Goal: Information Seeking & Learning: Learn about a topic

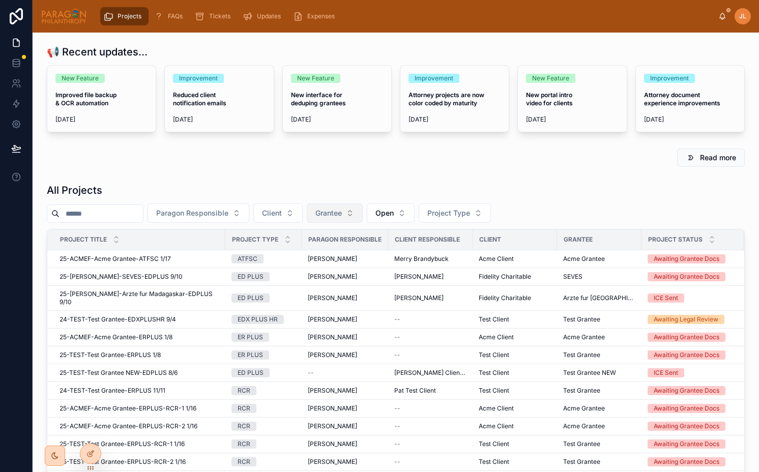
click at [342, 212] on span "Grantee" at bounding box center [328, 213] width 26 height 10
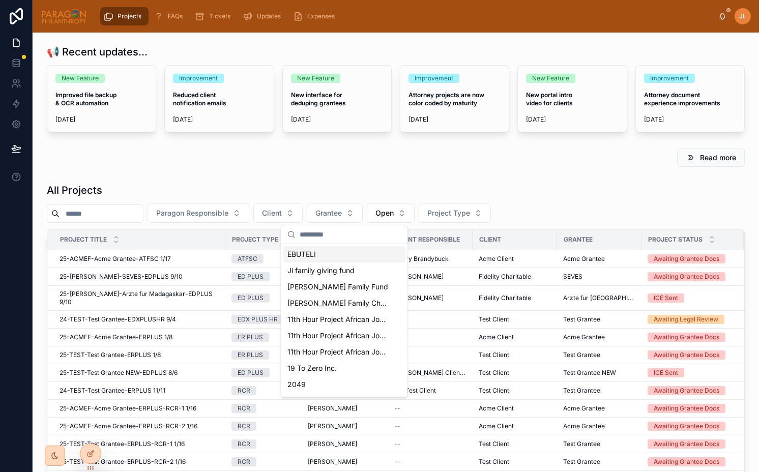
click at [293, 180] on div "All Projects Paragon Responsible Client Grantee Open Project Type Project Title…" at bounding box center [396, 383] width 710 height 409
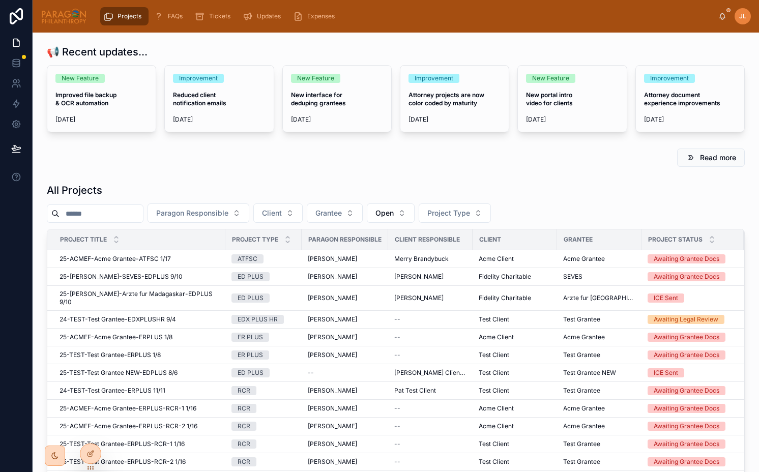
click at [723, 16] on icon at bounding box center [722, 16] width 8 height 8
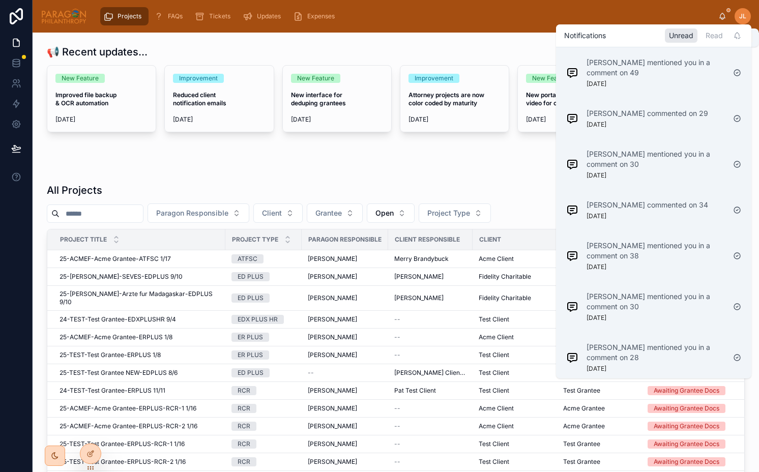
click at [723, 16] on icon at bounding box center [722, 16] width 8 height 8
click at [482, 31] on div "Projects FAQs Tickets Updates Expenses JL Joel Lee" at bounding box center [396, 16] width 726 height 33
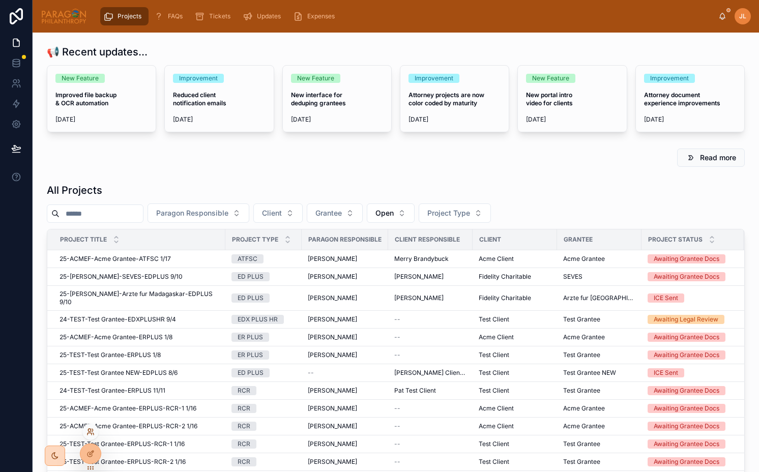
click at [92, 432] on icon at bounding box center [90, 432] width 8 height 8
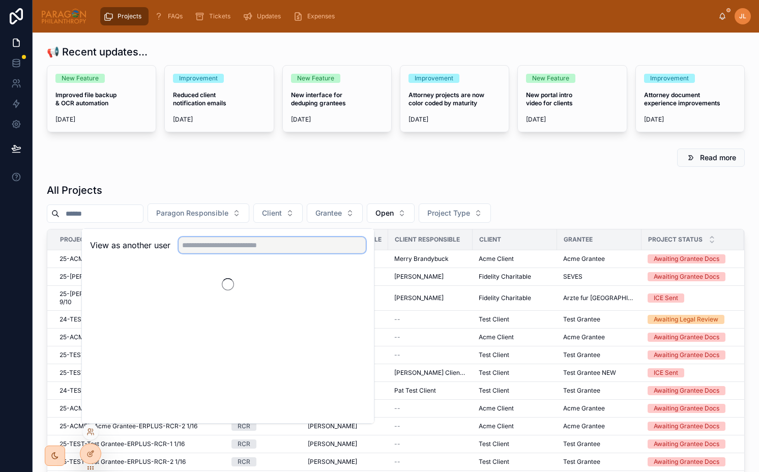
click at [241, 246] on input "text" at bounding box center [272, 245] width 187 height 16
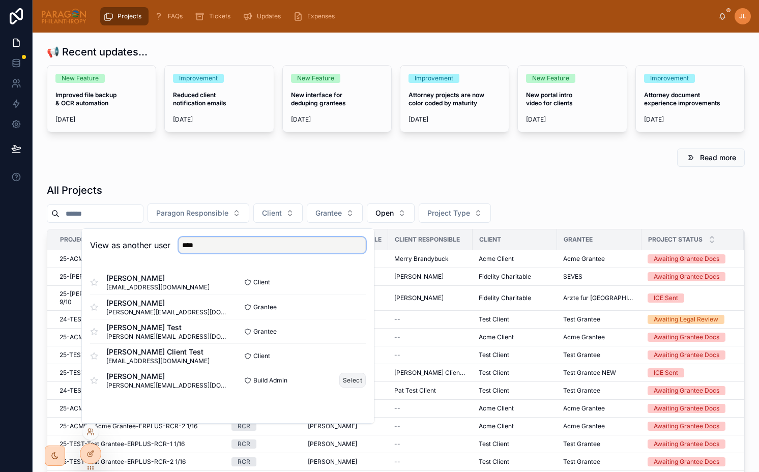
type input "****"
click at [354, 378] on button "Select" at bounding box center [352, 380] width 26 height 15
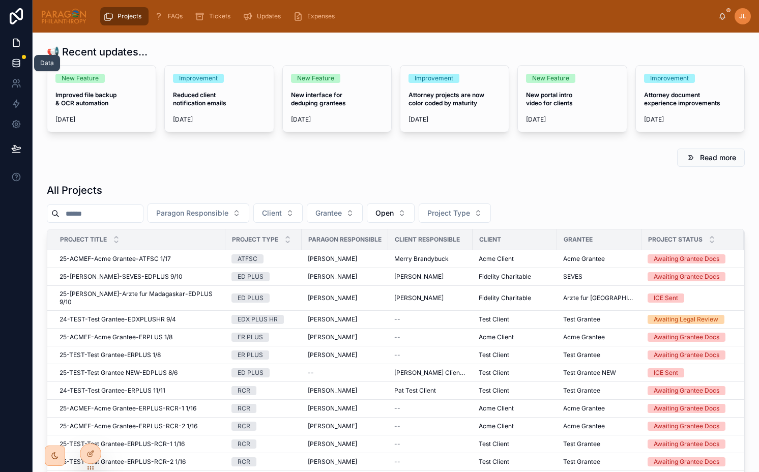
click at [18, 63] on icon at bounding box center [16, 63] width 10 height 10
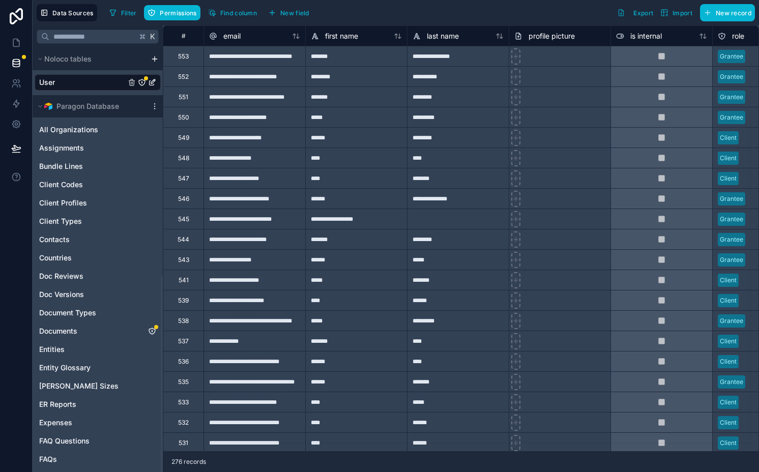
scroll to position [494, 0]
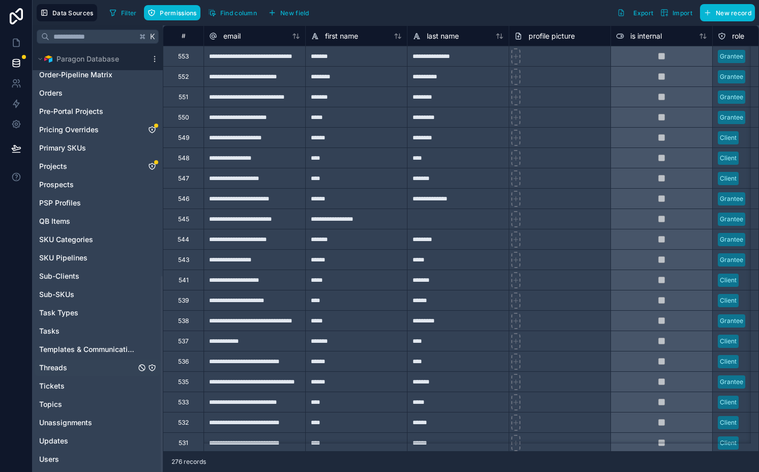
click at [77, 368] on link "Threads" at bounding box center [87, 368] width 97 height 10
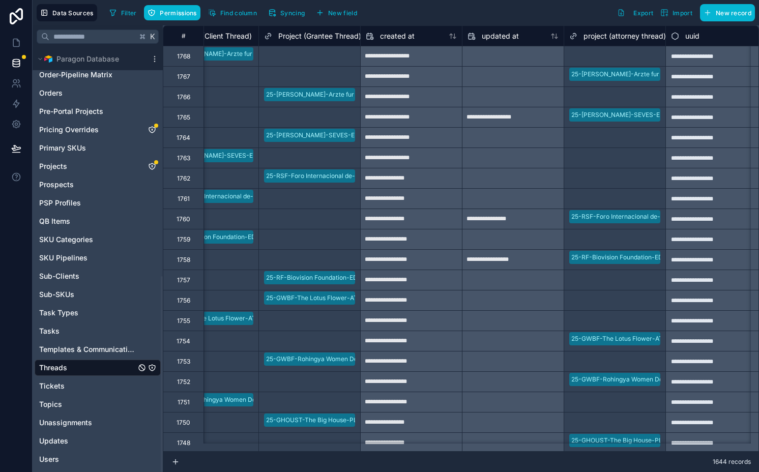
scroll to position [0, 267]
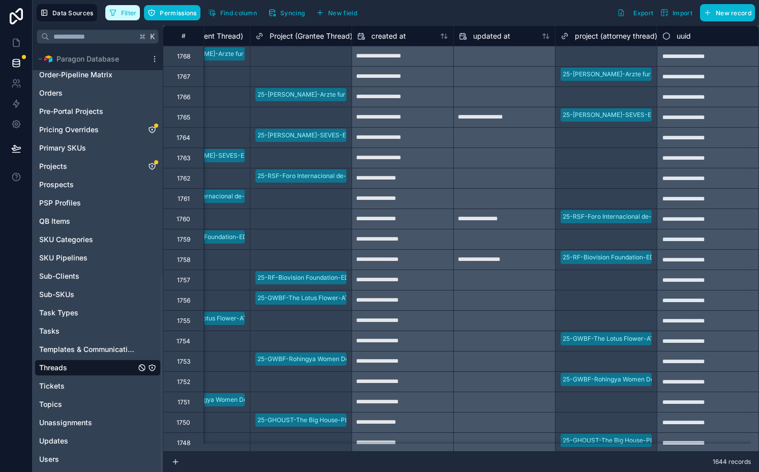
click at [130, 12] on span "Filter" at bounding box center [129, 13] width 16 height 8
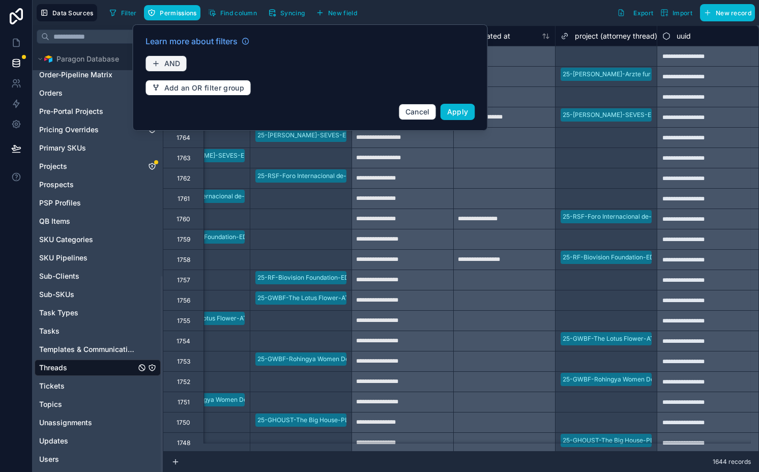
click at [163, 64] on button "AND" at bounding box center [166, 63] width 42 height 16
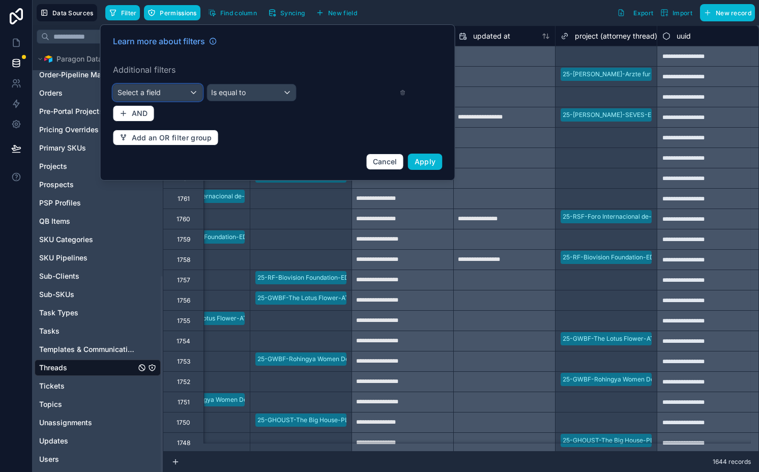
click at [179, 88] on div "Select a field" at bounding box center [157, 92] width 89 height 16
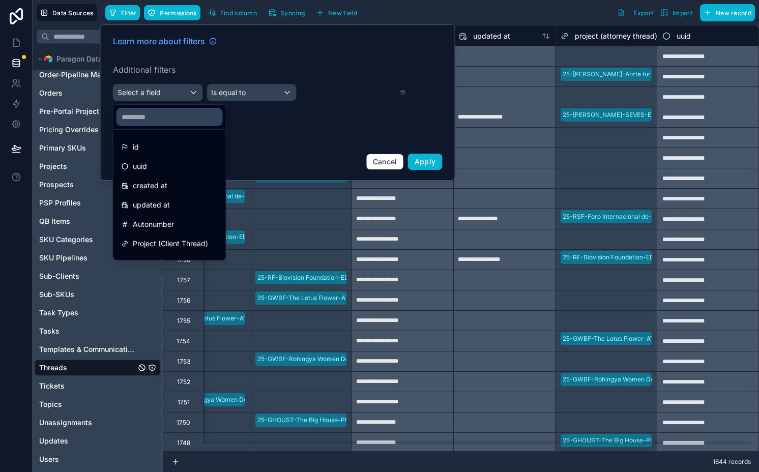
click at [185, 115] on input "text" at bounding box center [169, 117] width 104 height 16
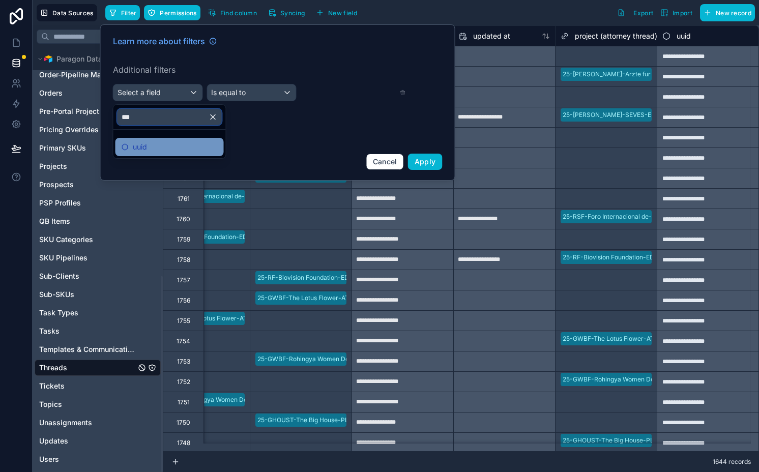
type input "***"
click at [192, 146] on div "uuid" at bounding box center [170, 147] width 96 height 12
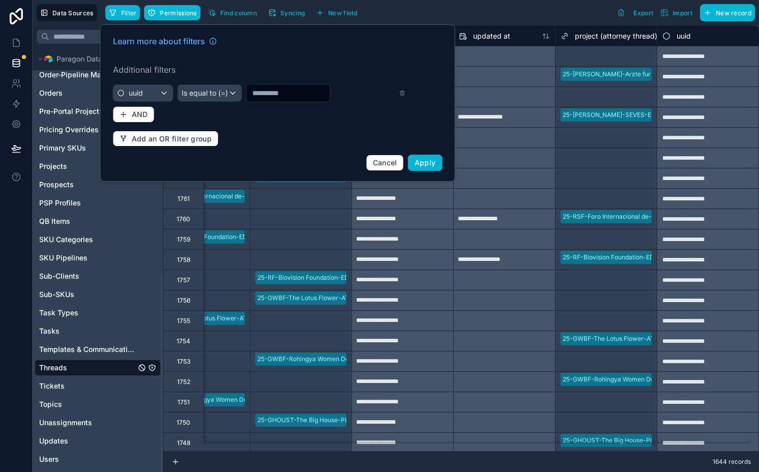
click at [200, 104] on div "Learn more about filters Additional filters uuid Is equal to (=) AND Add an OR …" at bounding box center [278, 103] width 342 height 148
click at [198, 101] on button "Is equal to (=)" at bounding box center [209, 92] width 65 height 17
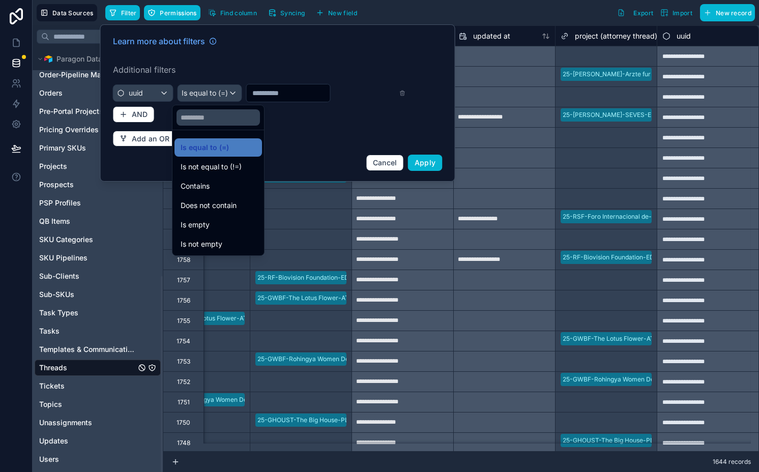
click at [204, 127] on div at bounding box center [218, 117] width 92 height 24
click at [202, 112] on input "text" at bounding box center [217, 117] width 83 height 16
drag, startPoint x: 210, startPoint y: 184, endPoint x: 233, endPoint y: 165, distance: 30.0
click at [210, 184] on span "Contains" at bounding box center [195, 186] width 29 height 12
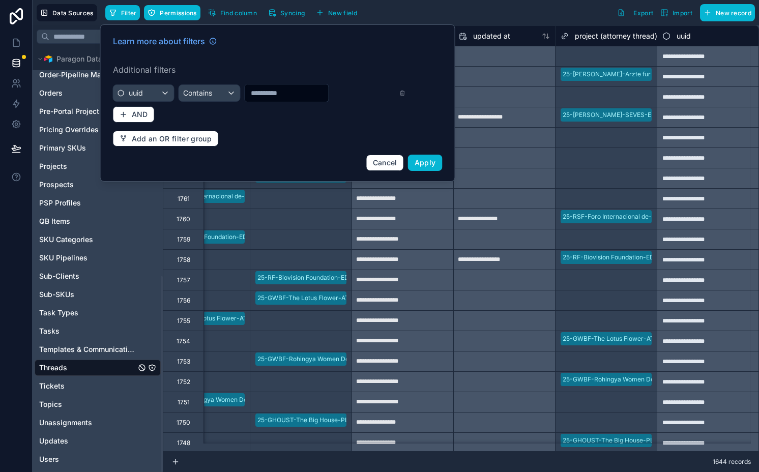
drag, startPoint x: 312, startPoint y: 95, endPoint x: 319, endPoint y: 100, distance: 8.0
click at [312, 95] on input "text" at bounding box center [286, 93] width 83 height 14
paste input "**********"
type input "**********"
click at [435, 164] on span "Apply" at bounding box center [425, 162] width 21 height 9
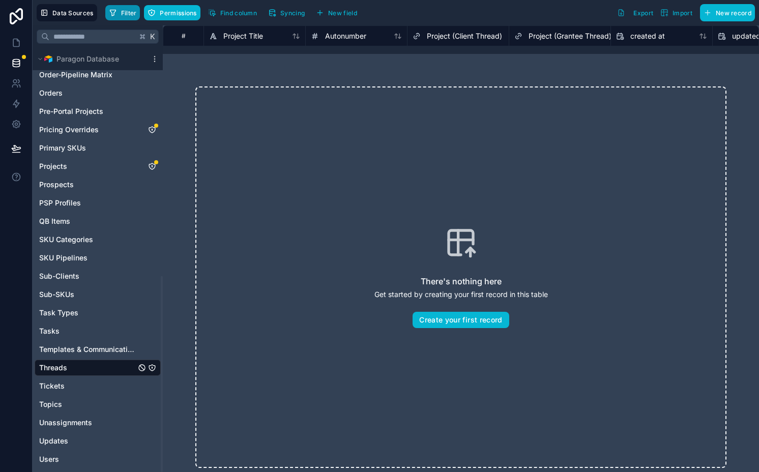
click at [124, 10] on span "Filter" at bounding box center [129, 13] width 16 height 8
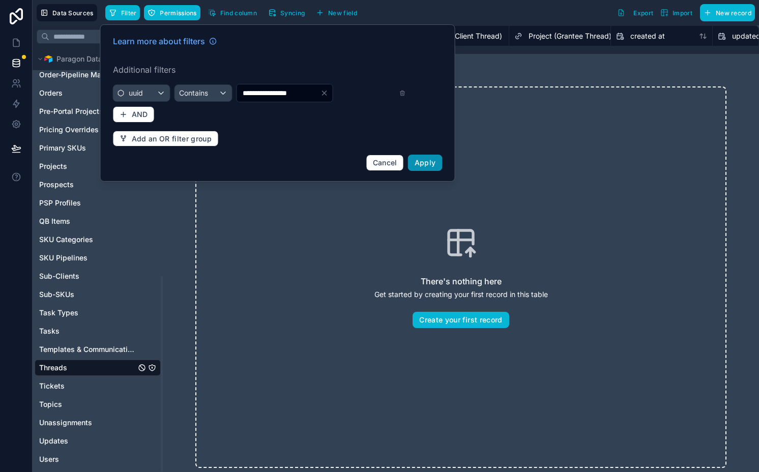
click at [419, 167] on button "Apply" at bounding box center [425, 163] width 35 height 16
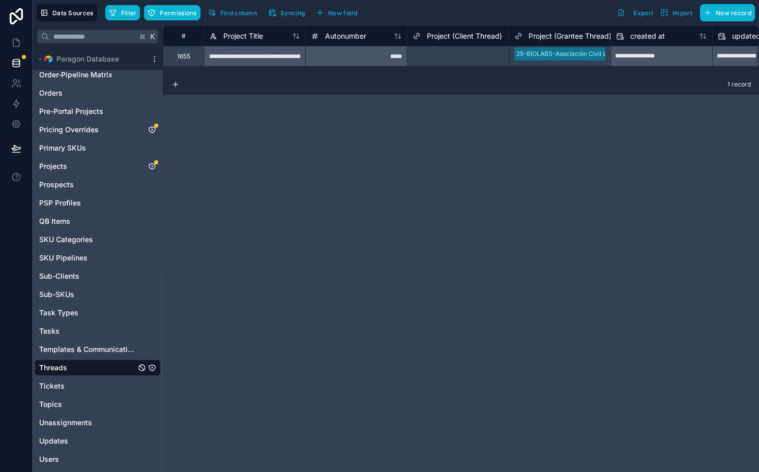
click at [151, 366] on icon "Threads" at bounding box center [152, 368] width 8 height 8
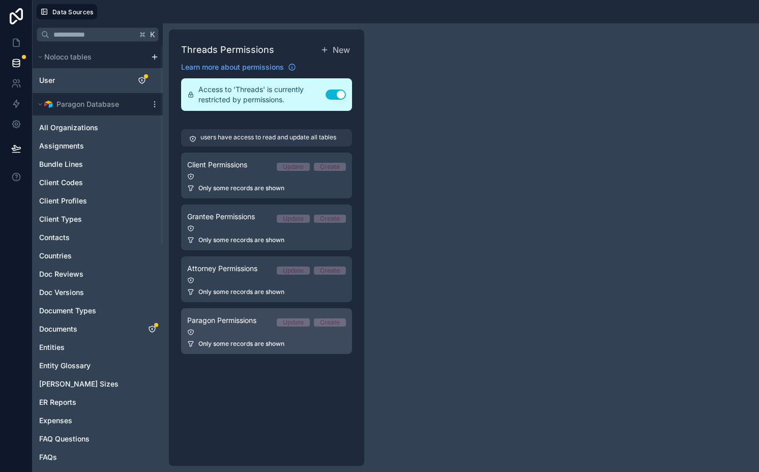
click at [242, 330] on div at bounding box center [266, 332] width 159 height 7
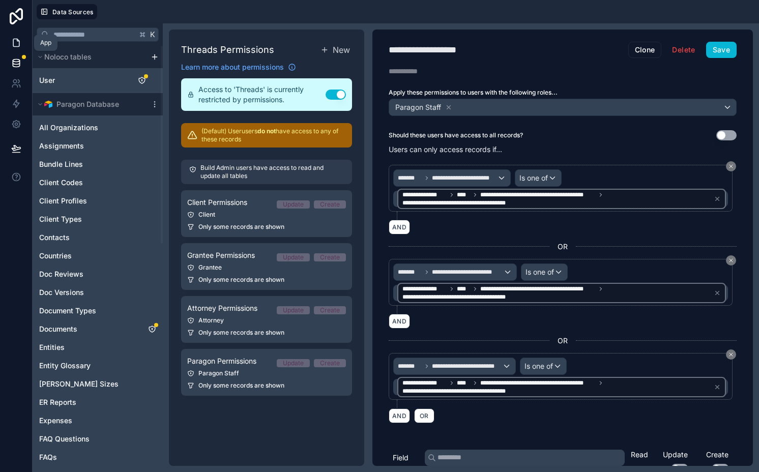
click at [12, 38] on icon at bounding box center [16, 43] width 10 height 10
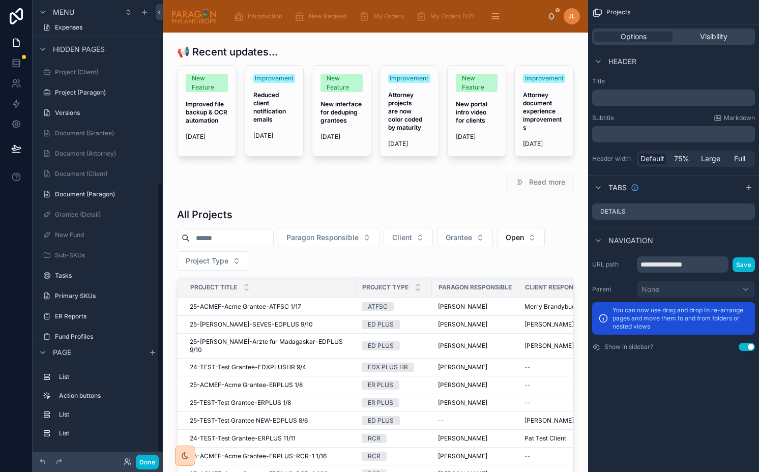
scroll to position [321, 0]
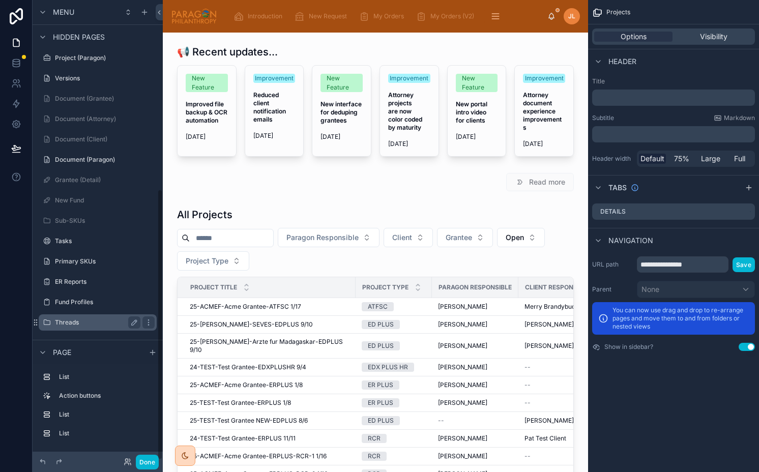
click at [84, 323] on label "Threads" at bounding box center [95, 322] width 81 height 8
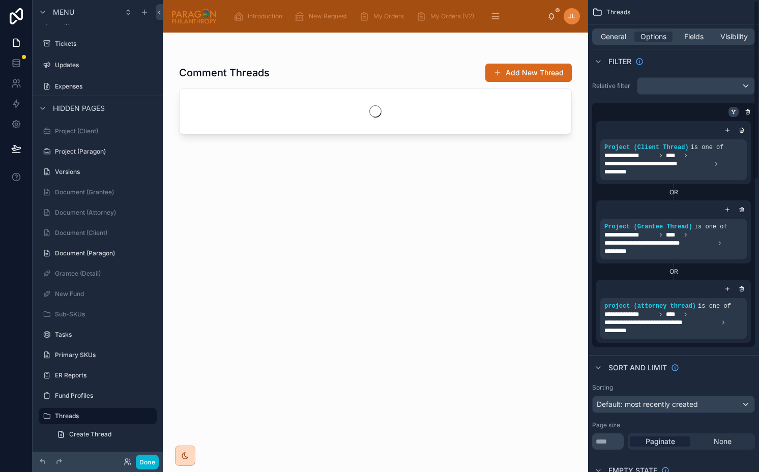
click at [732, 109] on icon "scrollable content" at bounding box center [733, 112] width 6 height 6
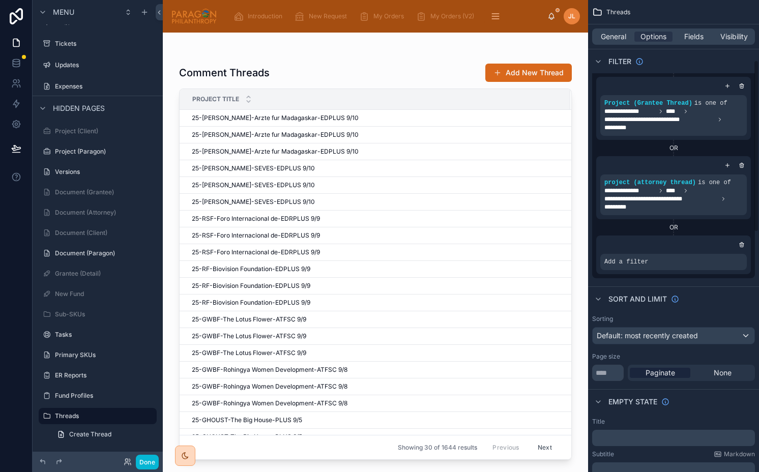
scroll to position [165, 0]
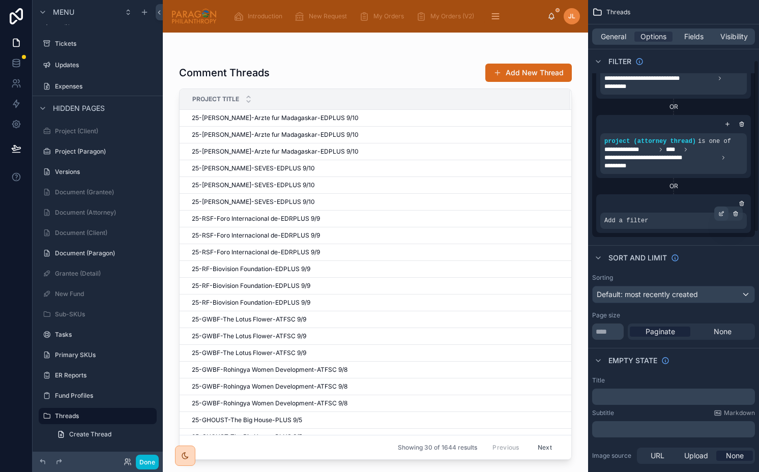
click at [721, 213] on icon "scrollable content" at bounding box center [721, 214] width 6 height 6
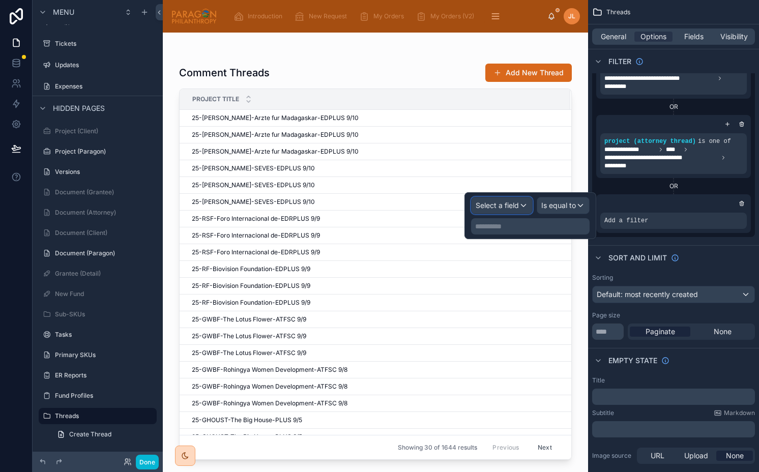
click at [516, 210] on div "Select a field" at bounding box center [502, 205] width 61 height 16
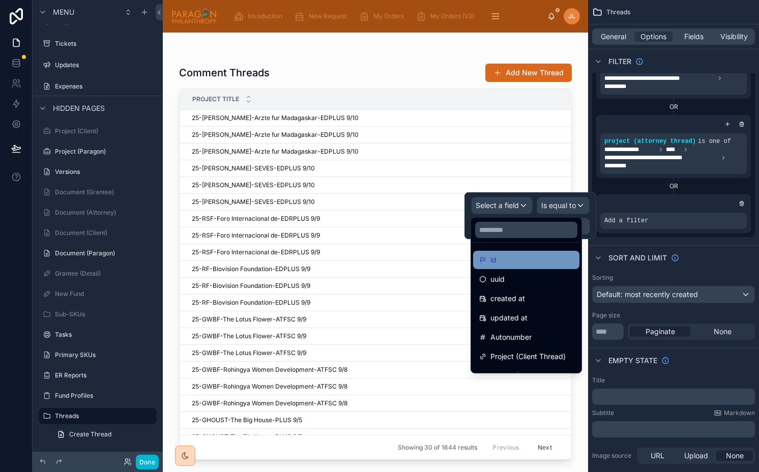
click at [528, 258] on div "id" at bounding box center [526, 260] width 94 height 12
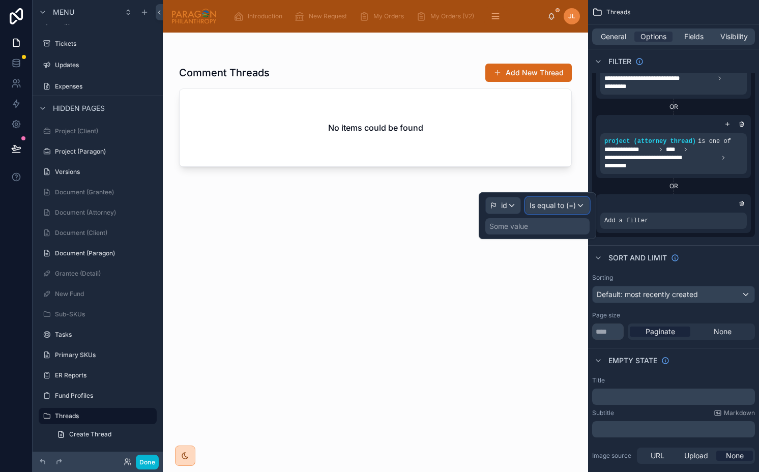
click at [547, 202] on span "Is equal to (=)" at bounding box center [552, 205] width 46 height 10
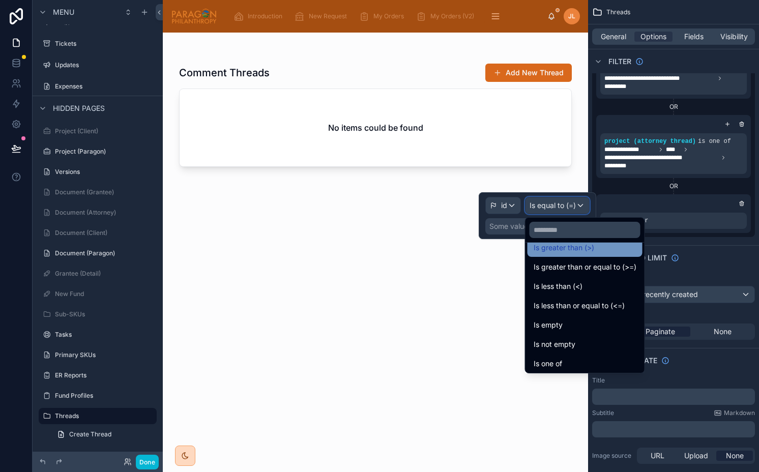
scroll to position [54, 0]
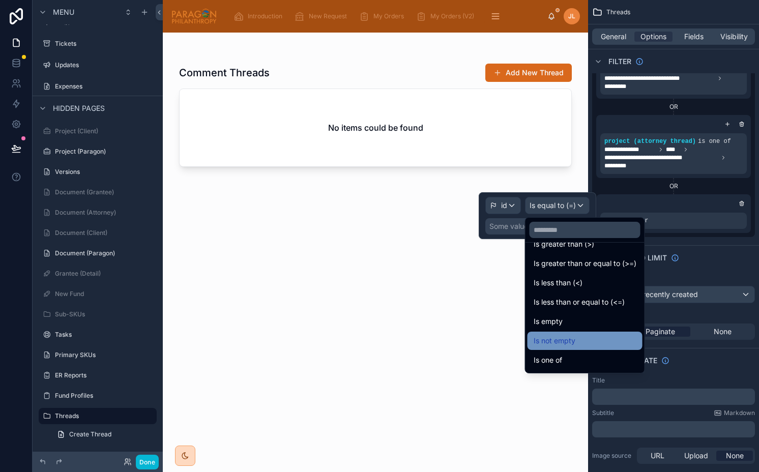
click at [559, 345] on span "Is not empty" at bounding box center [555, 341] width 42 height 12
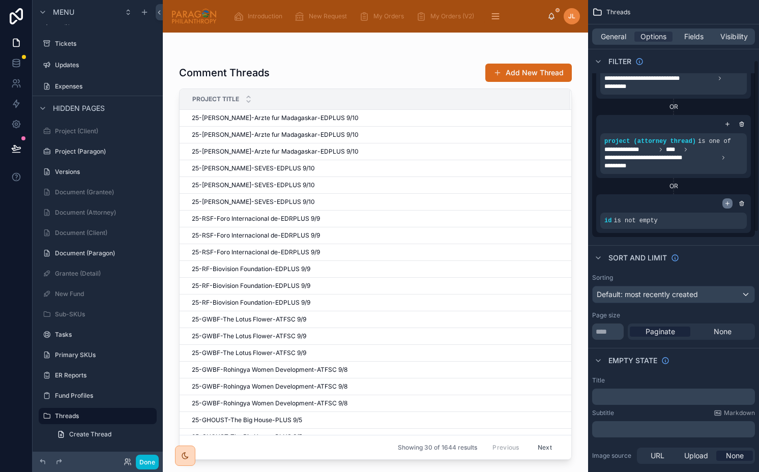
click at [724, 201] on div "scrollable content" at bounding box center [727, 203] width 10 height 10
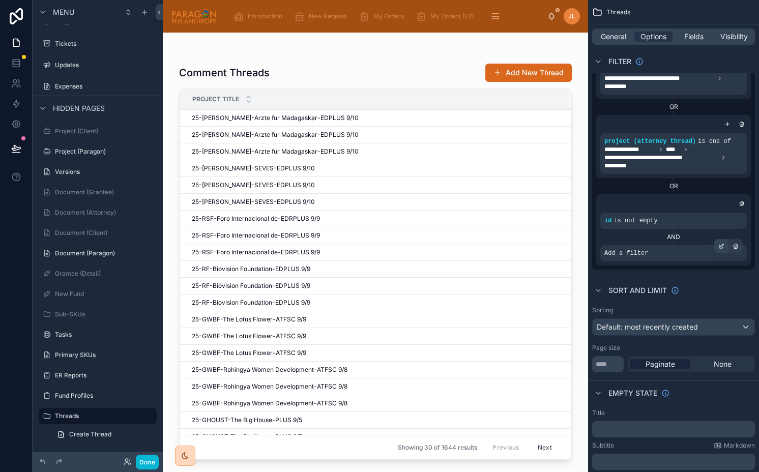
click at [721, 252] on div "scrollable content" at bounding box center [721, 246] width 14 height 14
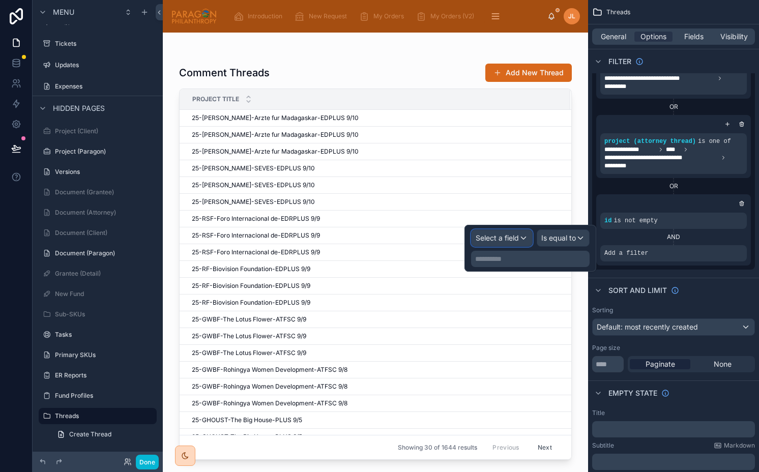
click at [489, 242] on span "Select a field" at bounding box center [497, 237] width 43 height 9
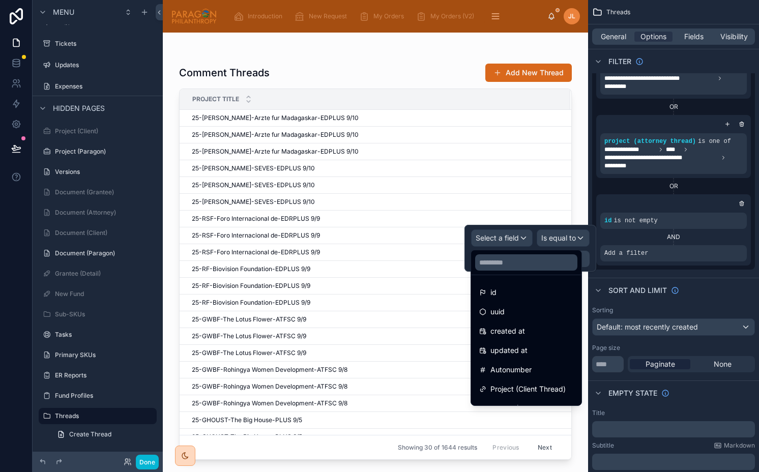
click at [489, 242] on div at bounding box center [530, 248] width 132 height 47
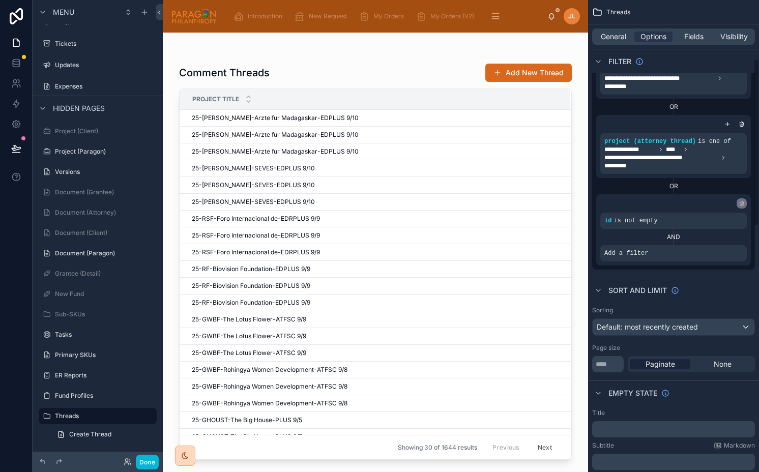
click at [740, 202] on icon "scrollable content" at bounding box center [742, 202] width 4 height 0
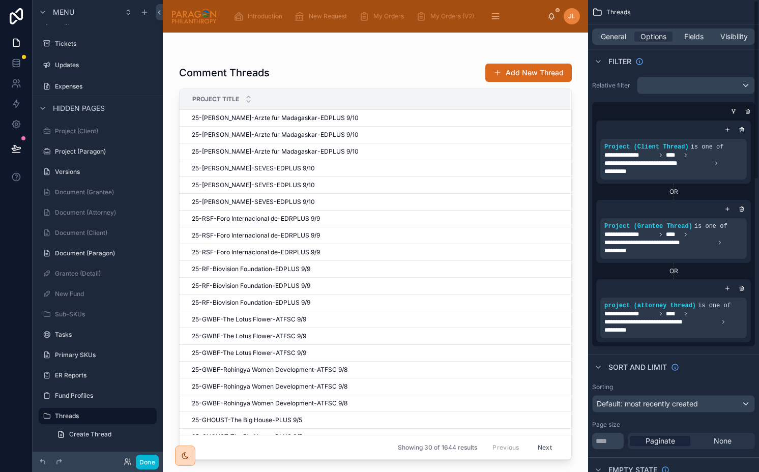
scroll to position [0, 0]
click at [713, 91] on div "scrollable content" at bounding box center [695, 86] width 117 height 16
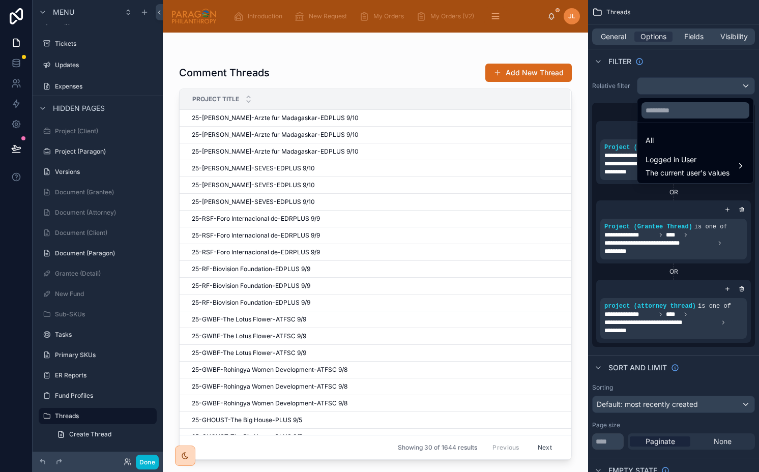
click at [713, 91] on div "scrollable content" at bounding box center [379, 236] width 759 height 472
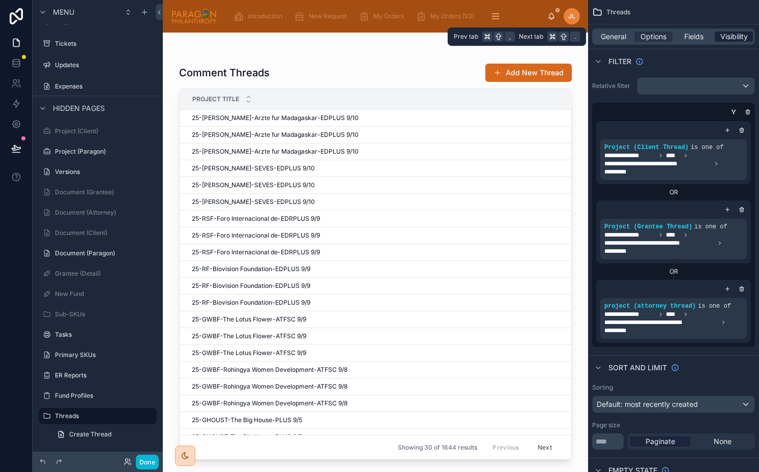
click at [729, 38] on span "Visibility" at bounding box center [733, 37] width 27 height 10
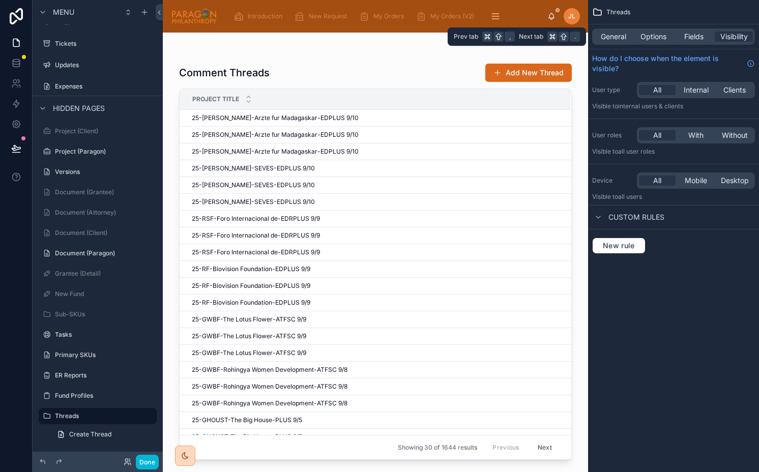
click at [661, 42] on div "General Options Fields Visibility" at bounding box center [673, 36] width 163 height 16
click at [660, 39] on span "Options" at bounding box center [653, 37] width 26 height 10
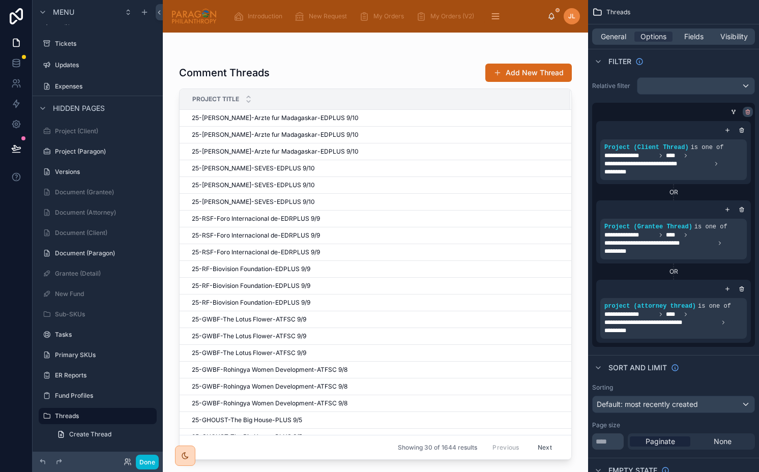
click at [744, 110] on div "scrollable content" at bounding box center [748, 112] width 10 height 10
click at [747, 112] on icon "scrollable content" at bounding box center [747, 113] width 0 height 2
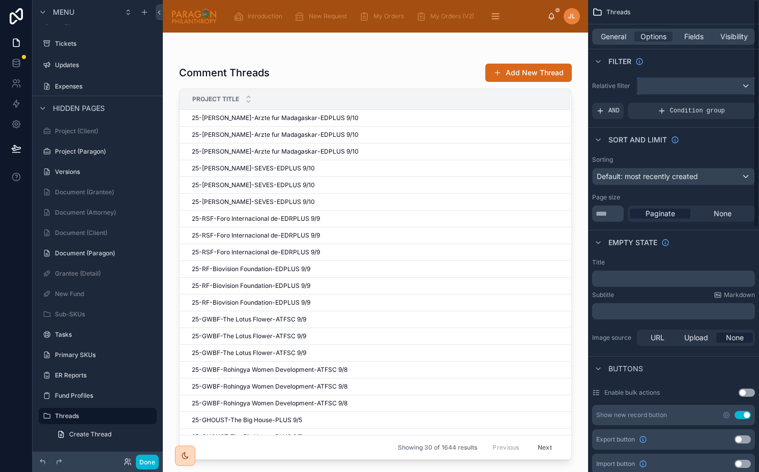
click at [717, 89] on div "scrollable content" at bounding box center [695, 86] width 117 height 16
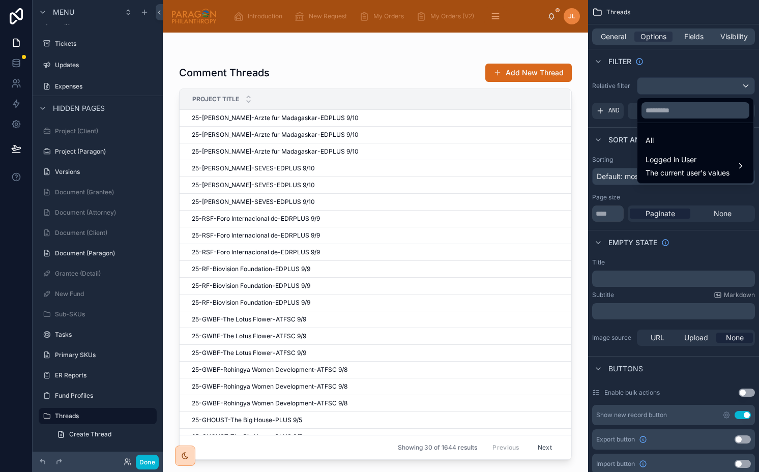
click at [717, 89] on div "scrollable content" at bounding box center [379, 236] width 759 height 472
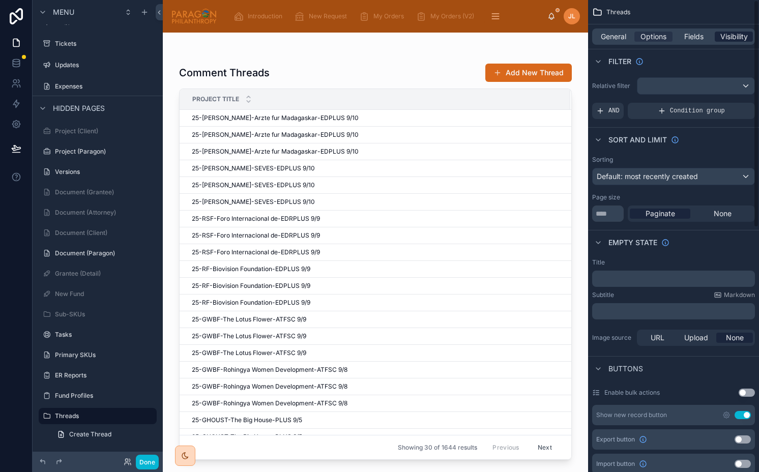
click at [735, 40] on span "Visibility" at bounding box center [733, 37] width 27 height 10
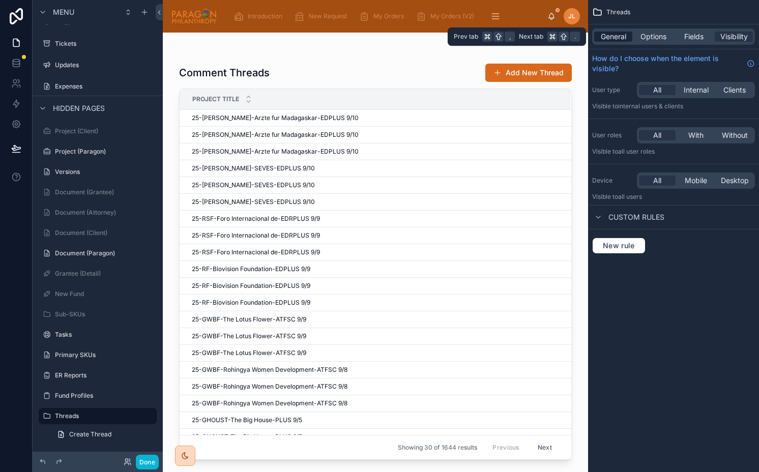
click at [604, 37] on span "General" at bounding box center [613, 37] width 25 height 10
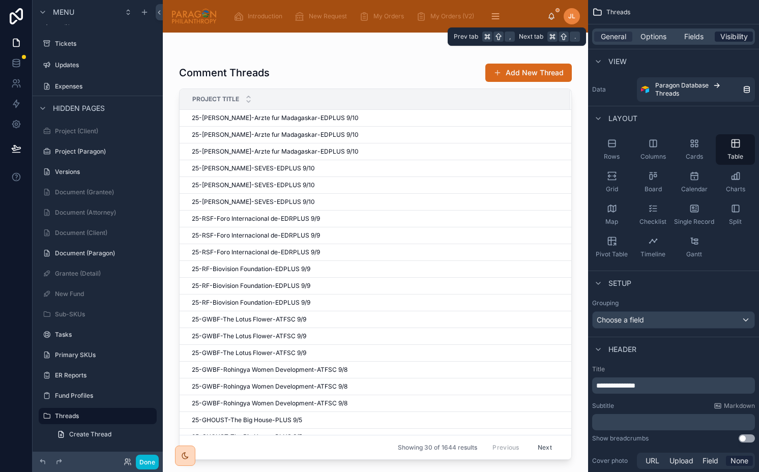
click at [720, 33] on span "Visibility" at bounding box center [733, 37] width 27 height 10
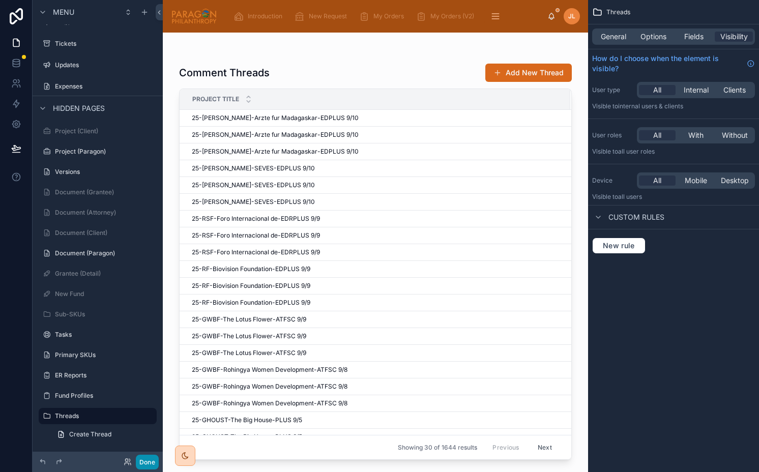
click at [138, 461] on button "Done" at bounding box center [147, 462] width 23 height 15
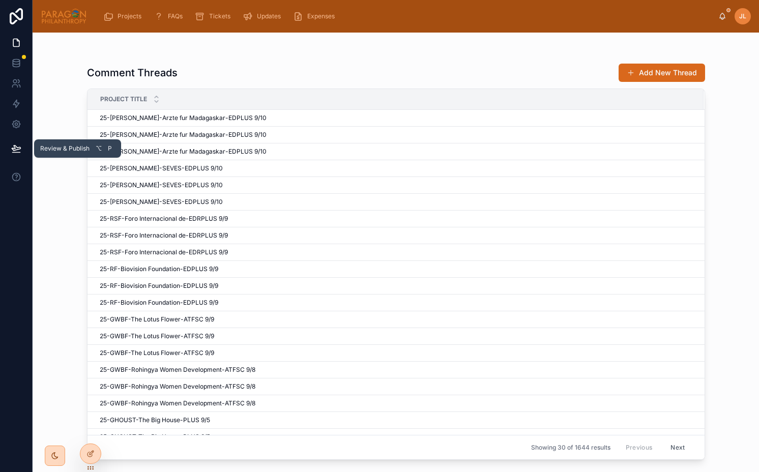
click at [14, 148] on icon at bounding box center [16, 148] width 10 height 10
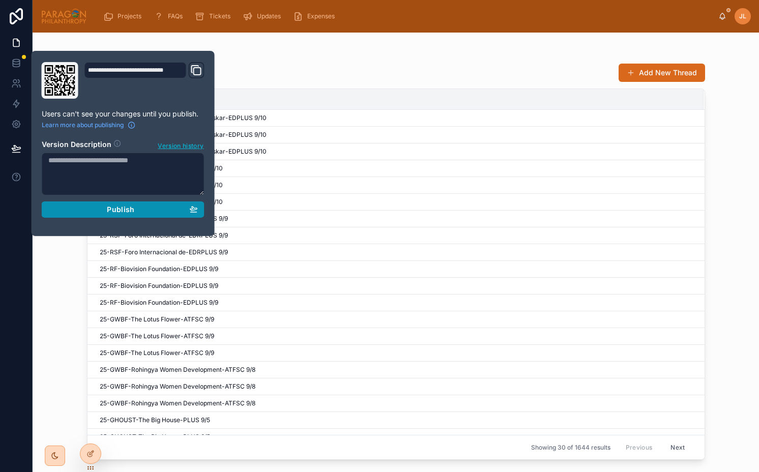
click at [115, 209] on span "Publish" at bounding box center [120, 209] width 27 height 9
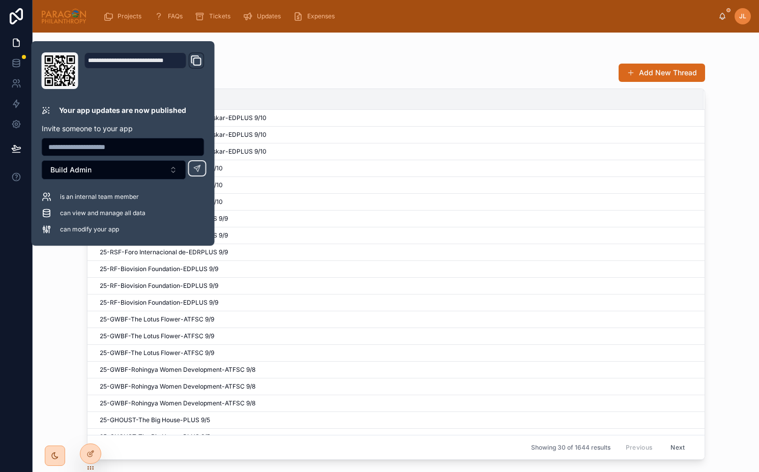
click at [345, 67] on div "Comment Threads Add New Thread" at bounding box center [396, 72] width 618 height 19
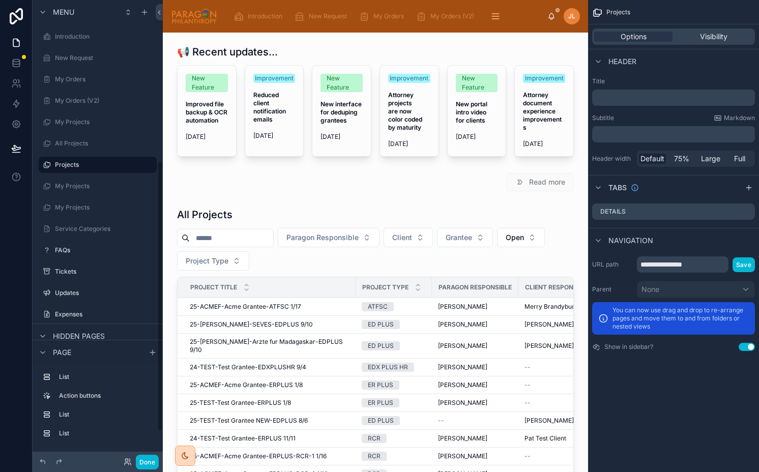
scroll to position [321, 0]
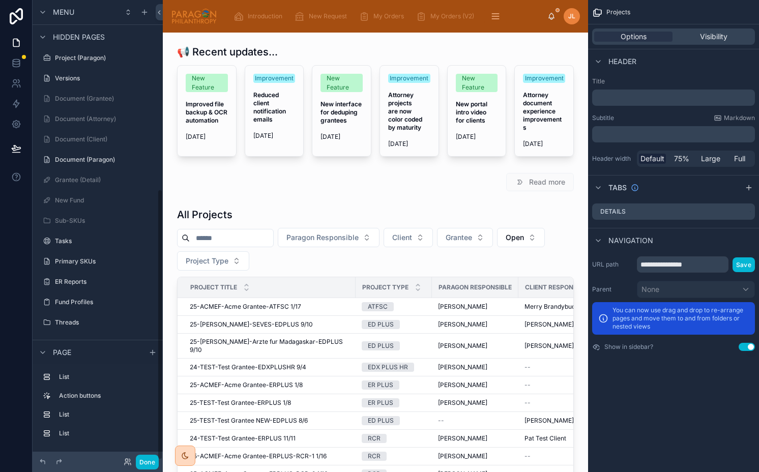
click at [90, 312] on div "scrollable content" at bounding box center [98, 312] width 130 height 2
click at [89, 317] on div "Threads" at bounding box center [97, 322] width 85 height 12
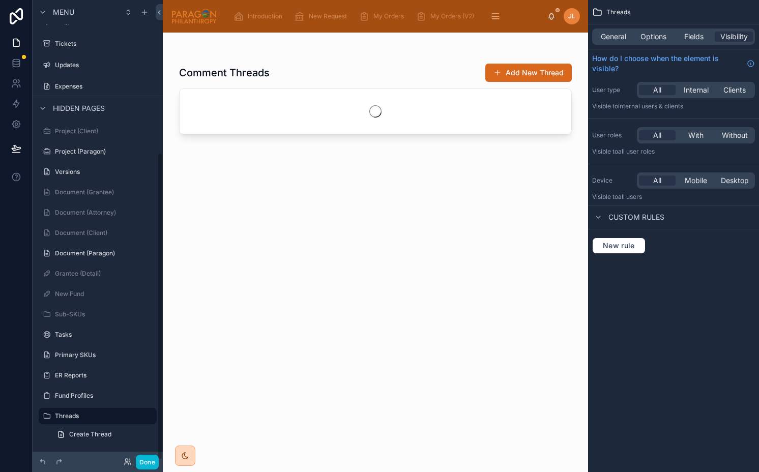
scroll to position [228, 0]
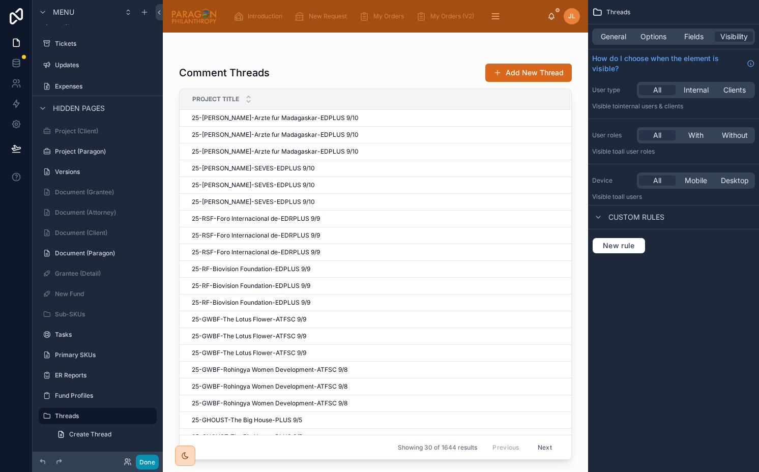
click at [143, 465] on button "Done" at bounding box center [147, 462] width 23 height 15
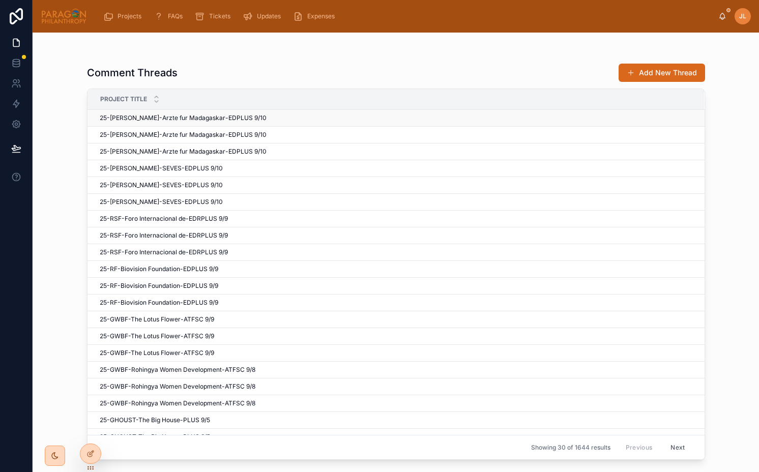
click at [203, 116] on span "25-[PERSON_NAME]-Arzte fur Madagaskar-EDPLUS 9/10" at bounding box center [183, 118] width 167 height 8
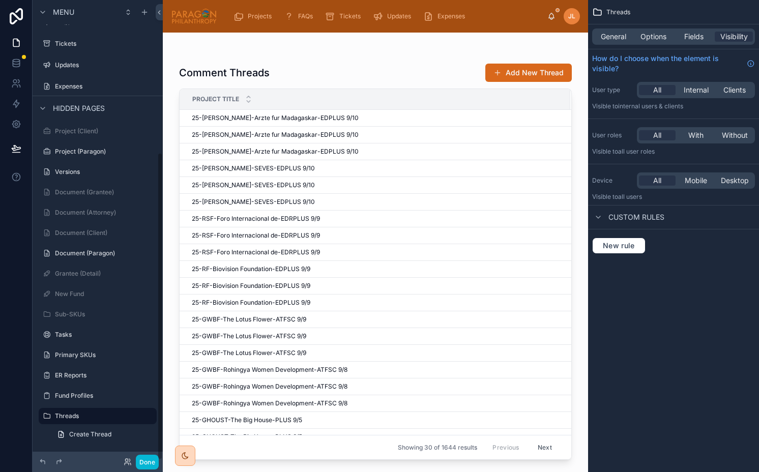
click at [387, 163] on div at bounding box center [375, 246] width 425 height 427
click at [695, 37] on span "Fields" at bounding box center [693, 37] width 19 height 10
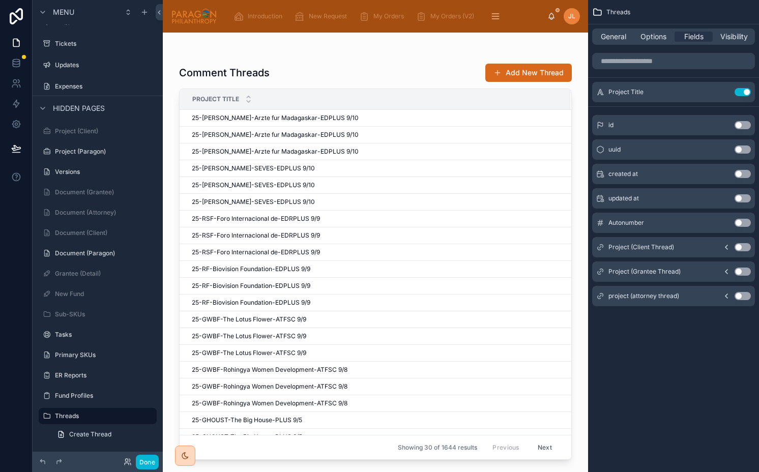
click at [739, 146] on button "Use setting" at bounding box center [742, 149] width 16 height 8
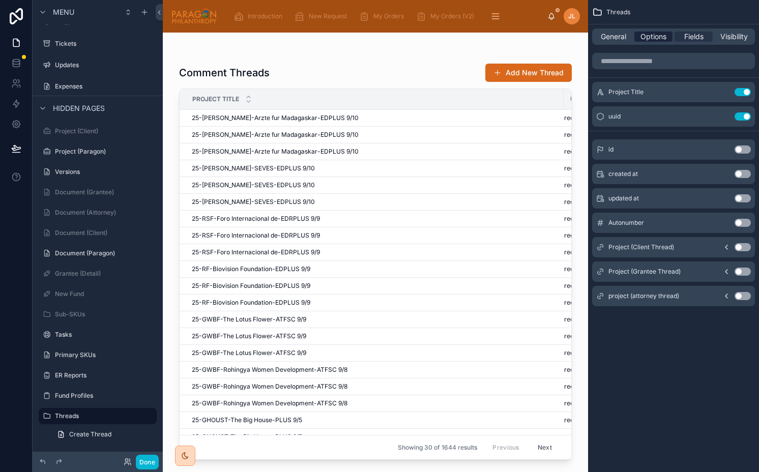
click at [651, 40] on span "Options" at bounding box center [653, 37] width 26 height 10
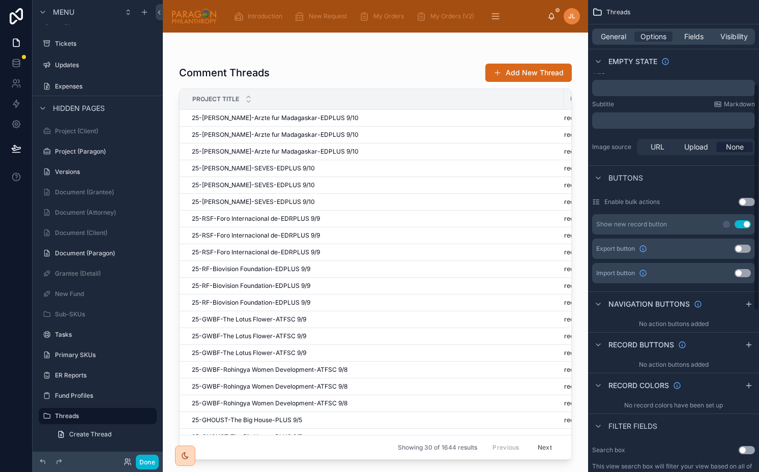
scroll to position [291, 0]
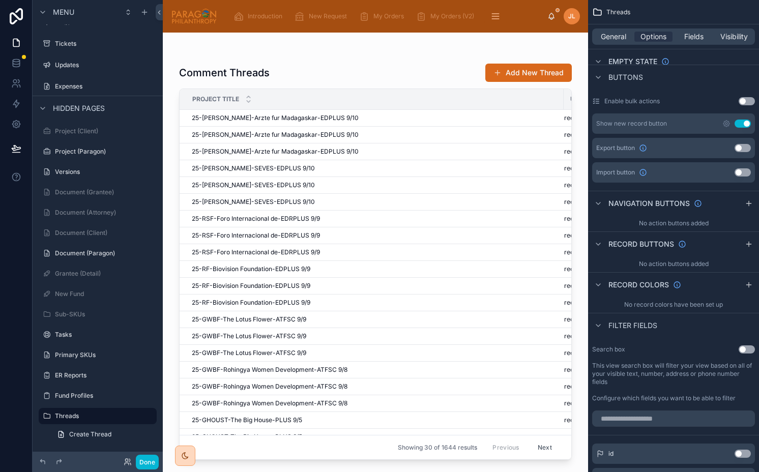
click at [748, 347] on button "Use setting" at bounding box center [747, 349] width 16 height 8
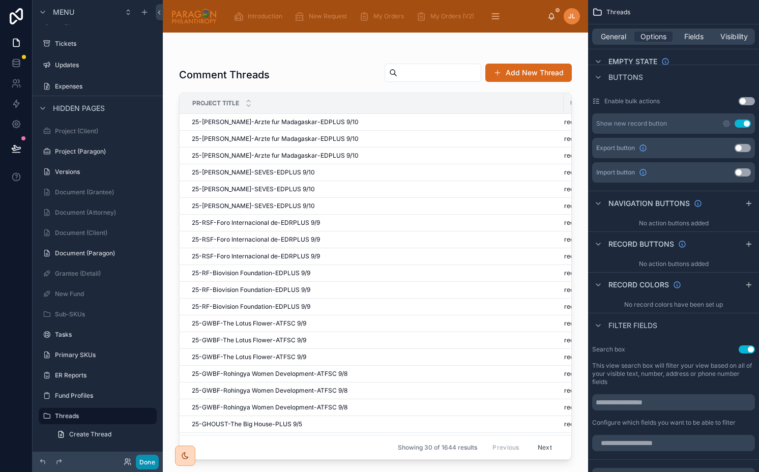
click at [148, 463] on button "Done" at bounding box center [147, 462] width 23 height 15
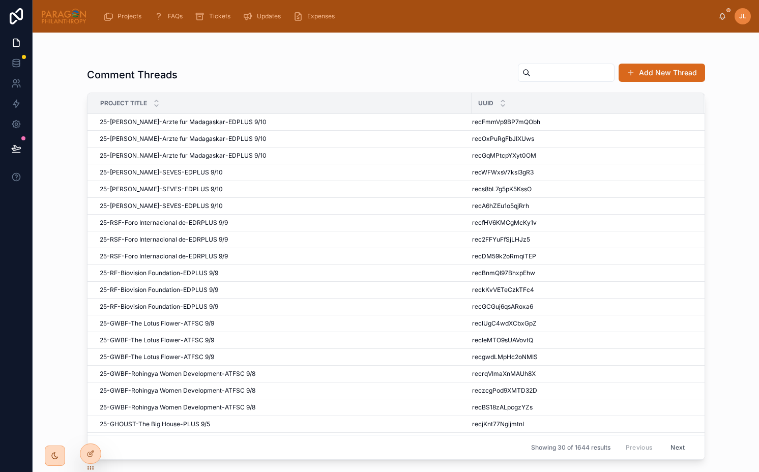
click at [583, 71] on input "text" at bounding box center [572, 73] width 83 height 14
paste input "**********"
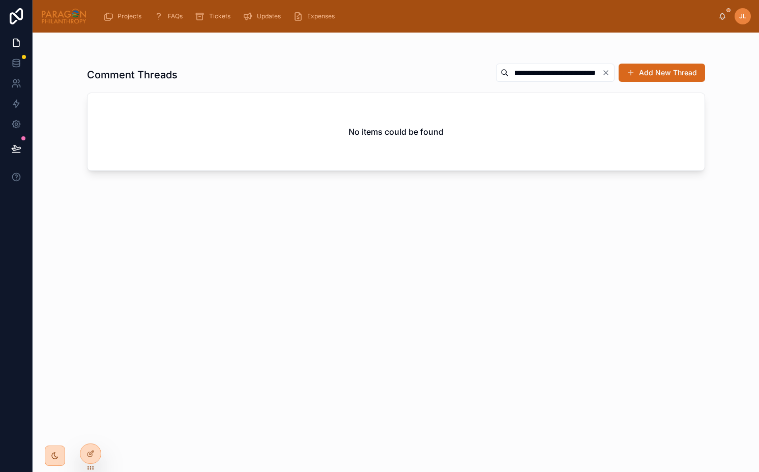
click at [537, 73] on input "**********" at bounding box center [555, 73] width 93 height 14
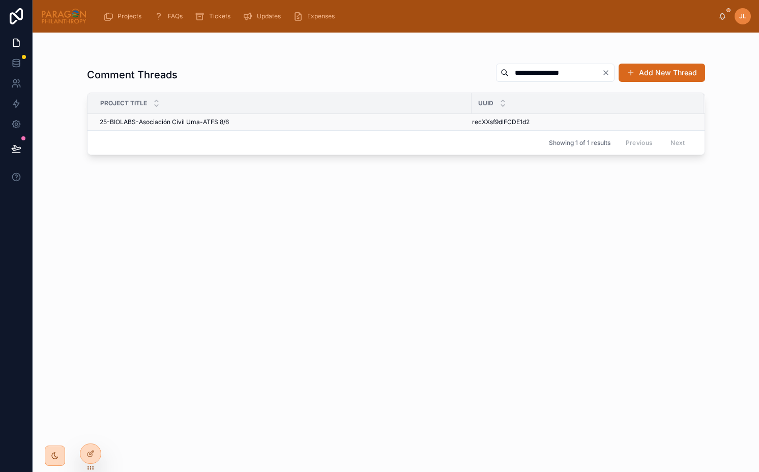
type input "**********"
click at [329, 123] on div "25-BIOLABS-Asociación Civil Uma-ATFS 8/6 25-BIOLABS-Asociación Civil Uma-ATFS 8…" at bounding box center [283, 122] width 366 height 8
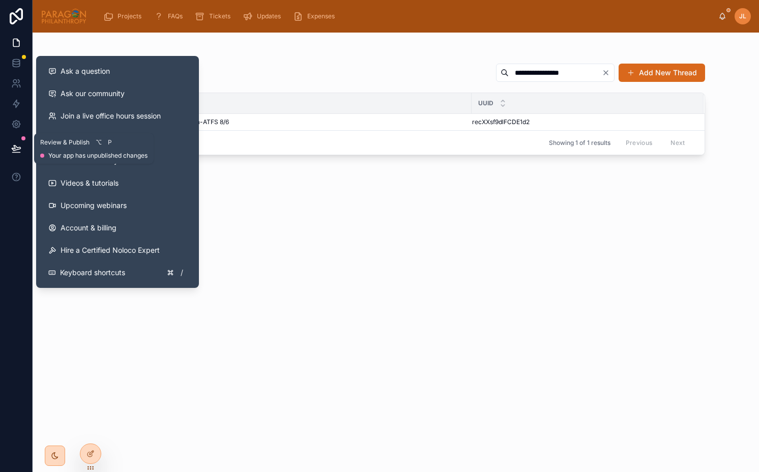
click at [16, 151] on icon at bounding box center [16, 148] width 10 height 10
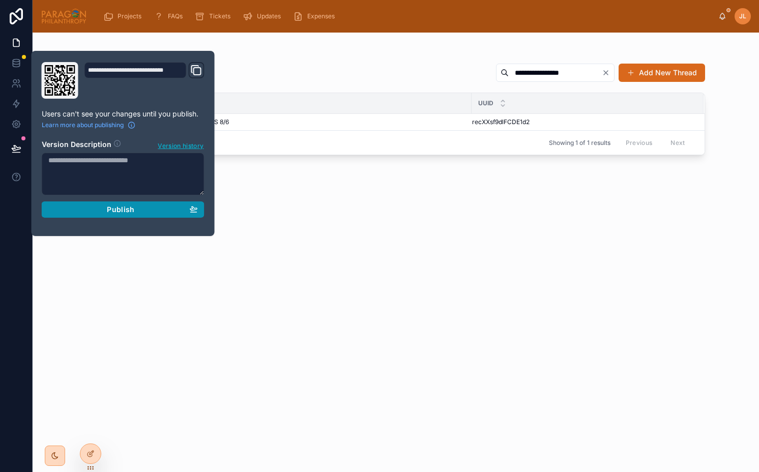
click at [90, 205] on div "Publish" at bounding box center [123, 209] width 150 height 9
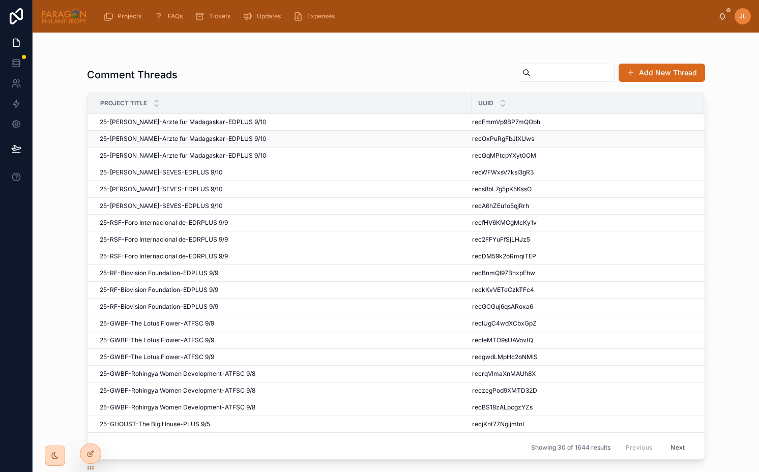
click at [300, 137] on div "25-[PERSON_NAME]-Arzte fur Madagaskar-EDPLUS 9/10 25-[PERSON_NAME]-Arzte fur Ma…" at bounding box center [283, 139] width 366 height 8
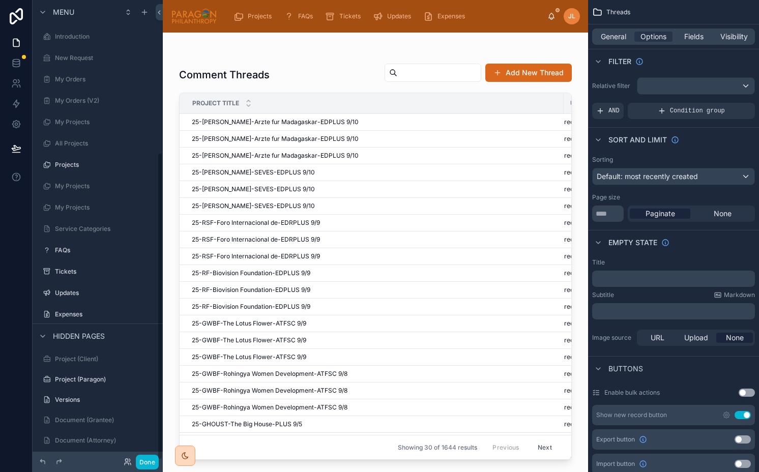
scroll to position [228, 0]
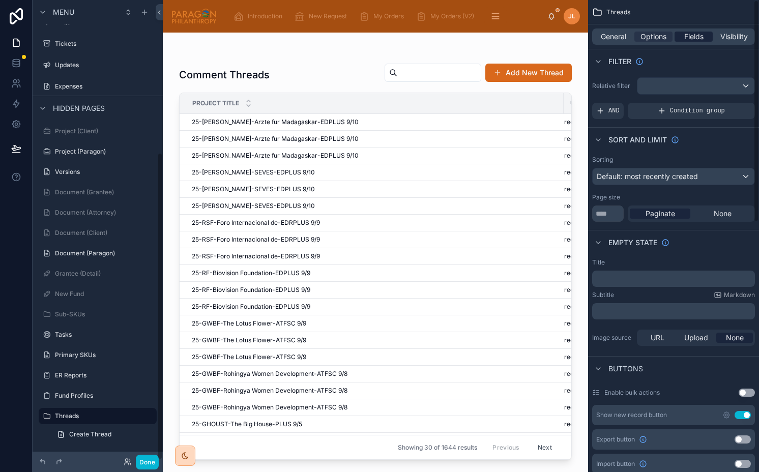
click at [690, 40] on span "Fields" at bounding box center [693, 37] width 19 height 10
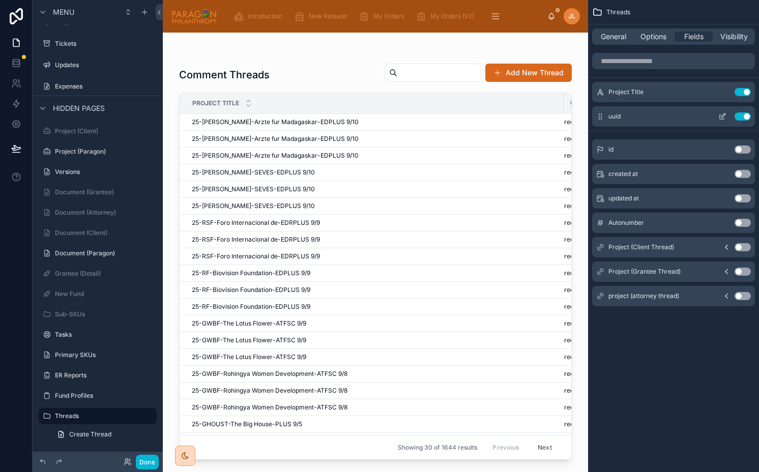
click at [738, 115] on button "Use setting" at bounding box center [742, 116] width 16 height 8
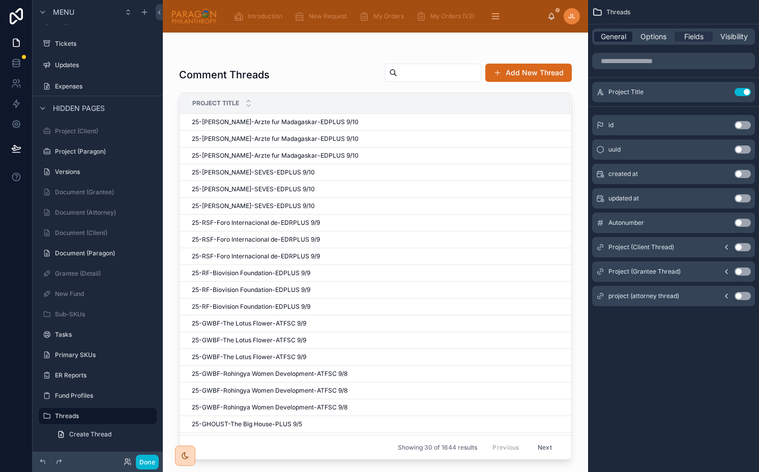
click at [604, 37] on span "General" at bounding box center [613, 37] width 25 height 10
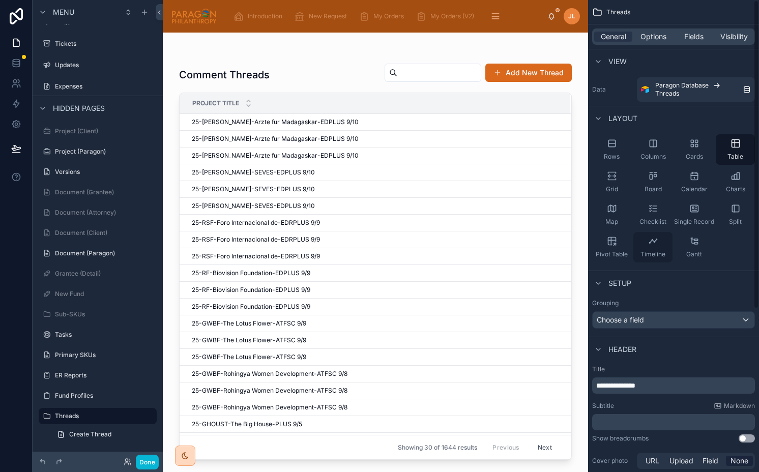
scroll to position [249, 0]
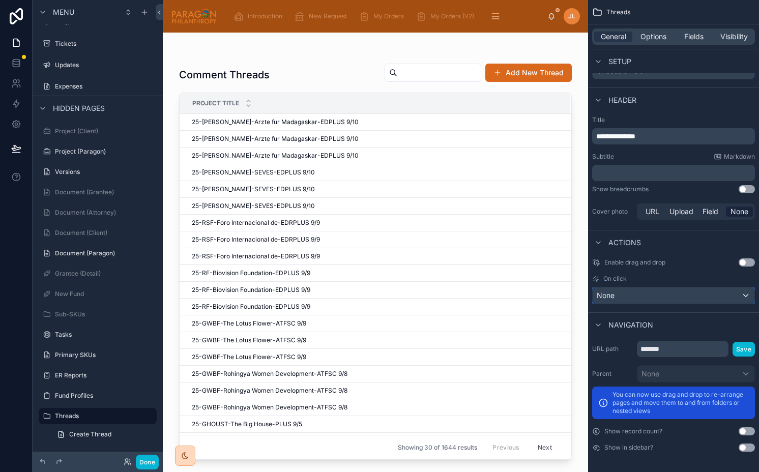
click at [651, 300] on div "None" at bounding box center [674, 295] width 162 height 16
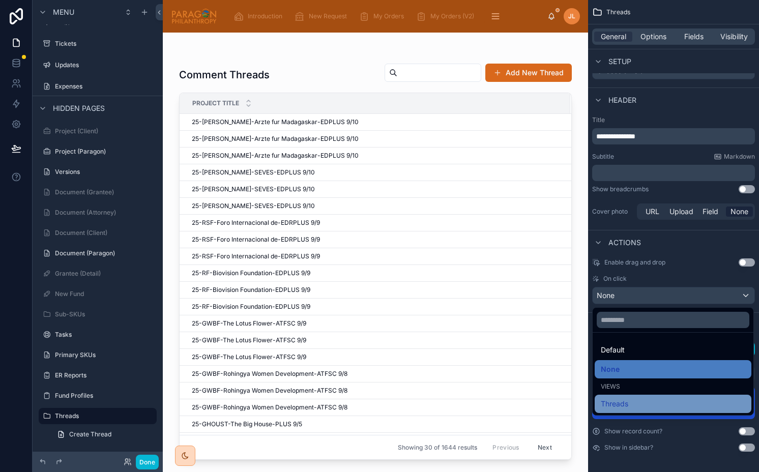
click at [643, 400] on div "Threads" at bounding box center [673, 404] width 144 height 12
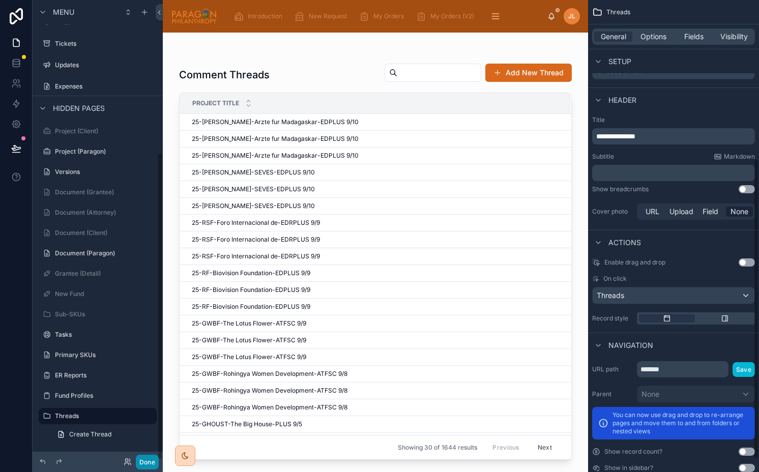
click at [149, 461] on button "Done" at bounding box center [147, 462] width 23 height 15
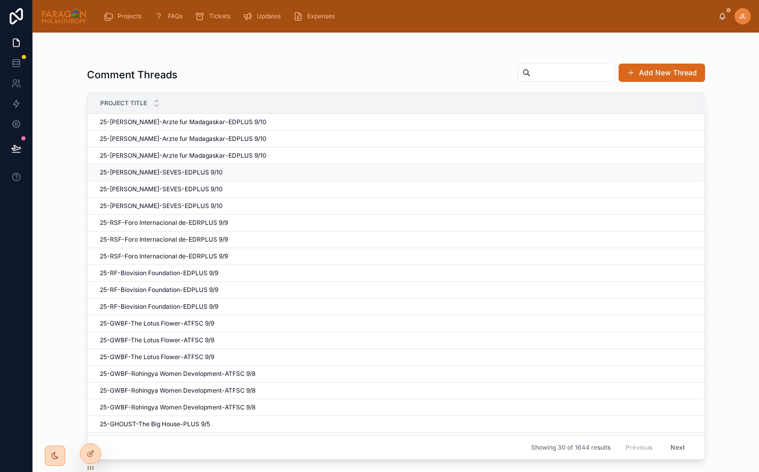
click at [305, 178] on td "25-FIDEL-SEVES-EDPLUS 9/10 25-FIDEL-SEVES-EDPLUS 9/10" at bounding box center [395, 172] width 616 height 17
click at [276, 174] on div "25-FIDEL-SEVES-EDPLUS 9/10 25-FIDEL-SEVES-EDPLUS 9/10" at bounding box center [396, 172] width 592 height 8
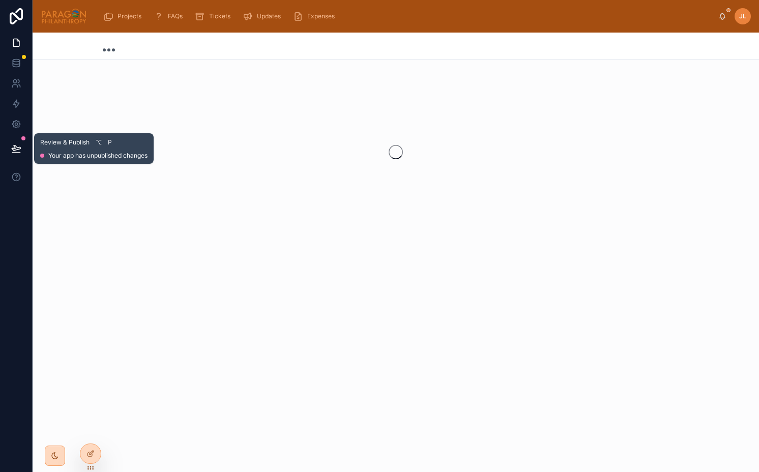
click at [19, 146] on icon at bounding box center [16, 148] width 10 height 10
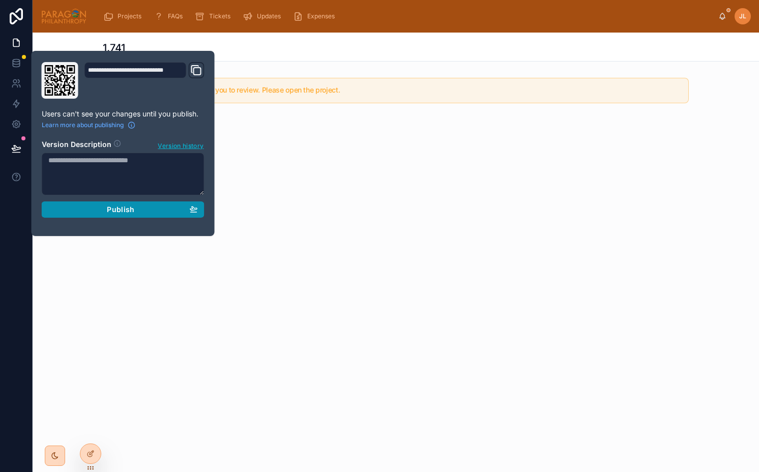
click at [97, 211] on div "Publish" at bounding box center [123, 209] width 150 height 9
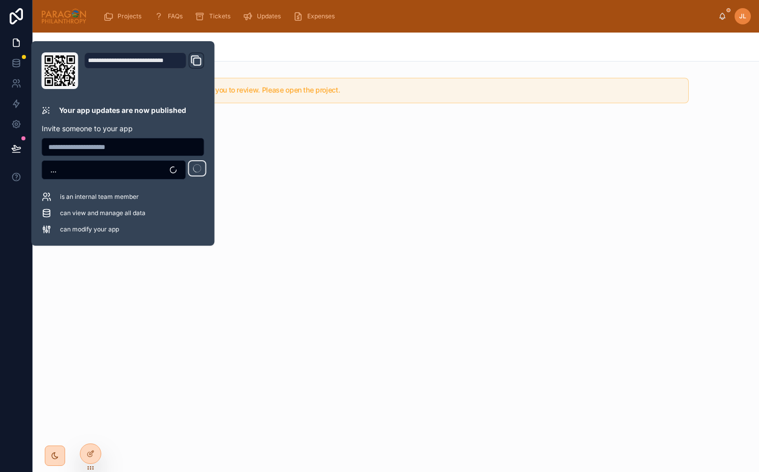
click at [289, 189] on div "1,741 There's a new comment for you to review. Please open the project." at bounding box center [396, 252] width 726 height 439
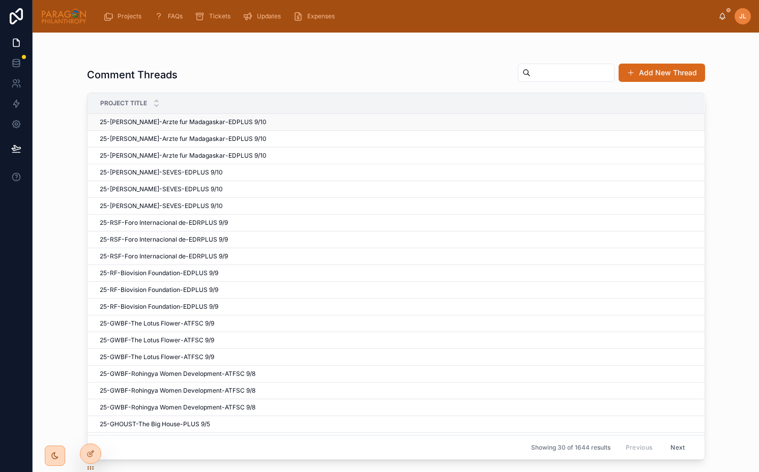
click at [215, 122] on span "25-[PERSON_NAME]-Arzte fur Madagaskar-EDPLUS 9/10" at bounding box center [183, 122] width 167 height 8
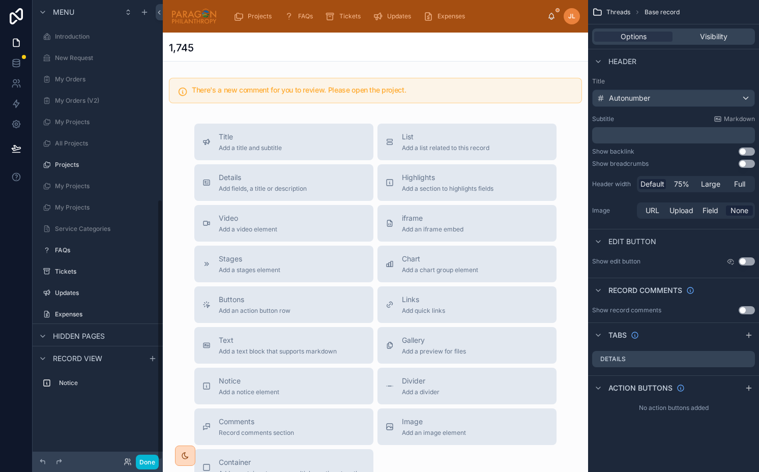
scroll to position [352, 0]
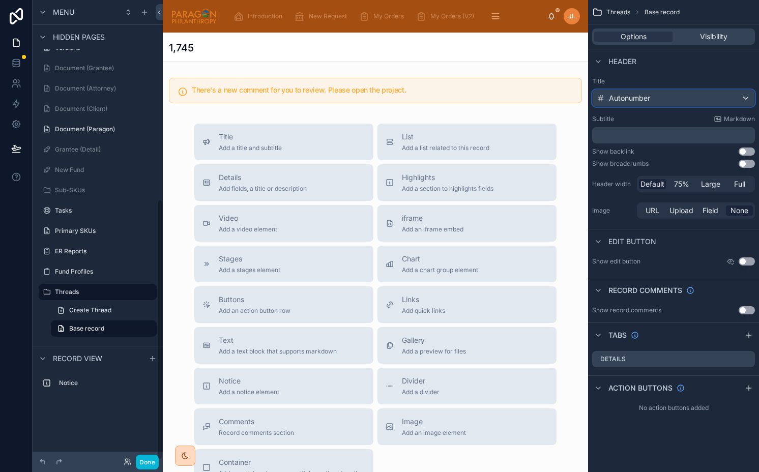
click at [638, 95] on span "Autonumber" at bounding box center [629, 98] width 41 height 10
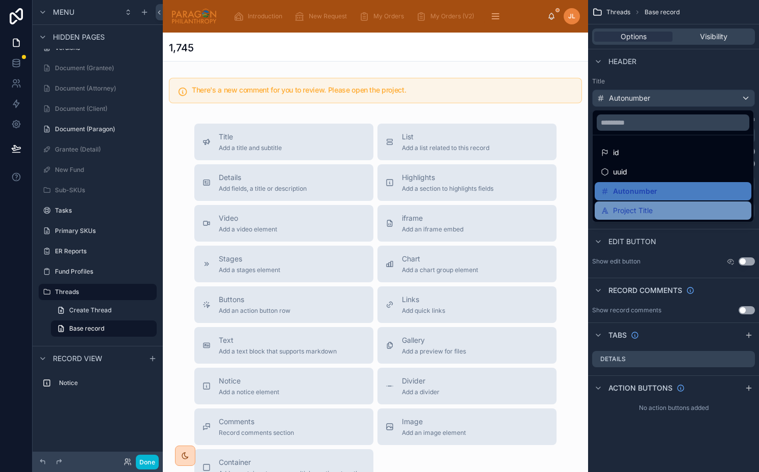
click at [628, 205] on span "Project Title" at bounding box center [633, 210] width 40 height 12
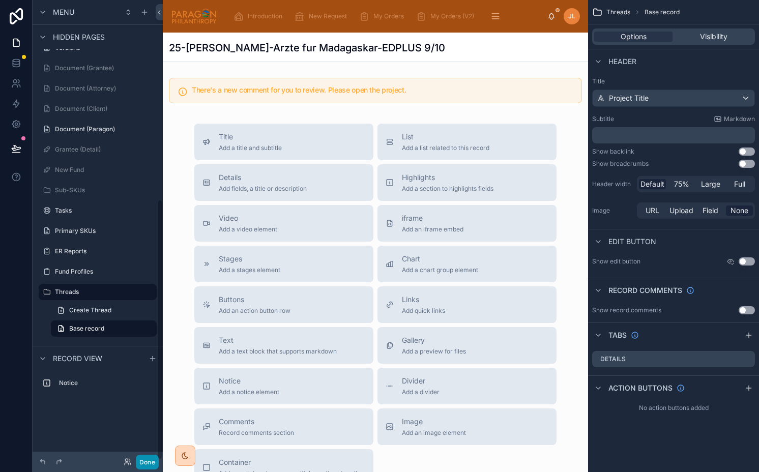
click at [142, 464] on button "Done" at bounding box center [147, 462] width 23 height 15
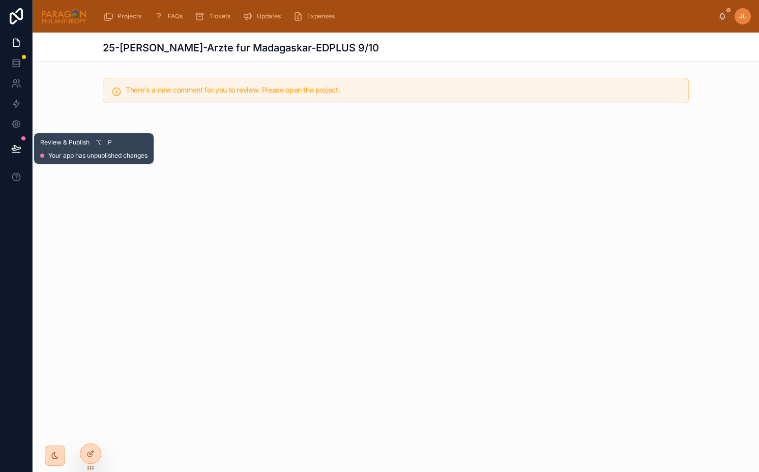
click at [11, 142] on button at bounding box center [16, 148] width 22 height 28
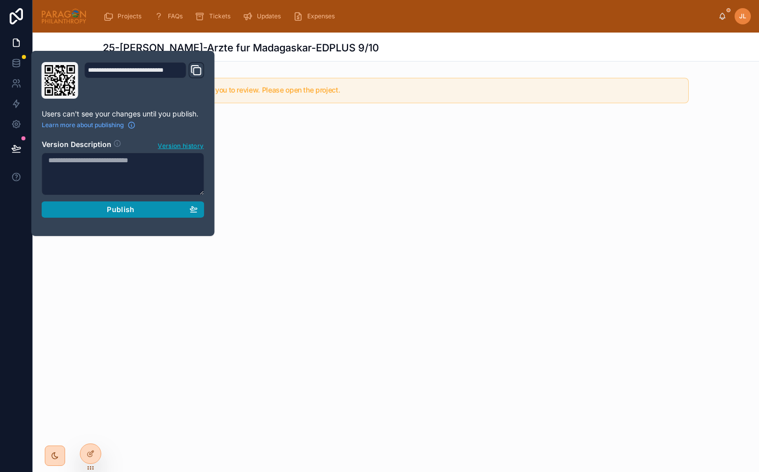
click at [119, 206] on span "Publish" at bounding box center [120, 209] width 27 height 9
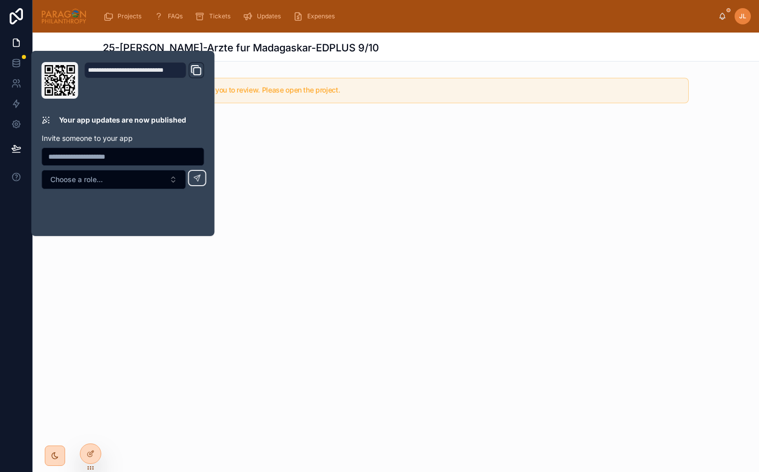
click at [390, 137] on div "25-[PERSON_NAME]-Arzte fur Madagaskar-EDPLUS 9/10 There's a new comment for you…" at bounding box center [396, 103] width 726 height 140
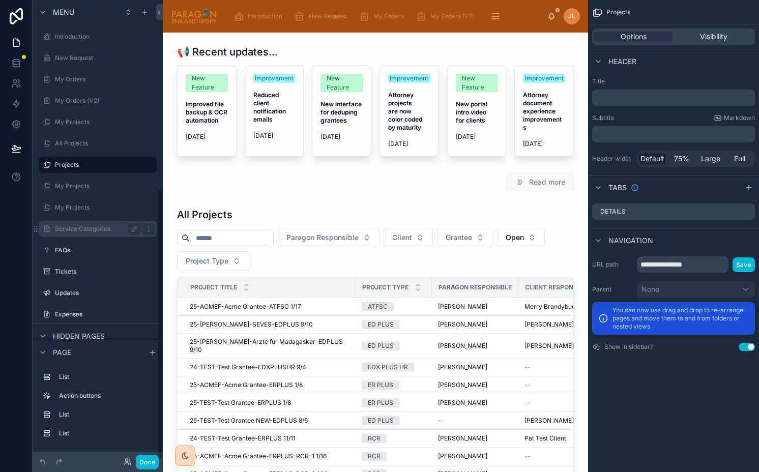
scroll to position [321, 0]
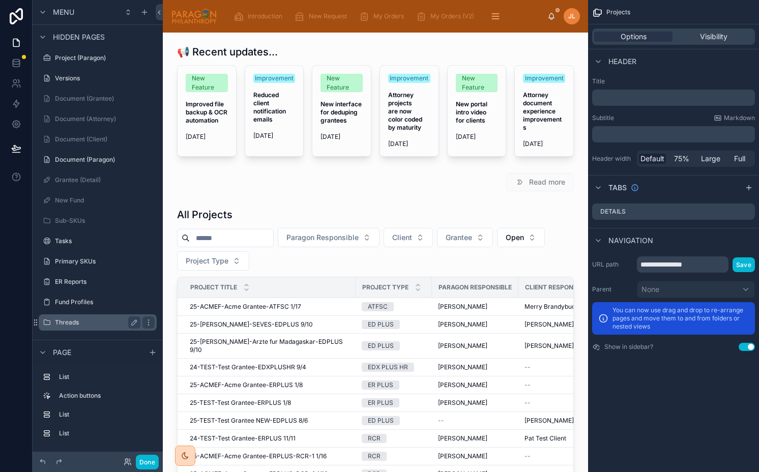
click at [85, 318] on div "Threads" at bounding box center [97, 322] width 85 height 12
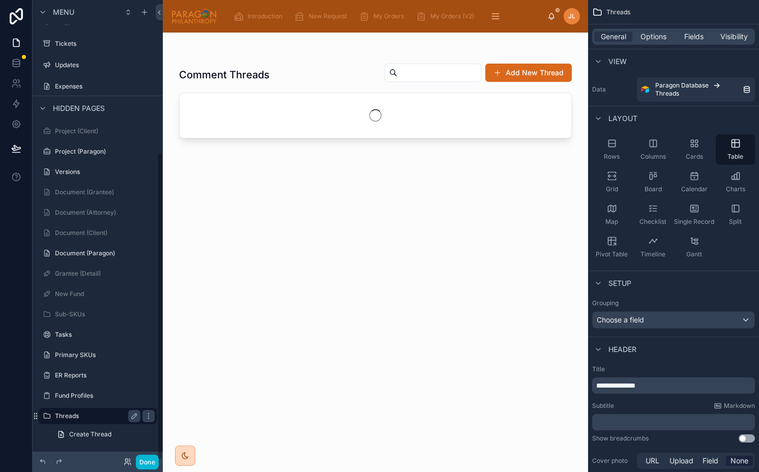
scroll to position [228, 0]
click at [721, 34] on span "Visibility" at bounding box center [733, 37] width 27 height 10
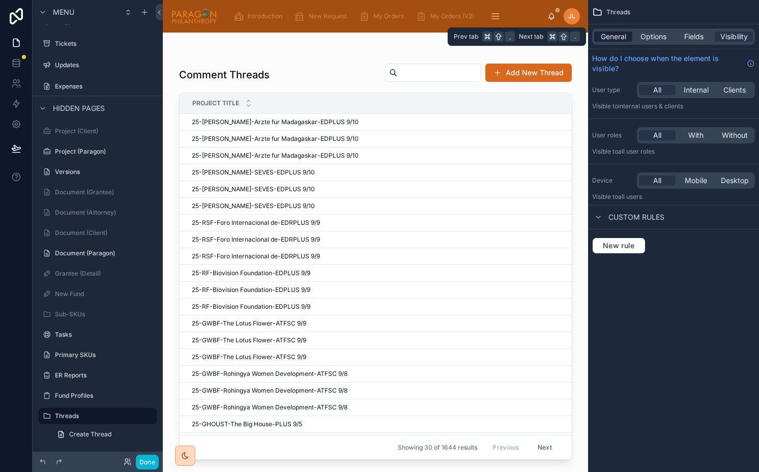
click at [623, 38] on span "General" at bounding box center [613, 37] width 25 height 10
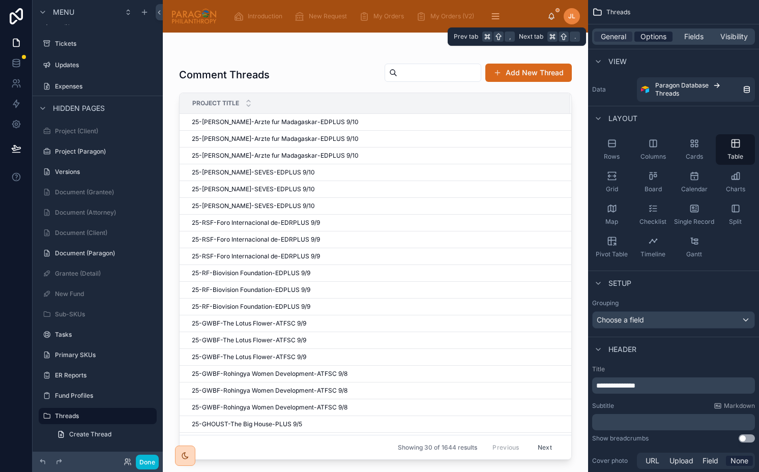
click at [652, 39] on span "Options" at bounding box center [653, 37] width 26 height 10
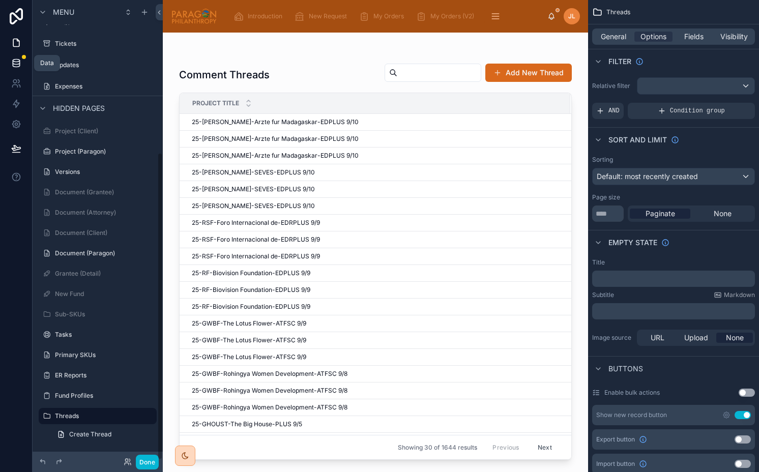
click at [17, 65] on icon at bounding box center [16, 63] width 10 height 10
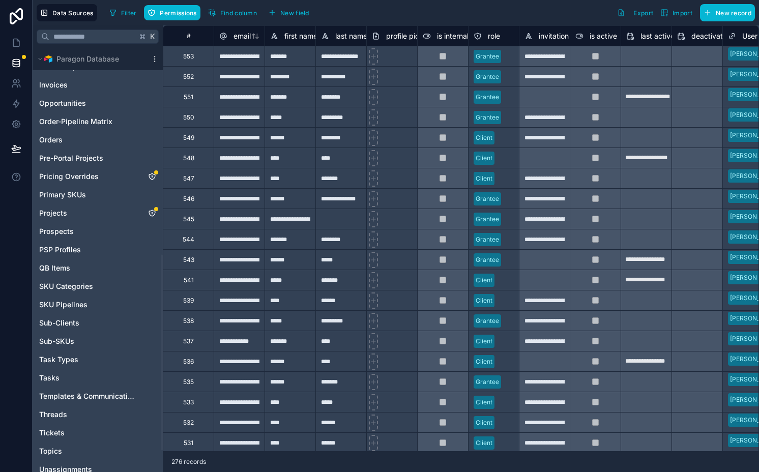
scroll to position [449, 0]
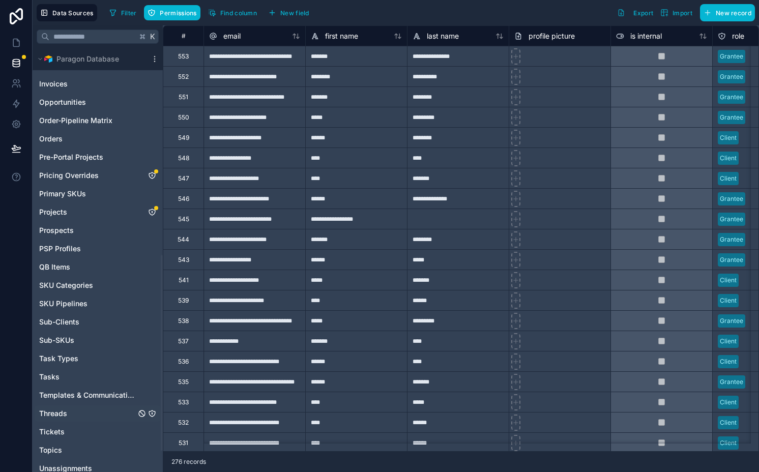
click at [94, 416] on link "Threads" at bounding box center [87, 413] width 97 height 10
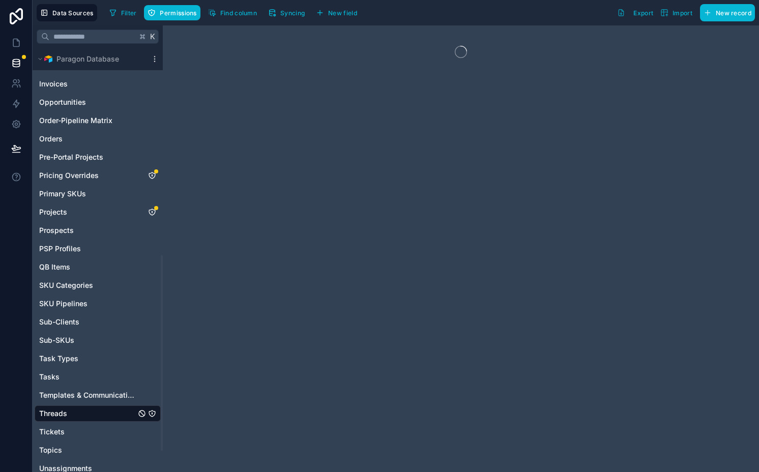
click at [150, 416] on icon "Threads" at bounding box center [152, 413] width 8 height 8
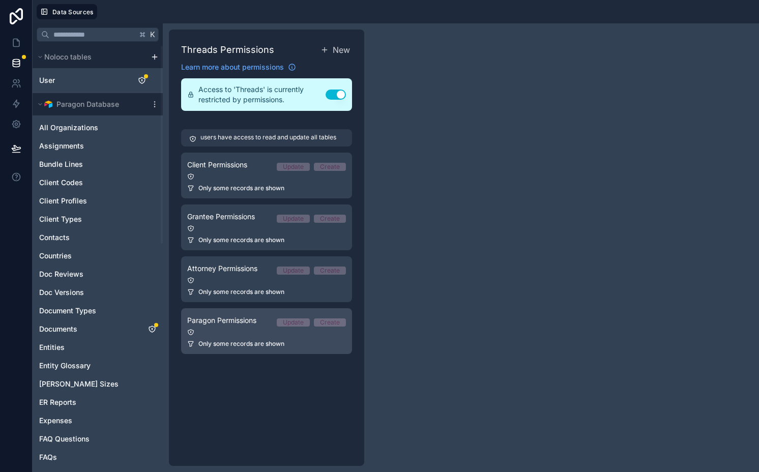
click at [235, 330] on div at bounding box center [266, 332] width 159 height 7
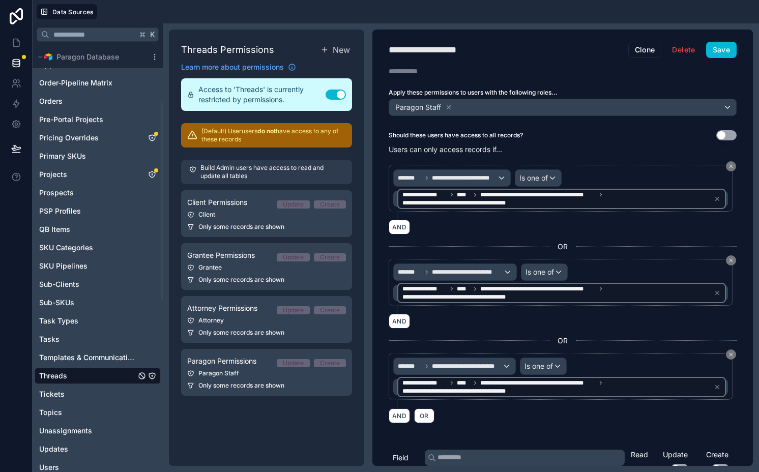
scroll to position [492, 0]
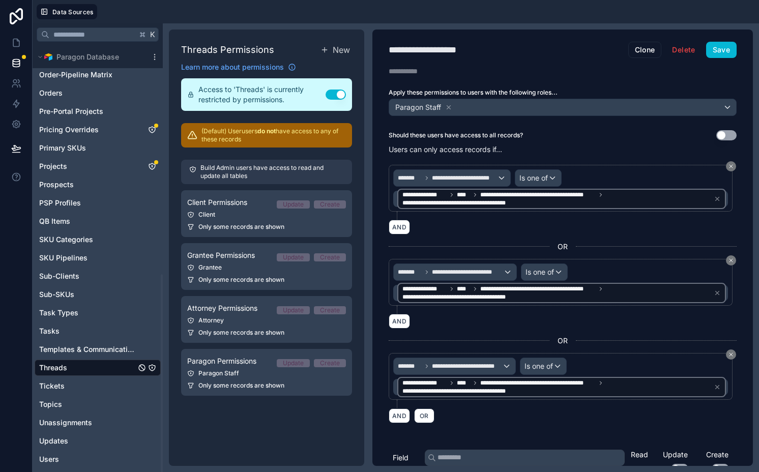
click at [83, 368] on link "Threads" at bounding box center [87, 368] width 97 height 10
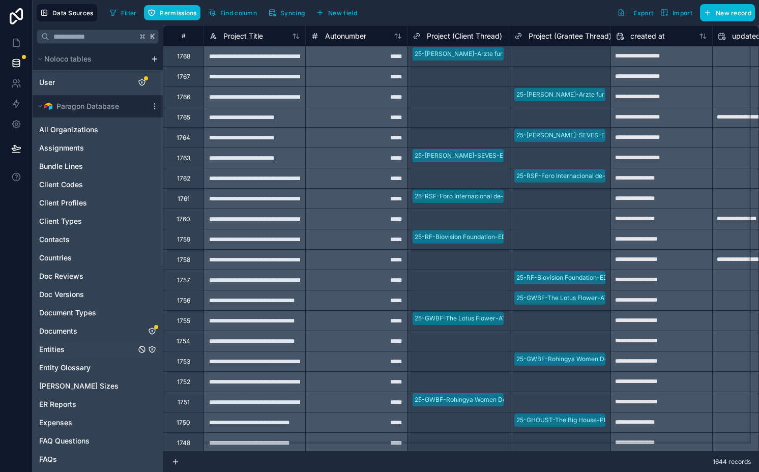
scroll to position [494, 0]
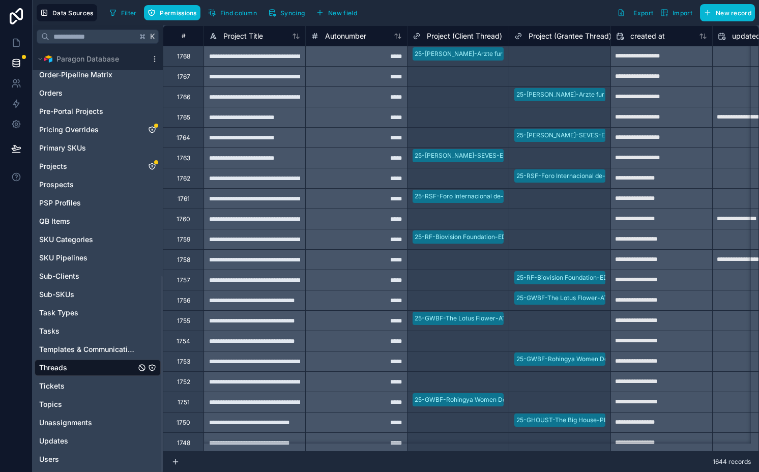
click at [151, 366] on icon "Threads" at bounding box center [152, 368] width 8 height 8
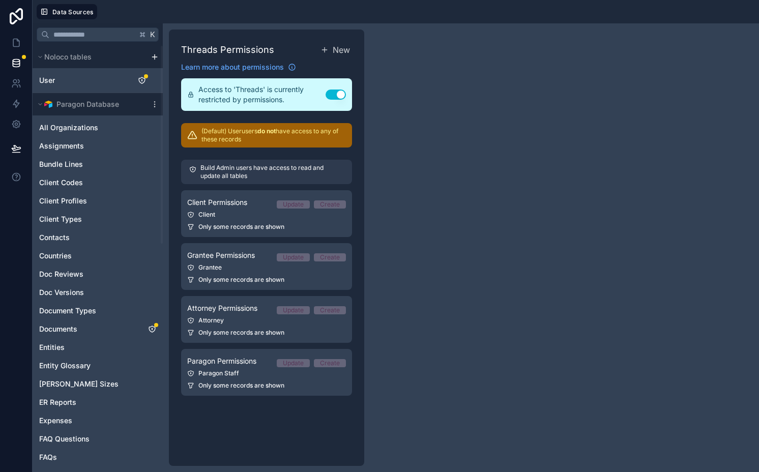
click at [231, 168] on p "Build Admin users have access to read and update all tables" at bounding box center [271, 172] width 143 height 16
click at [263, 170] on p "Build Admin users have access to read and update all tables" at bounding box center [271, 172] width 143 height 16
click at [13, 42] on icon at bounding box center [16, 43] width 6 height 8
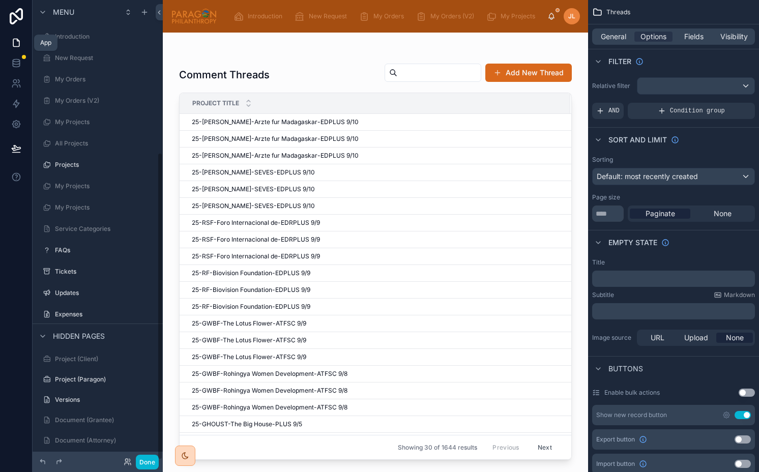
scroll to position [228, 0]
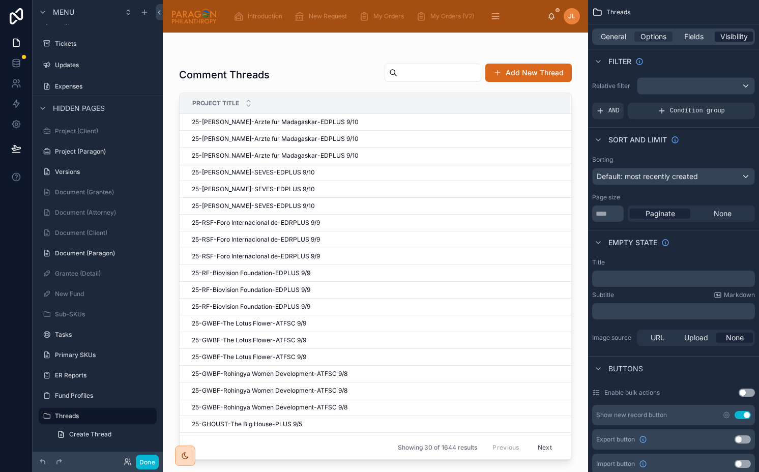
click at [722, 36] on span "Visibility" at bounding box center [733, 37] width 27 height 10
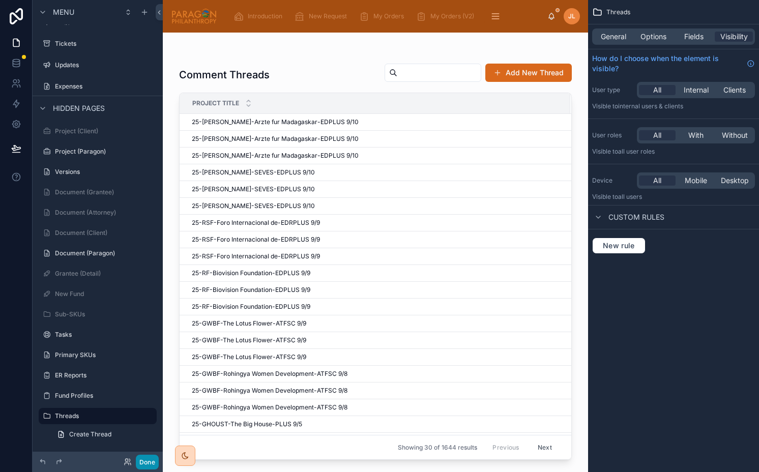
click at [145, 465] on button "Done" at bounding box center [147, 462] width 23 height 15
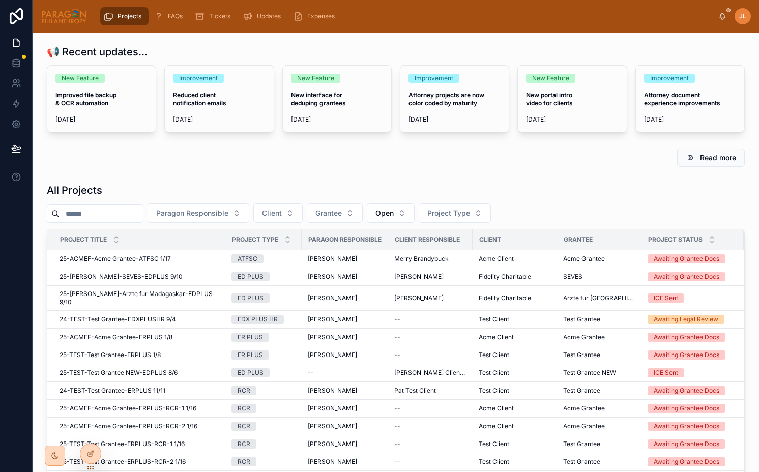
click at [738, 19] on div "JL" at bounding box center [742, 16] width 16 height 16
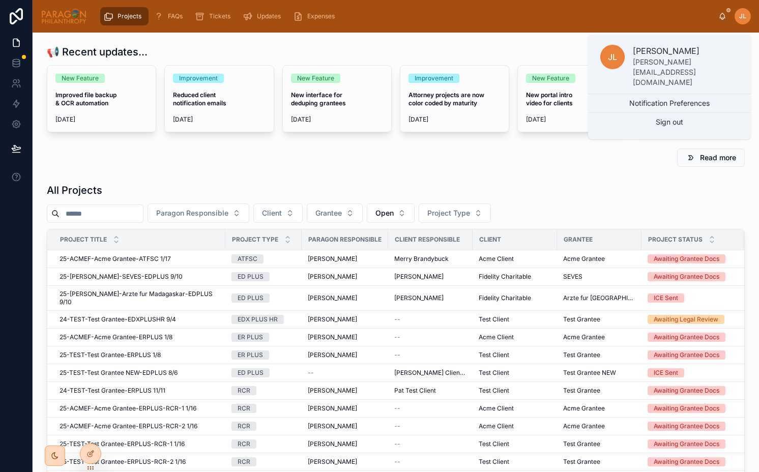
click at [588, 32] on div "Projects FAQs Tickets Updates Expenses JL Joel Lee" at bounding box center [396, 16] width 726 height 33
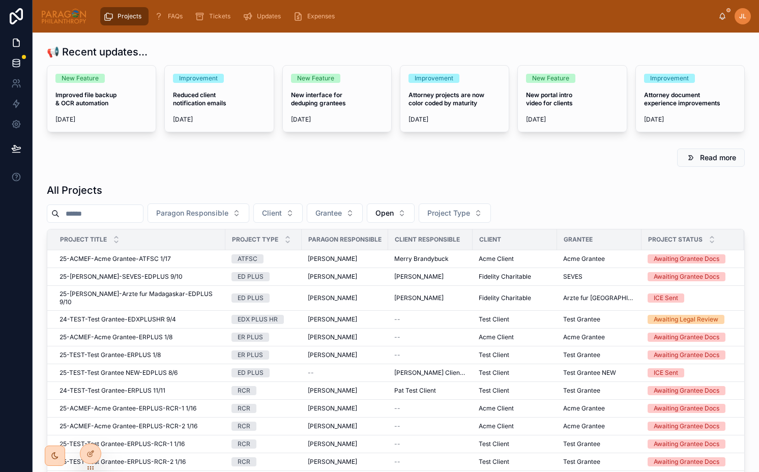
click at [15, 64] on icon at bounding box center [16, 63] width 7 height 4
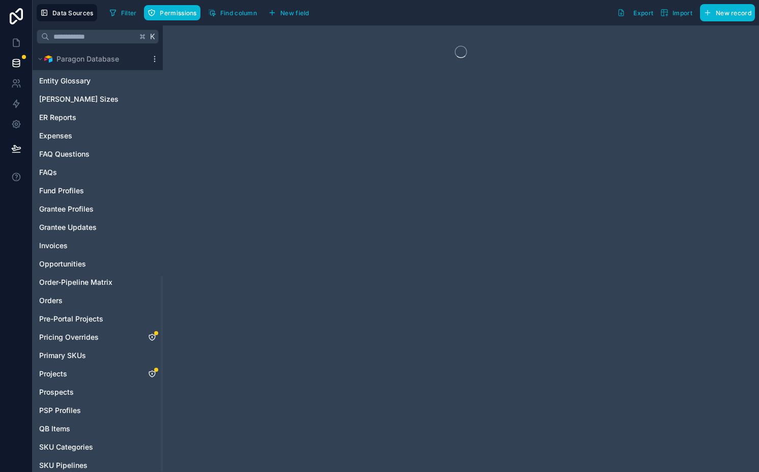
scroll to position [494, 0]
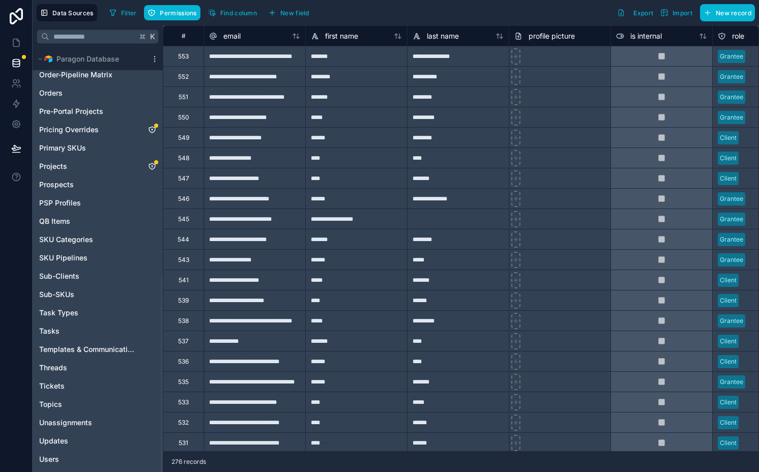
click at [101, 359] on div "All Organizations Assignments Bundle Lines Client Codes Client Profiles Client …" at bounding box center [98, 45] width 126 height 844
click at [92, 369] on link "Threads" at bounding box center [87, 368] width 97 height 10
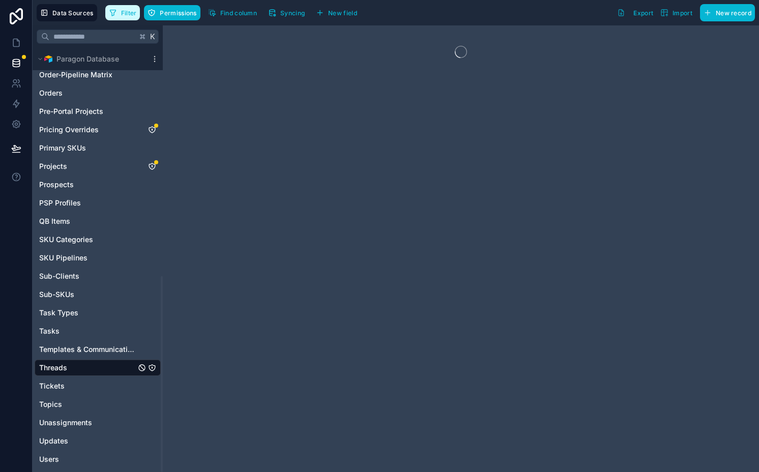
click at [127, 8] on button "Filter" at bounding box center [122, 12] width 35 height 15
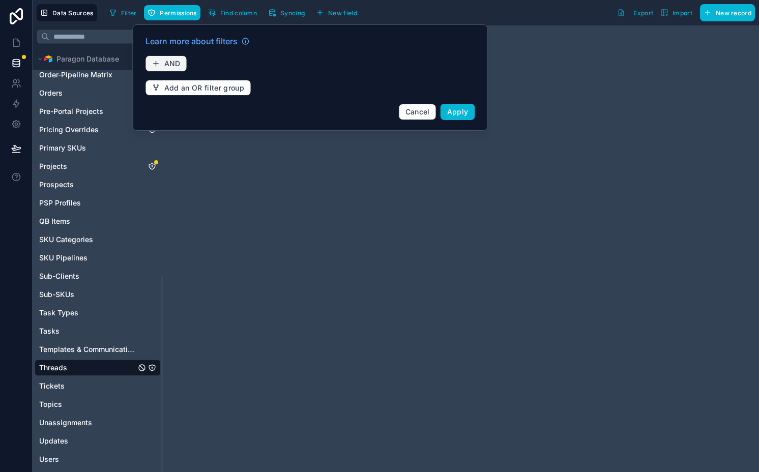
click at [160, 64] on button "AND" at bounding box center [166, 63] width 42 height 16
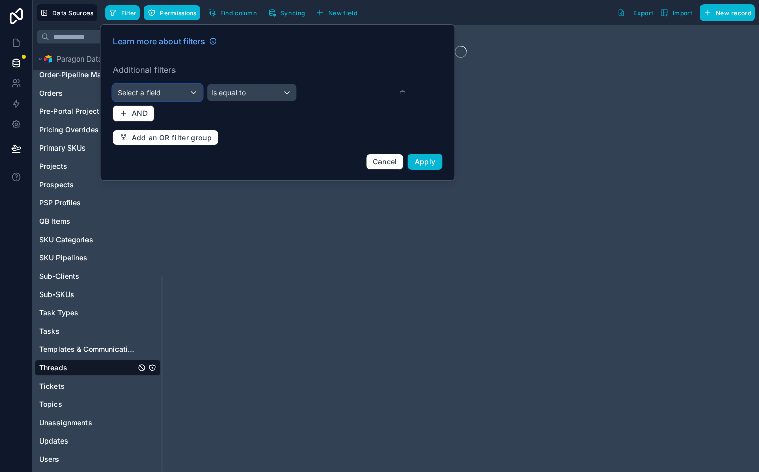
click at [174, 89] on div "Select a field" at bounding box center [157, 92] width 89 height 16
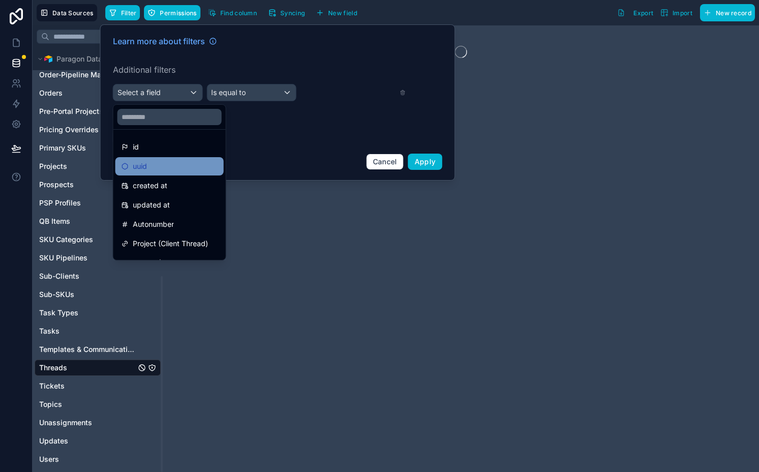
click at [146, 165] on span "uuid" at bounding box center [140, 166] width 14 height 12
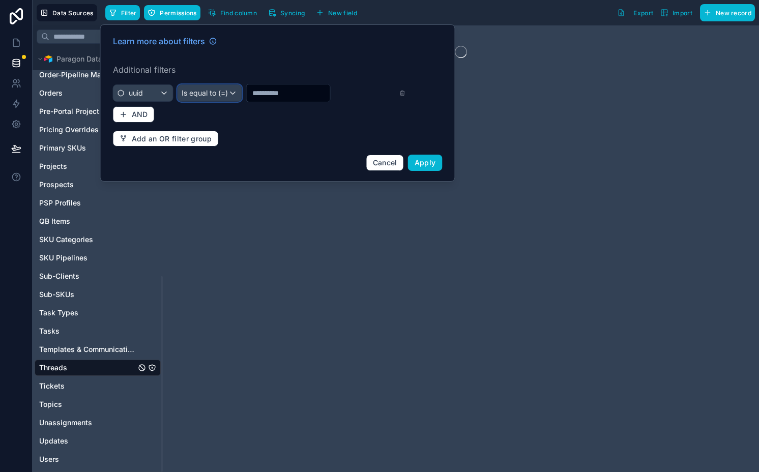
click at [207, 96] on span "Is equal to (=)" at bounding box center [205, 93] width 46 height 10
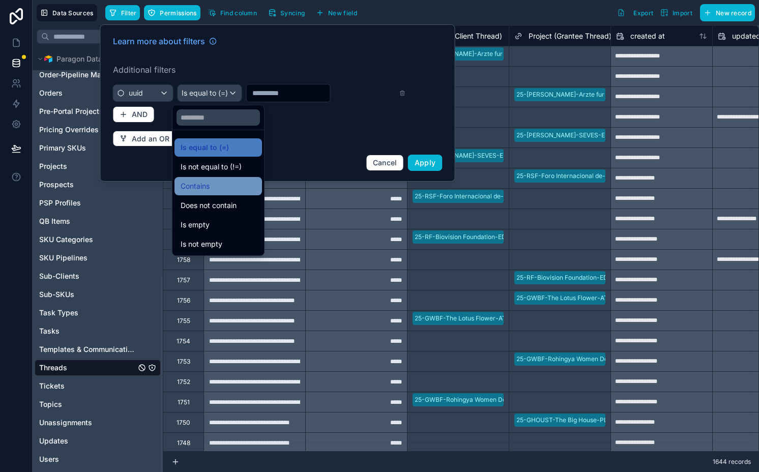
click at [211, 179] on div "Contains" at bounding box center [217, 186] width 87 height 18
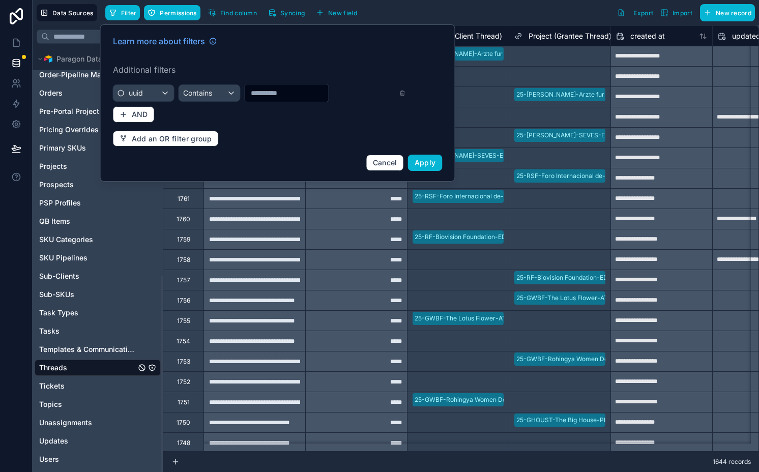
click at [270, 99] on input "text" at bounding box center [286, 93] width 83 height 14
paste input "**********"
type input "**********"
click at [430, 162] on span "Apply" at bounding box center [425, 162] width 21 height 9
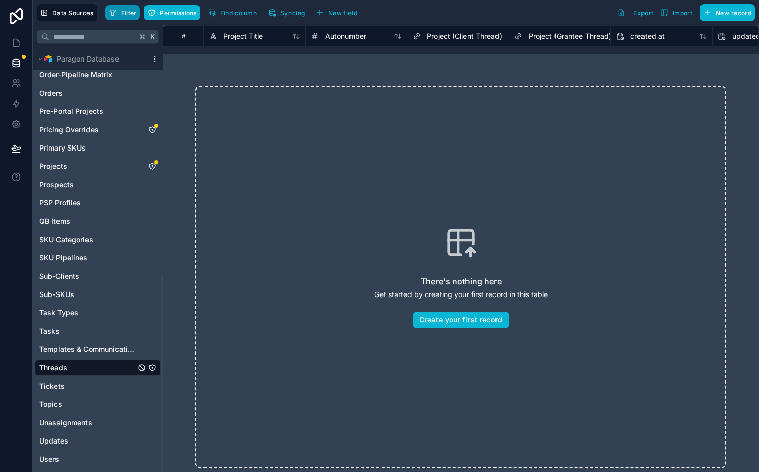
click at [108, 13] on button "Filter" at bounding box center [122, 12] width 35 height 15
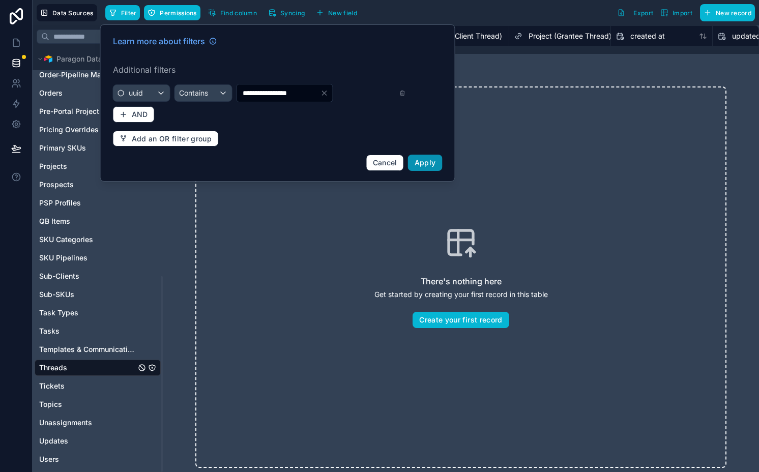
click at [430, 162] on span "Apply" at bounding box center [425, 162] width 21 height 9
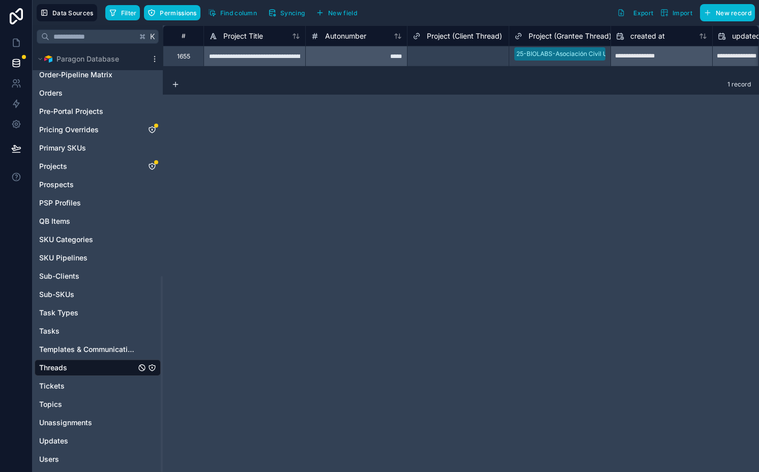
click at [255, 55] on div "**********" at bounding box center [254, 56] width 102 height 20
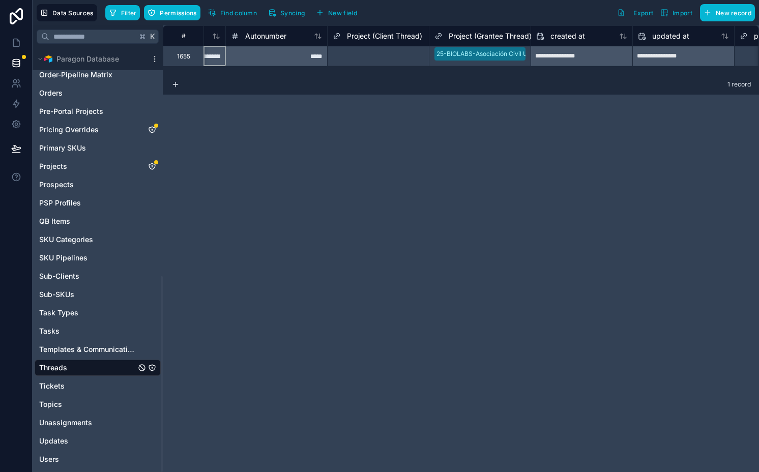
scroll to position [0, 77]
click at [357, 49] on div "Select a Project (Client Thread)" at bounding box center [381, 51] width 91 height 8
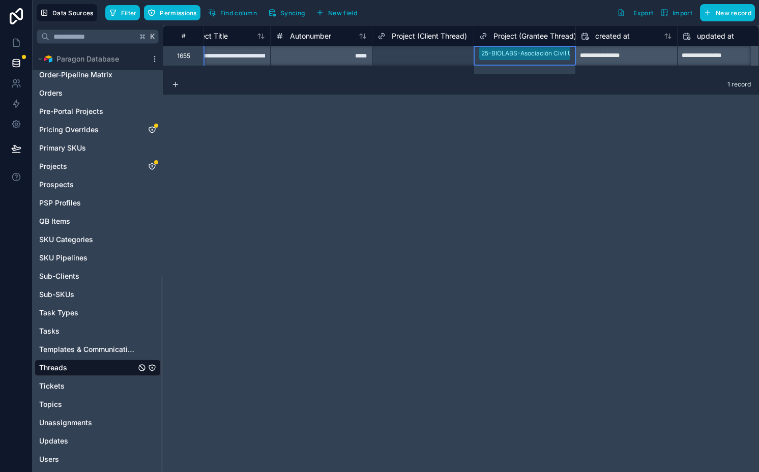
click at [449, 50] on div "Select a Project (Client Thread)" at bounding box center [422, 51] width 91 height 8
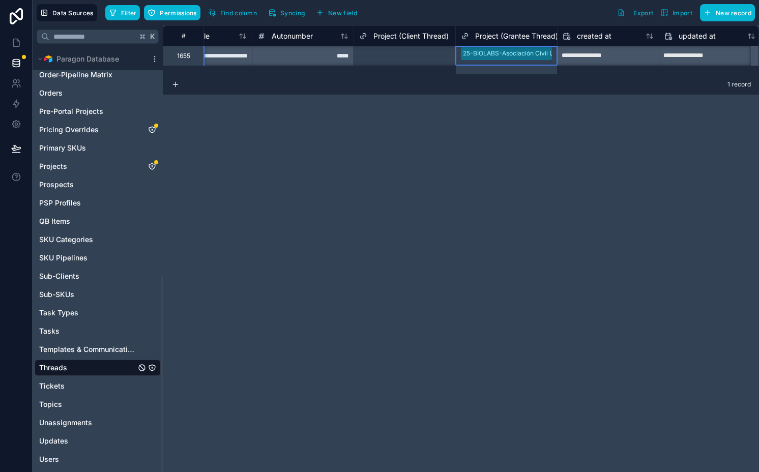
scroll to position [1, 0]
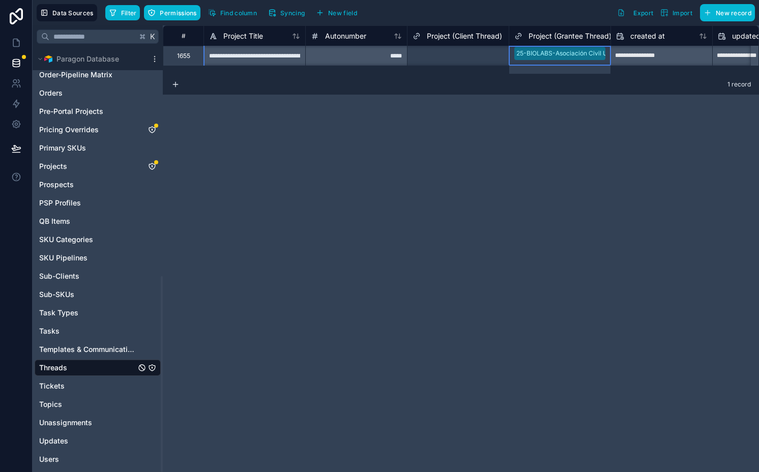
click at [449, 50] on div "Select a Project (Client Thread)" at bounding box center [458, 51] width 91 height 8
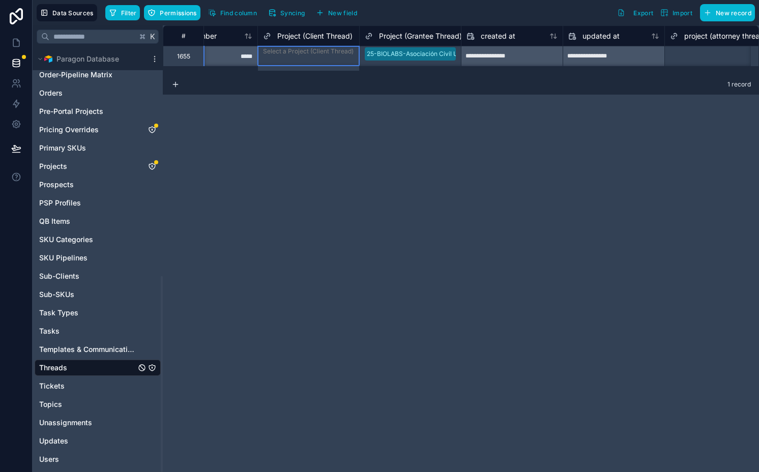
scroll to position [0, 0]
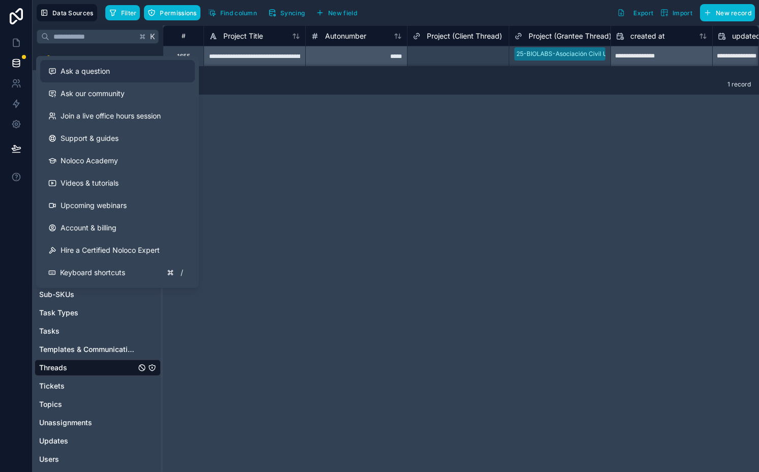
click at [111, 66] on div "Ask a question" at bounding box center [117, 71] width 138 height 10
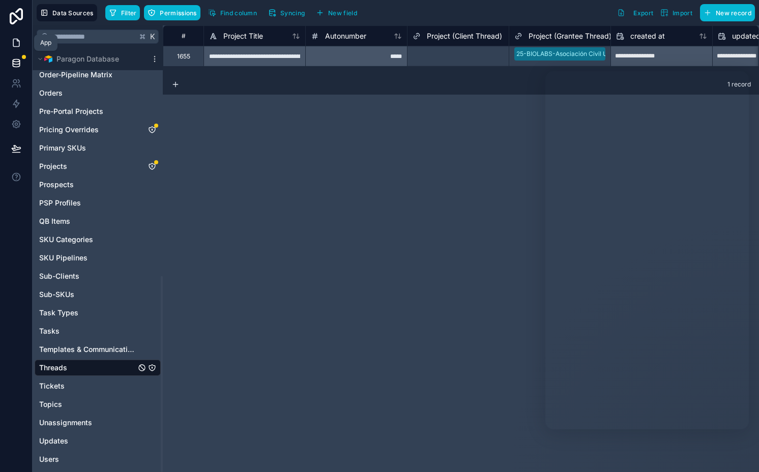
click at [12, 44] on icon at bounding box center [16, 43] width 10 height 10
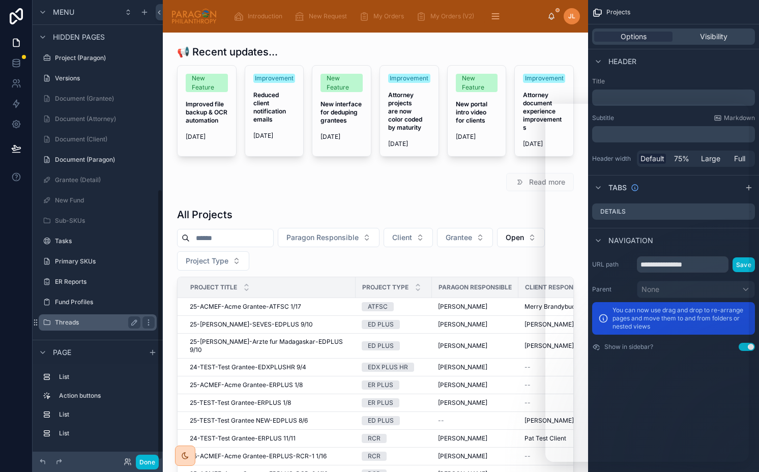
click at [93, 321] on label "Threads" at bounding box center [95, 322] width 81 height 8
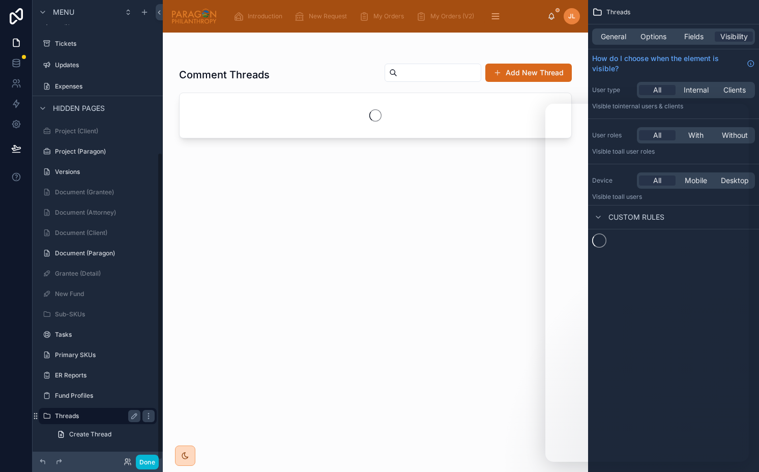
scroll to position [228, 0]
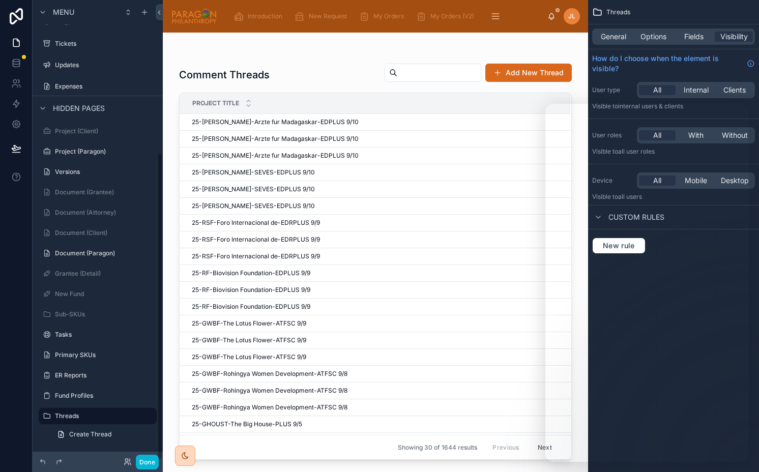
click at [275, 149] on div at bounding box center [375, 246] width 425 height 427
click at [260, 153] on span "25-[PERSON_NAME]-Arzte fur Madagaskar-EDPLUS 9/10" at bounding box center [275, 156] width 167 height 8
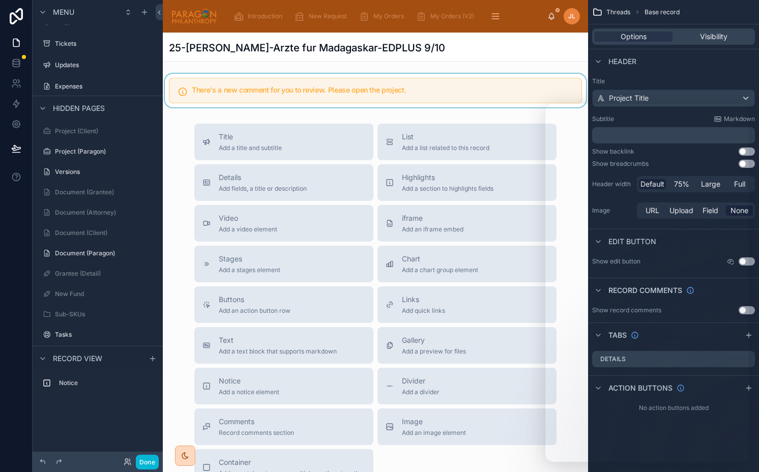
click at [425, 93] on div at bounding box center [375, 91] width 425 height 34
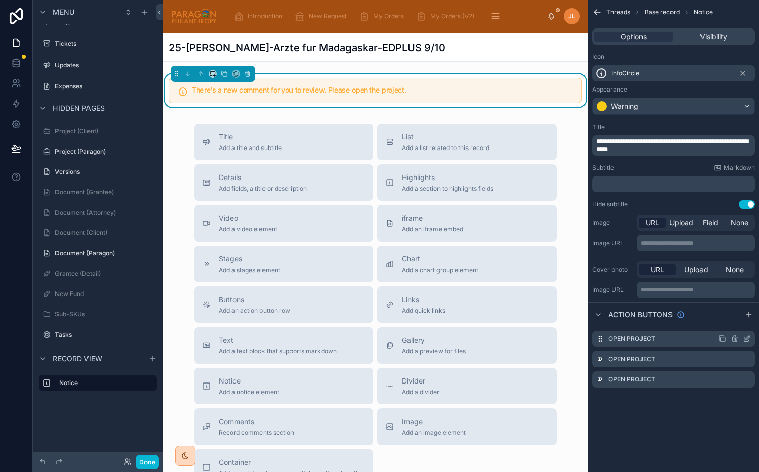
click at [744, 338] on icon "scrollable content" at bounding box center [747, 339] width 8 height 8
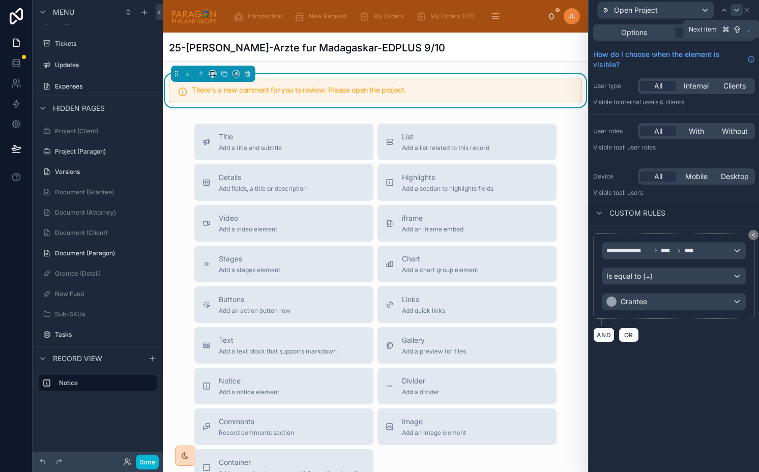
click at [735, 11] on icon at bounding box center [736, 10] width 8 height 8
click at [640, 30] on span "Options" at bounding box center [634, 32] width 26 height 10
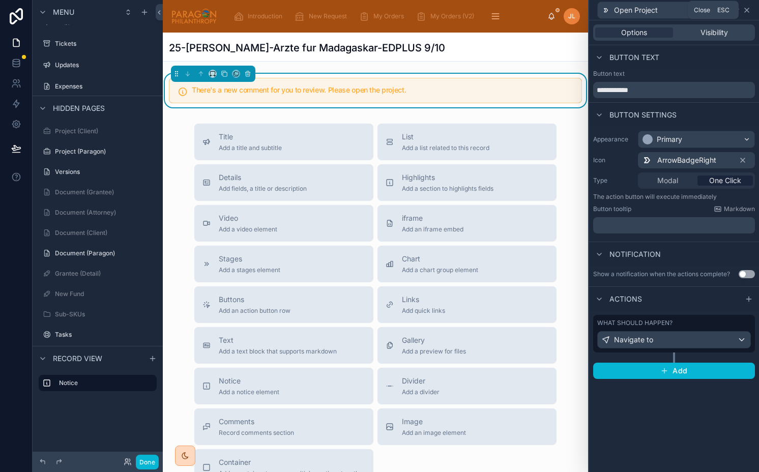
click at [747, 7] on icon at bounding box center [747, 10] width 8 height 8
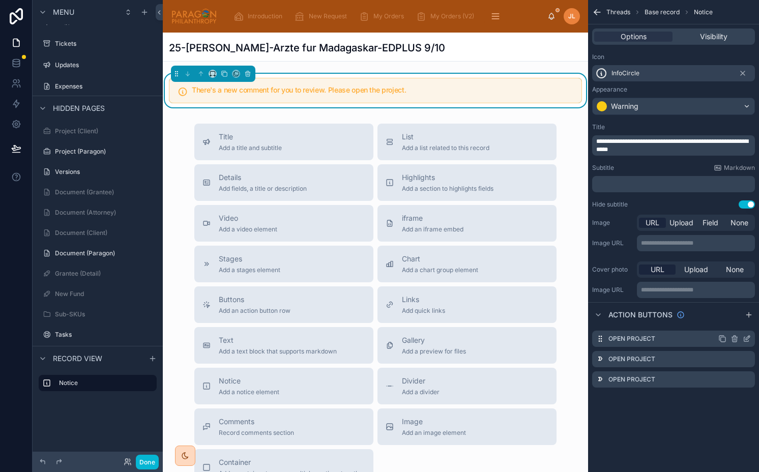
click at [746, 338] on icon "scrollable content" at bounding box center [748, 338] width 4 height 4
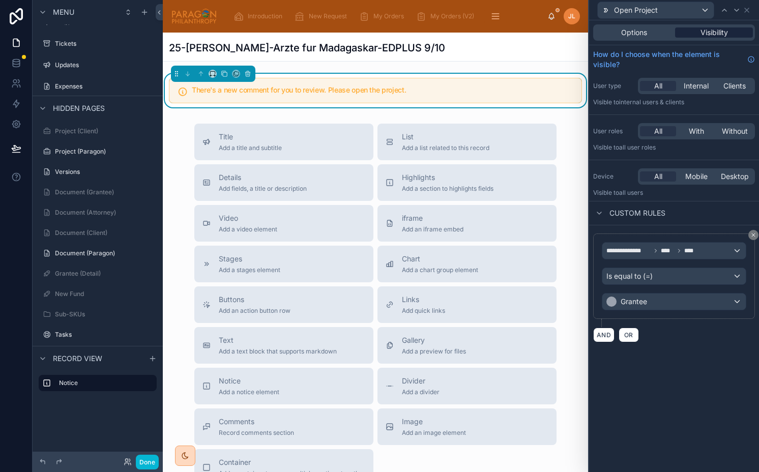
click at [711, 34] on span "Visibility" at bounding box center [713, 32] width 27 height 10
click at [736, 8] on icon at bounding box center [736, 10] width 8 height 8
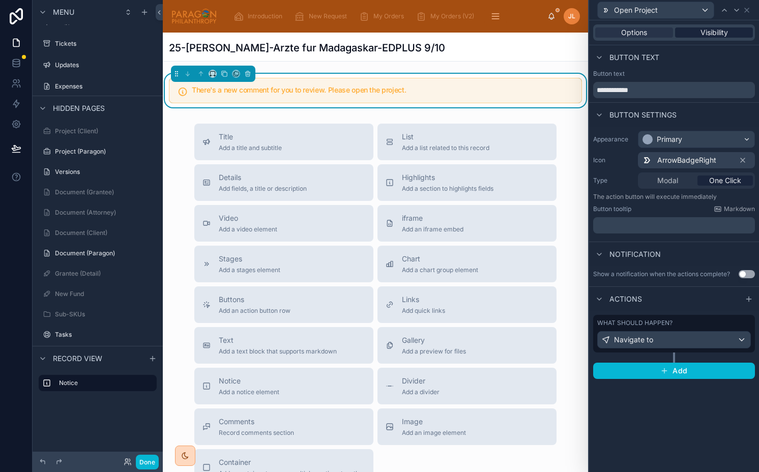
click at [715, 35] on span "Visibility" at bounding box center [713, 32] width 27 height 10
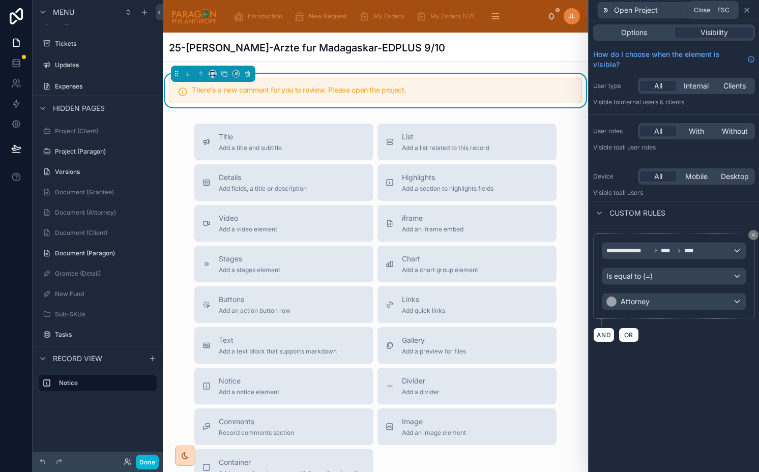
click at [746, 9] on icon at bounding box center [747, 10] width 4 height 4
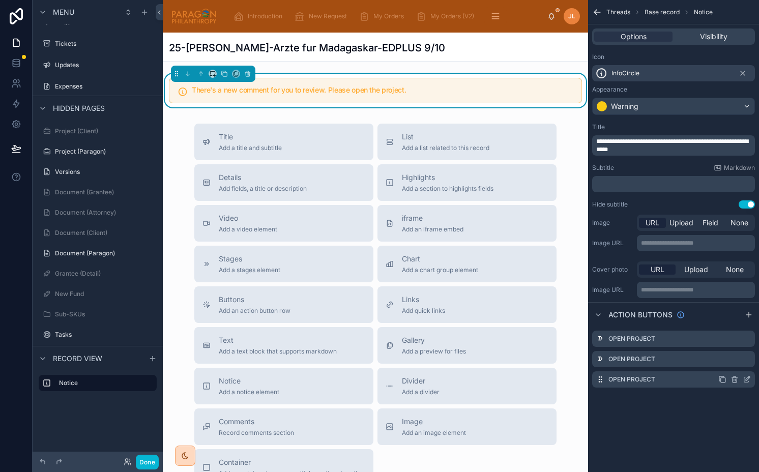
click at [722, 378] on icon "scrollable content" at bounding box center [722, 379] width 8 height 8
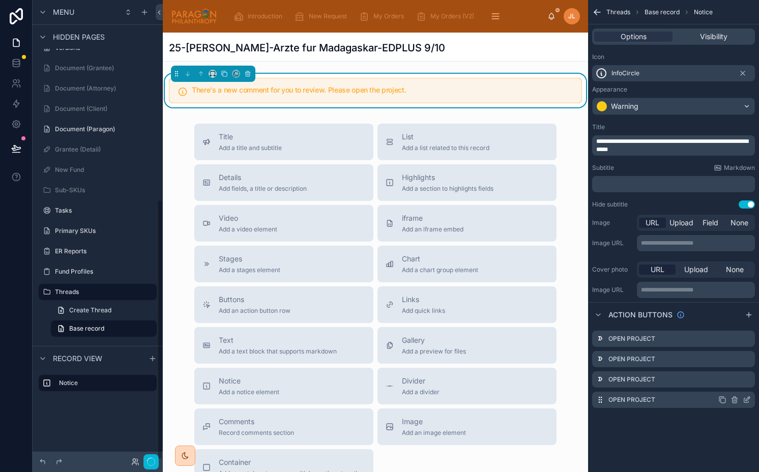
click at [744, 400] on icon "scrollable content" at bounding box center [746, 400] width 5 height 5
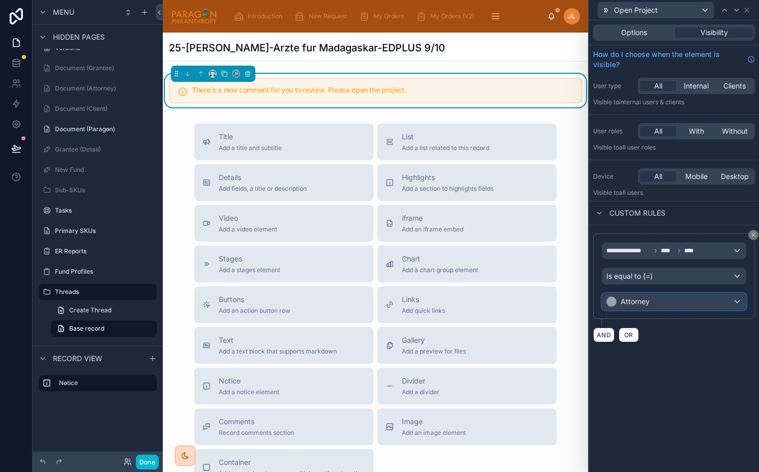
click at [667, 302] on div "Attorney" at bounding box center [673, 301] width 143 height 16
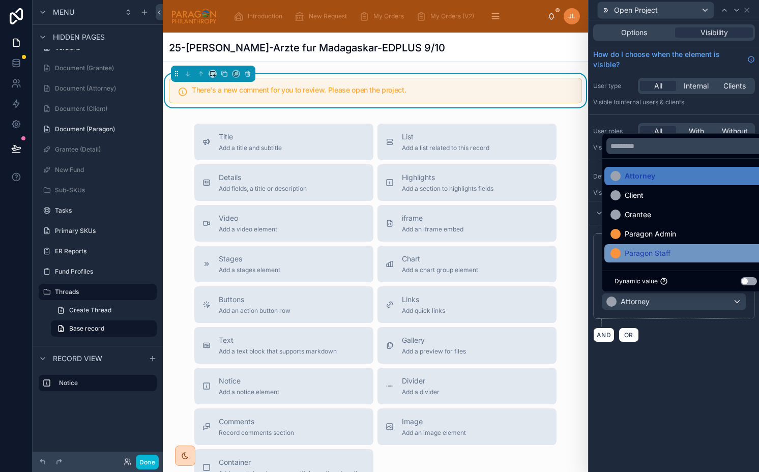
click at [658, 253] on span "Paragon Staff" at bounding box center [648, 253] width 46 height 12
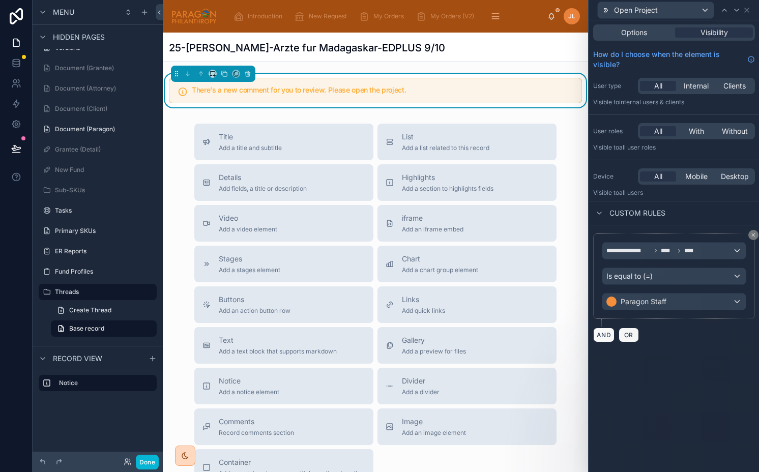
click at [690, 344] on div "**********" at bounding box center [674, 287] width 170 height 125
click at [658, 33] on div "Options" at bounding box center [634, 32] width 78 height 10
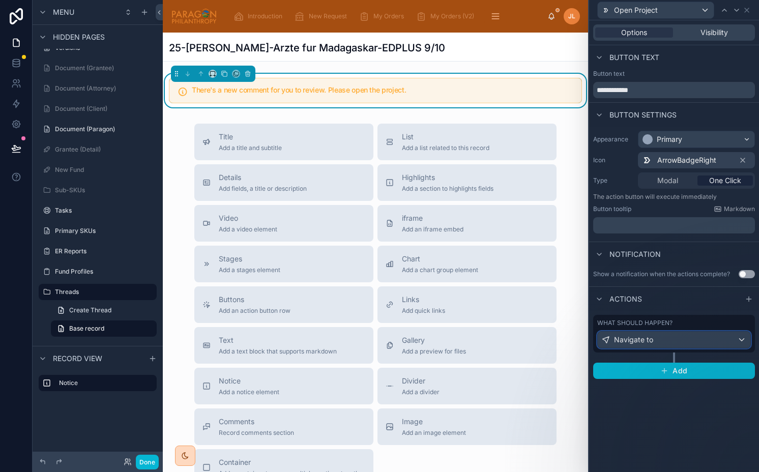
click at [643, 340] on span "Navigate to" at bounding box center [633, 340] width 39 height 10
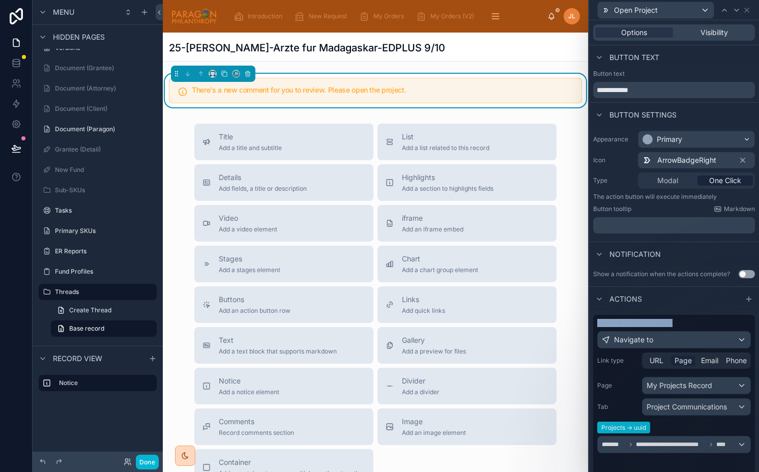
scroll to position [75, 0]
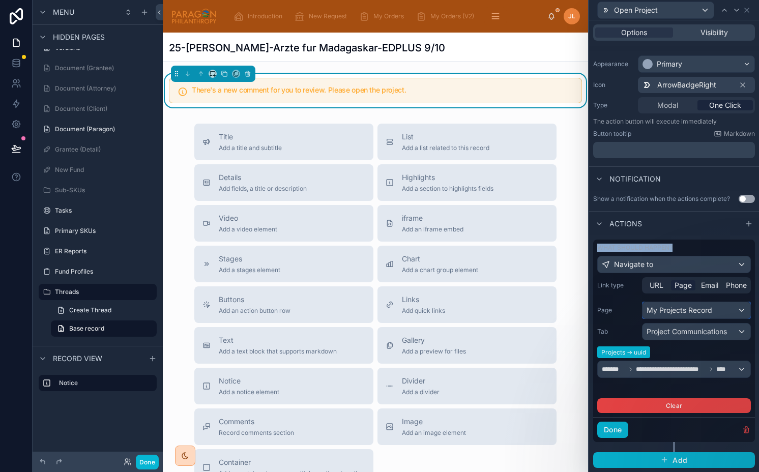
click at [654, 312] on div "My Projects Record" at bounding box center [696, 310] width 108 height 16
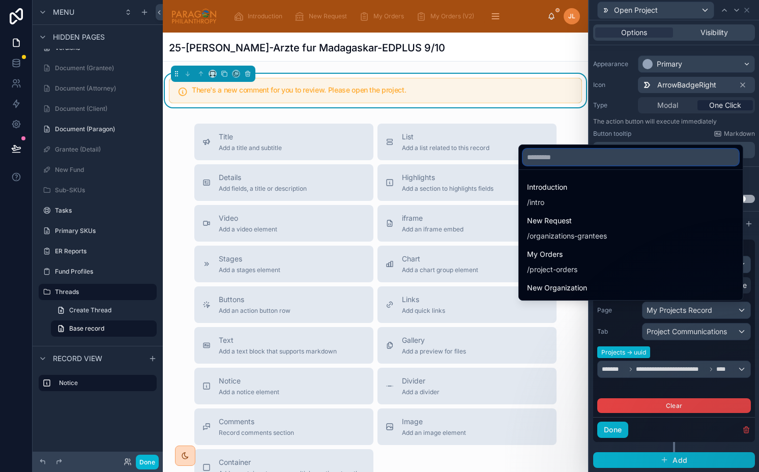
click at [598, 156] on input "text" at bounding box center [631, 157] width 216 height 16
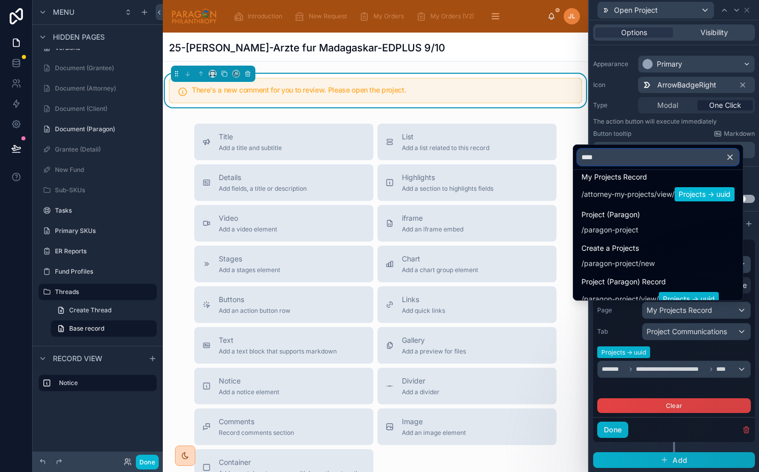
scroll to position [399, 0]
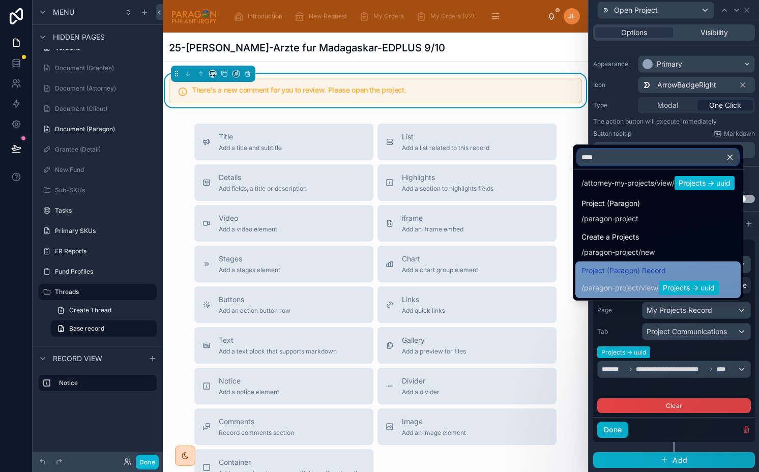
type input "****"
click at [644, 277] on div "Project (Paragon) Record / paragon-project / view / Projects -> uuid" at bounding box center [649, 279] width 137 height 31
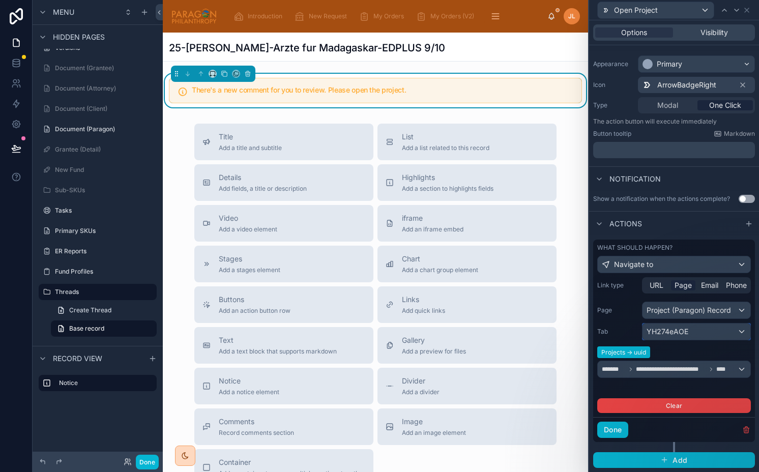
click at [656, 335] on span "YH274eAOE" at bounding box center [667, 332] width 42 height 10
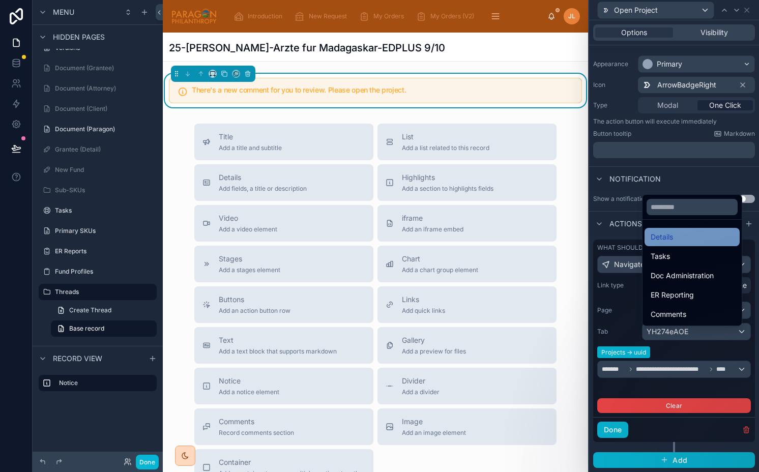
click at [668, 237] on span "Details" at bounding box center [662, 237] width 22 height 12
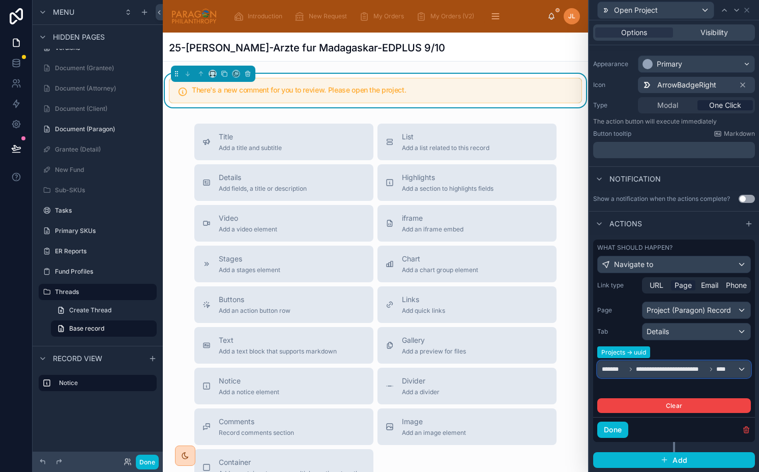
click at [728, 373] on span "****" at bounding box center [722, 369] width 12 height 8
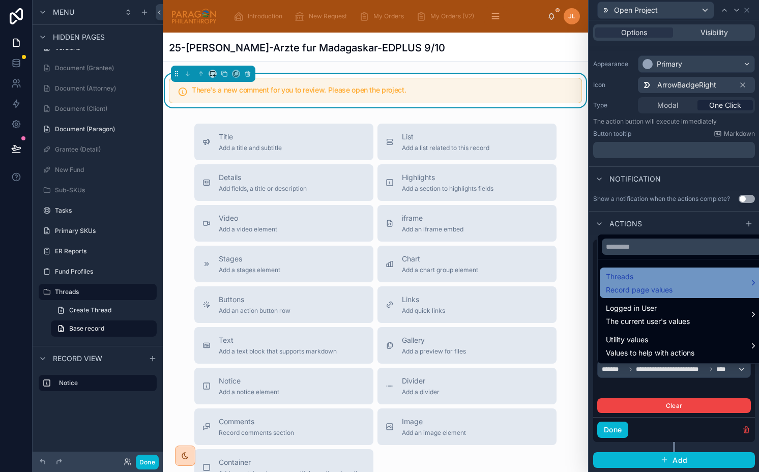
click at [709, 286] on div "Threads Record page values" at bounding box center [682, 283] width 152 height 24
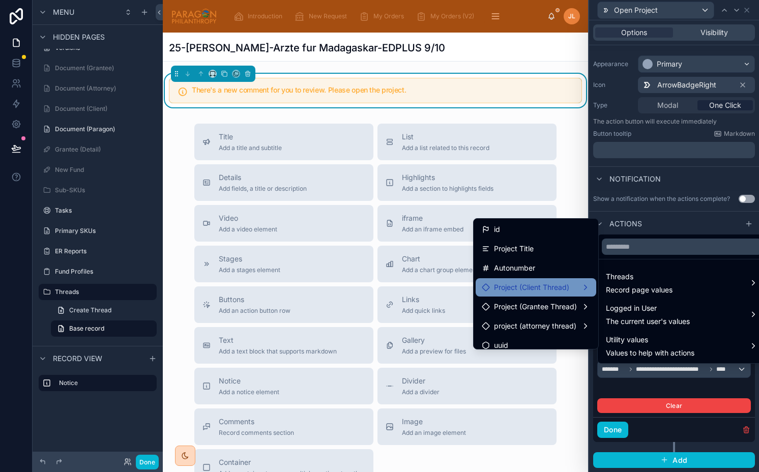
scroll to position [0, 0]
click at [547, 282] on span "Project (Client Thread)" at bounding box center [531, 288] width 75 height 12
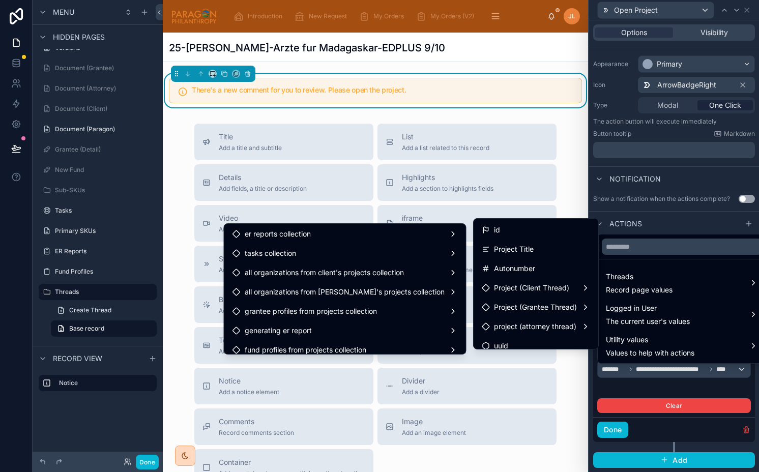
scroll to position [2308, 0]
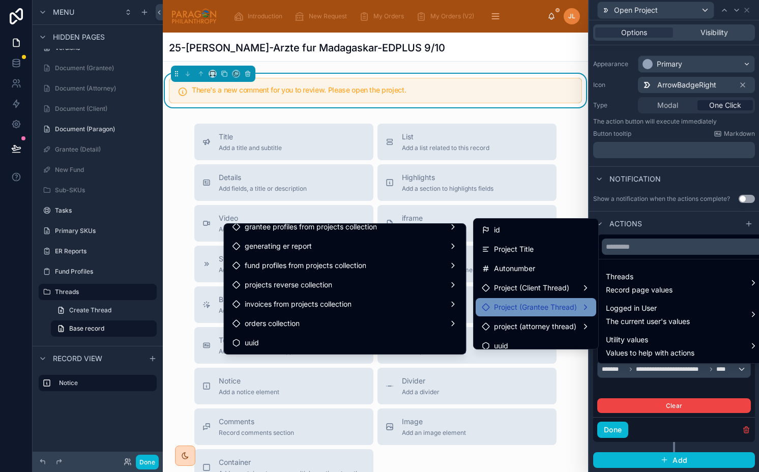
click at [519, 312] on span "Project (Grantee Thread)" at bounding box center [535, 307] width 83 height 12
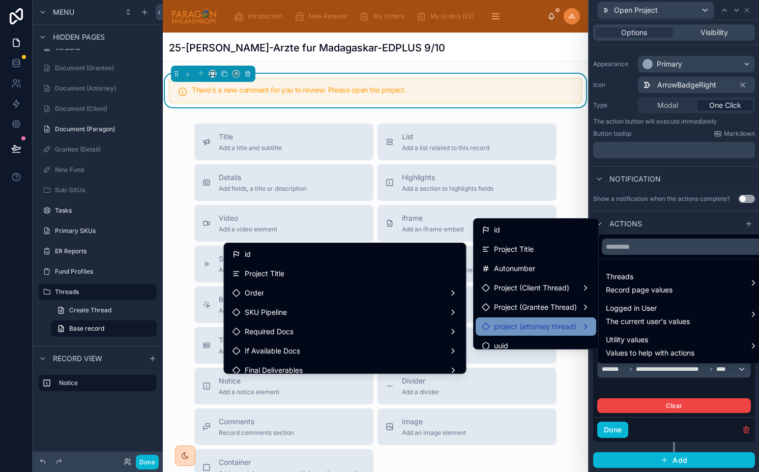
click at [514, 327] on span "project (attorney thread)" at bounding box center [535, 326] width 82 height 12
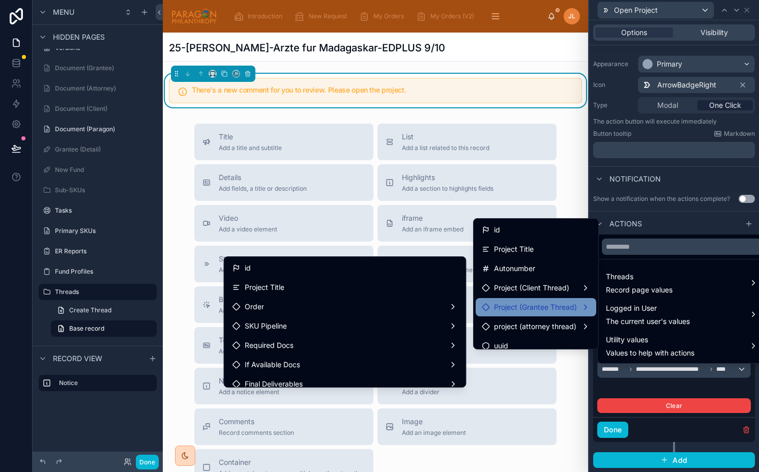
scroll to position [8, 0]
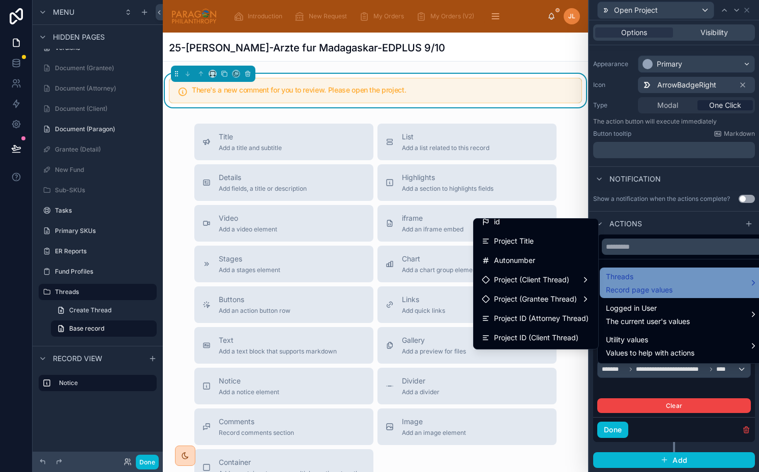
click at [650, 276] on span "Threads" at bounding box center [639, 277] width 67 height 12
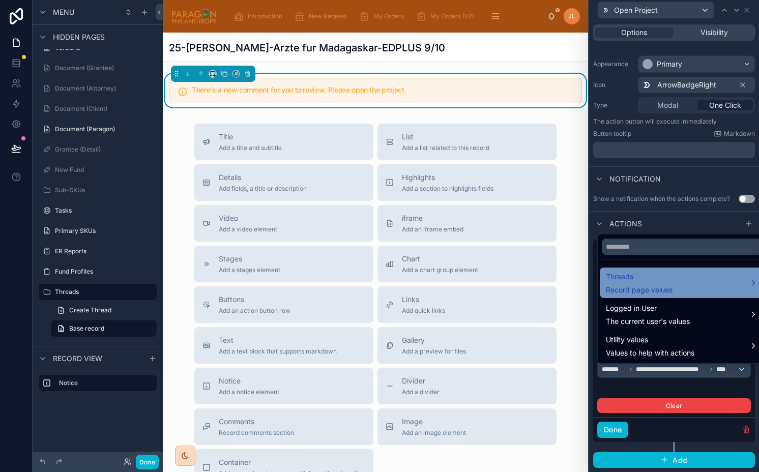
click at [650, 276] on span "Threads" at bounding box center [639, 277] width 67 height 12
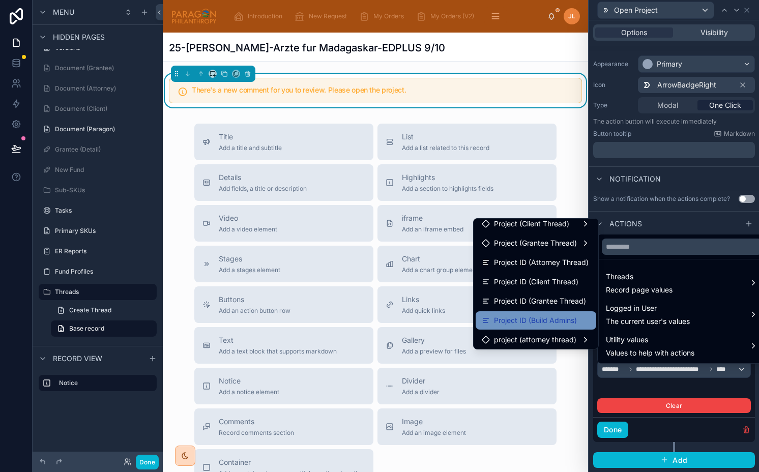
scroll to position [62, 0]
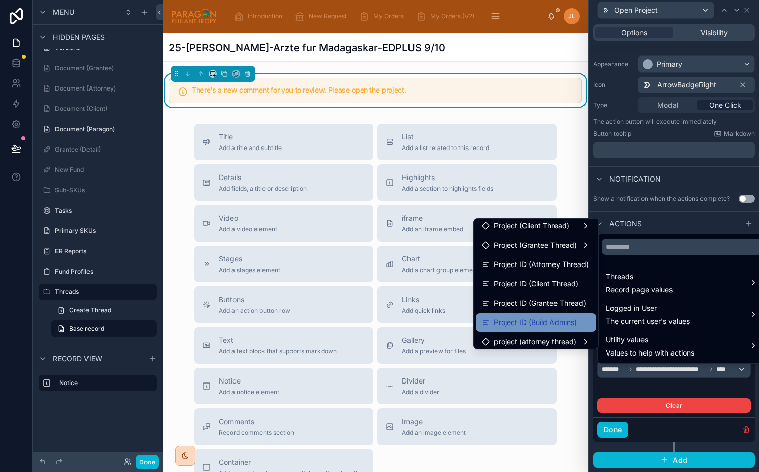
click at [538, 322] on span "Project ID (Build Admins)" at bounding box center [535, 322] width 83 height 12
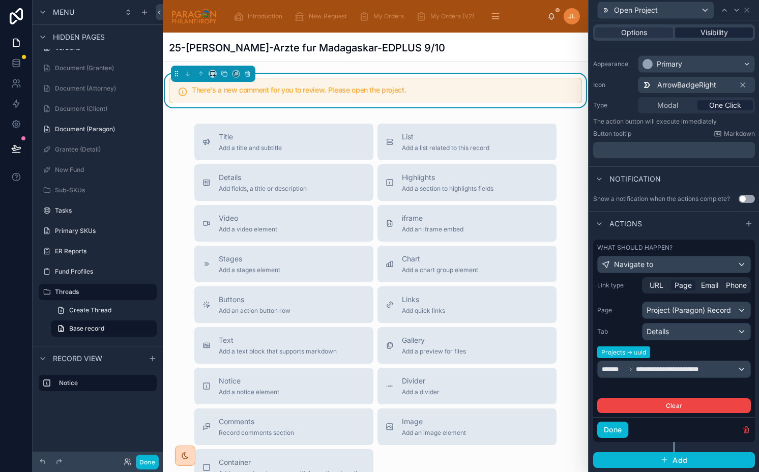
click at [708, 34] on span "Visibility" at bounding box center [713, 32] width 27 height 10
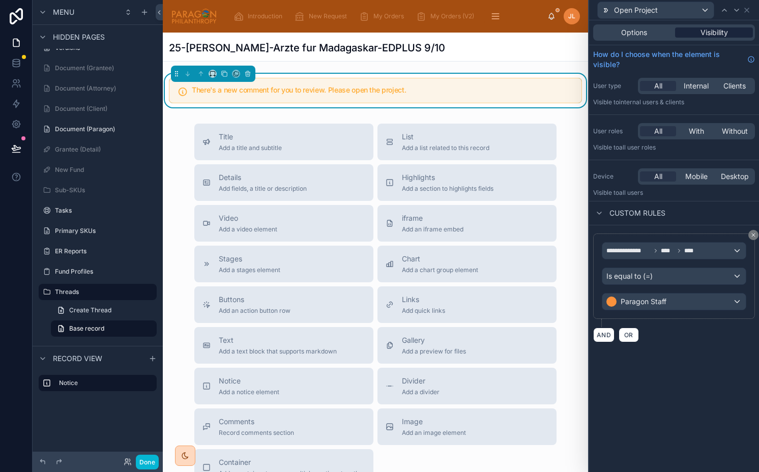
scroll to position [0, 0]
click at [629, 331] on button "OR" at bounding box center [628, 335] width 20 height 15
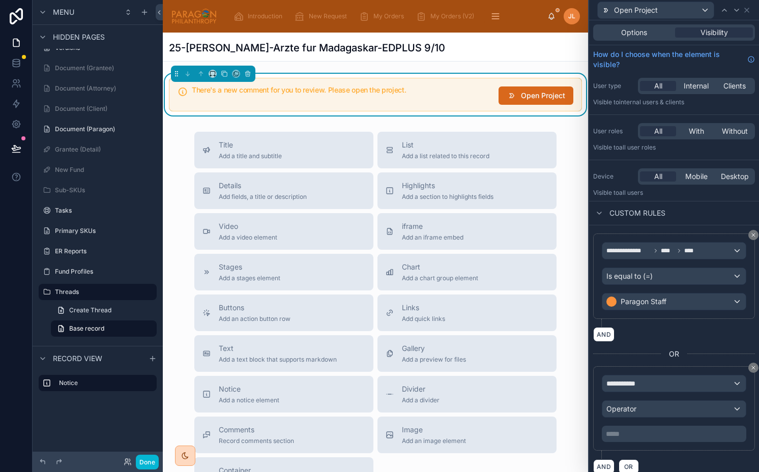
click at [631, 374] on div "**********" at bounding box center [674, 408] width 162 height 84
click at [620, 387] on span "**********" at bounding box center [625, 383] width 38 height 10
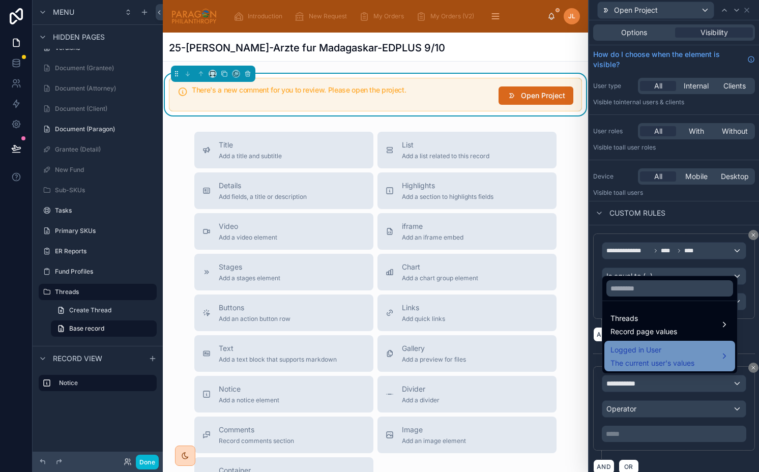
click at [637, 361] on span "The current user's values" at bounding box center [652, 363] width 84 height 10
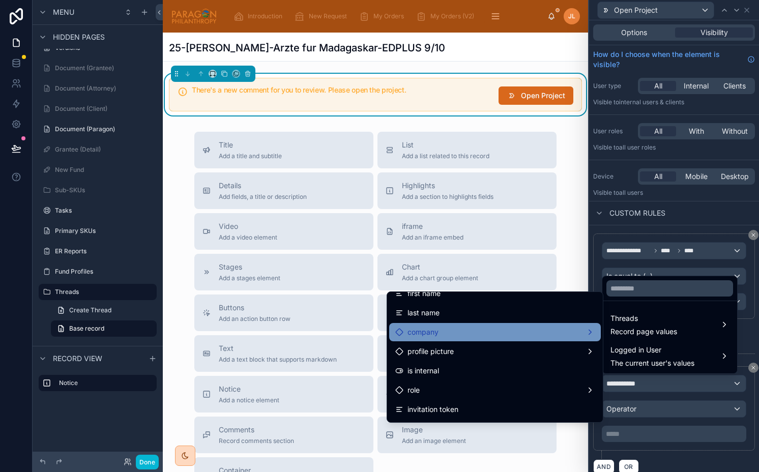
scroll to position [52, 0]
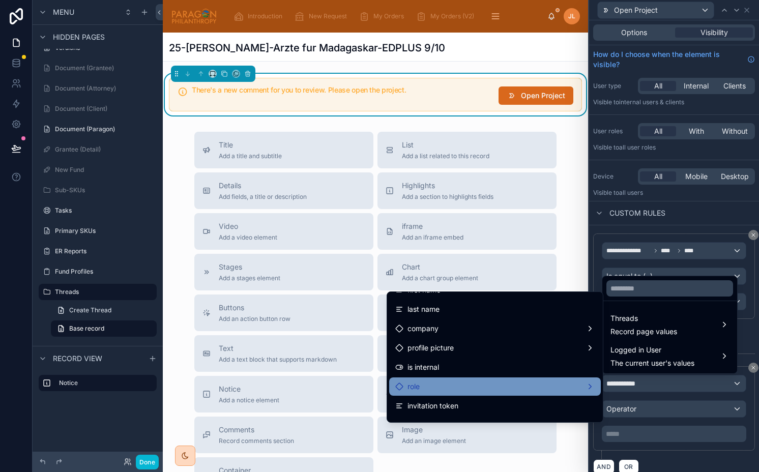
click at [481, 387] on div "role" at bounding box center [494, 386] width 199 height 12
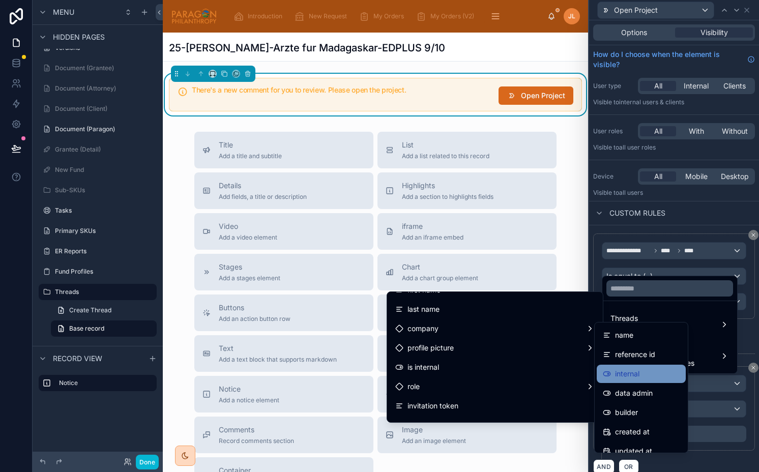
scroll to position [23, 0]
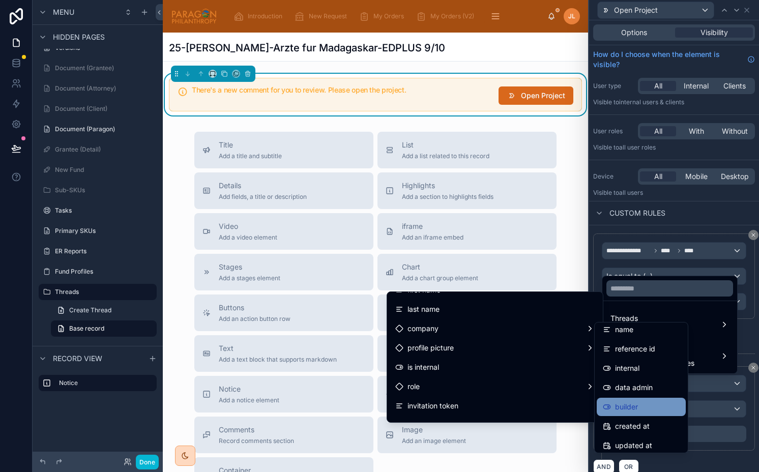
click at [638, 403] on span "builder" at bounding box center [626, 407] width 23 height 12
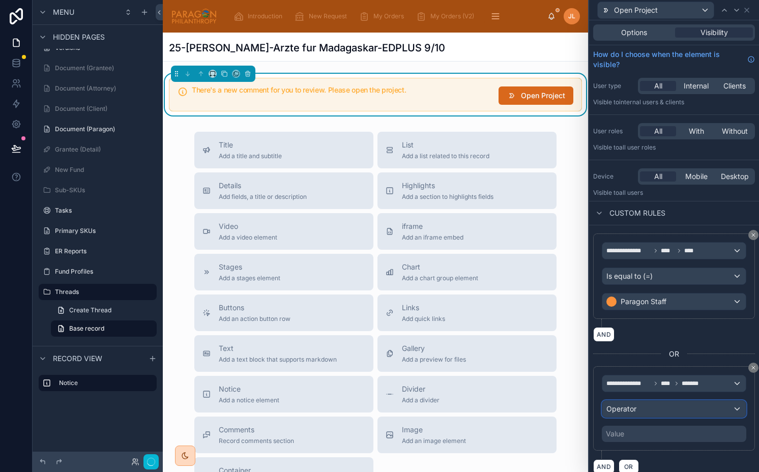
click at [635, 409] on span "Operator" at bounding box center [621, 408] width 30 height 9
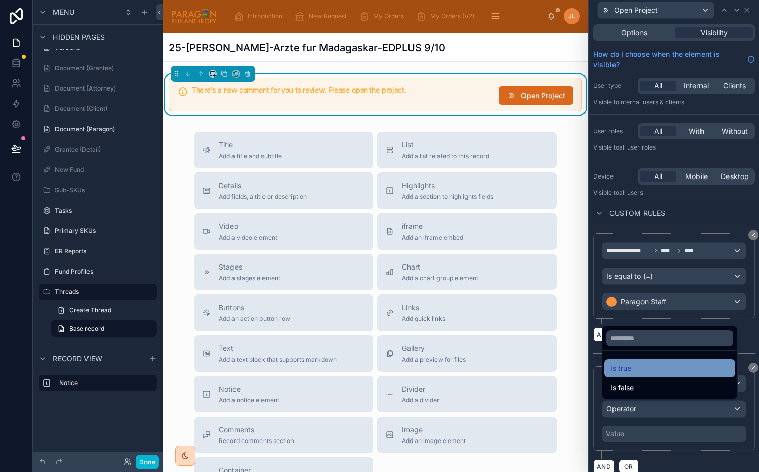
click at [632, 365] on div "Is true" at bounding box center [669, 368] width 119 height 12
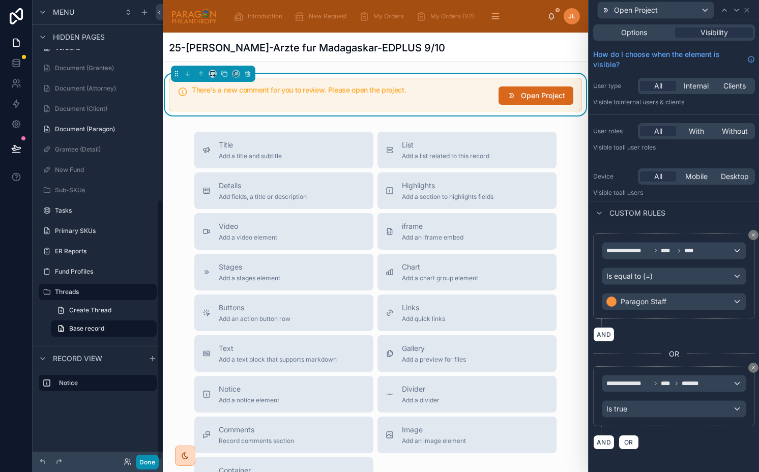
click at [141, 461] on button "Done" at bounding box center [147, 462] width 23 height 15
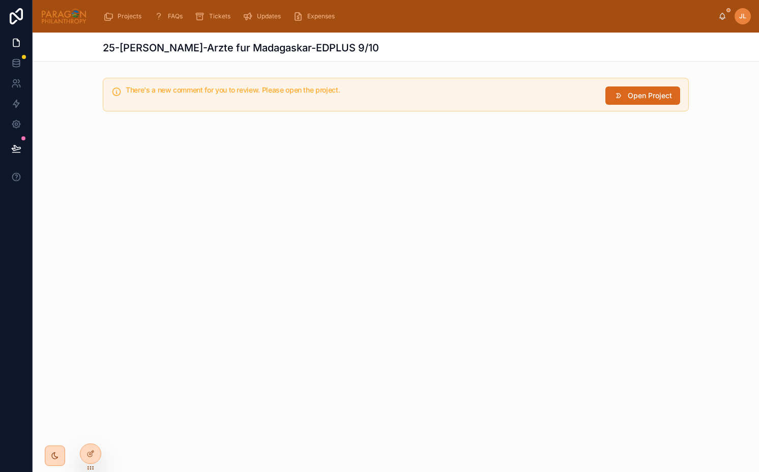
click at [624, 86] on div "There's a new comment for you to review. Please open the project. Open Project" at bounding box center [396, 95] width 586 height 34
click at [622, 88] on button "Open Project" at bounding box center [642, 95] width 75 height 18
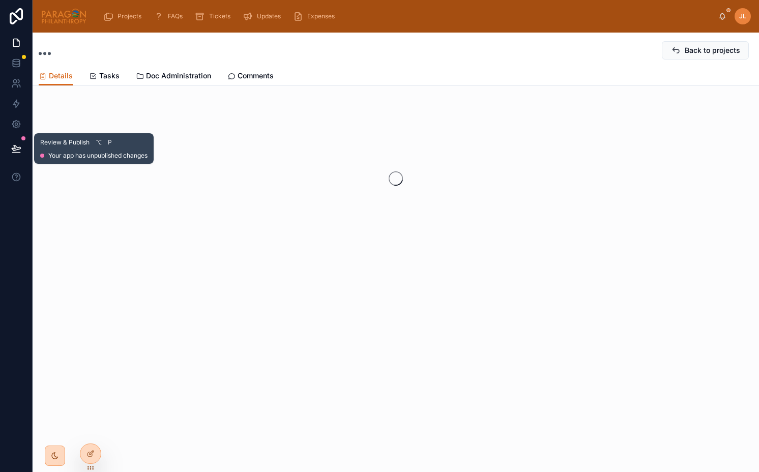
click at [14, 148] on icon at bounding box center [16, 147] width 9 height 5
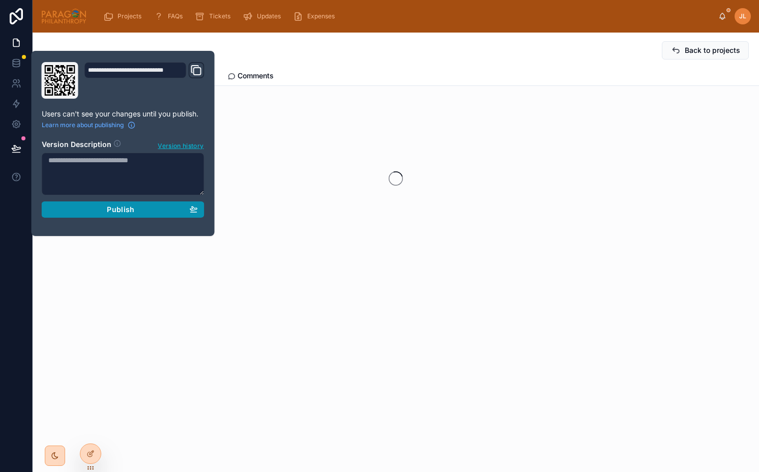
click at [103, 210] on div "Publish" at bounding box center [123, 209] width 150 height 9
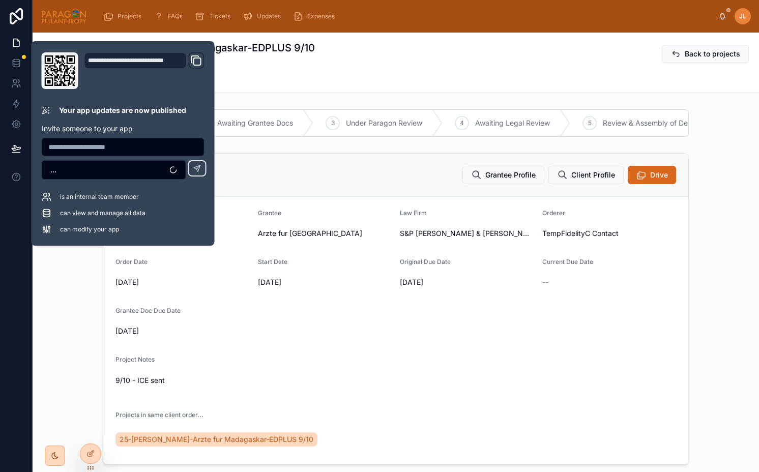
click at [431, 71] on div "25-FIDEL-Arzte fur Madagaskar-EDPLUS 9/10 ICE Sent Back to projects" at bounding box center [396, 53] width 714 height 41
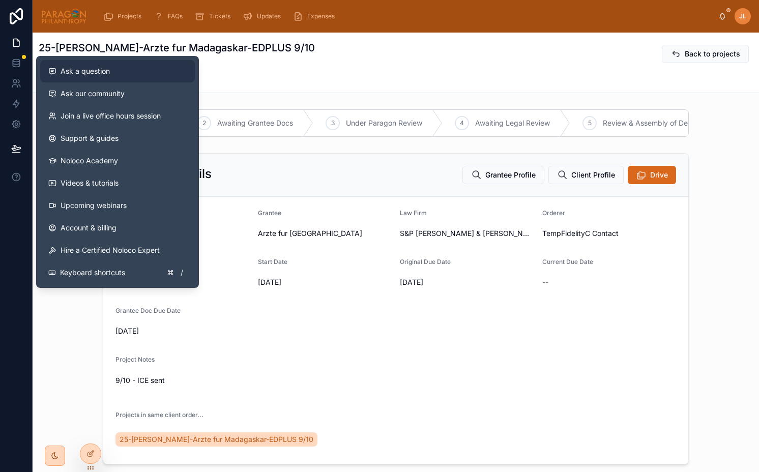
drag, startPoint x: 93, startPoint y: 73, endPoint x: 102, endPoint y: 73, distance: 8.6
click at [93, 73] on span "Ask a question" at bounding box center [85, 71] width 49 height 10
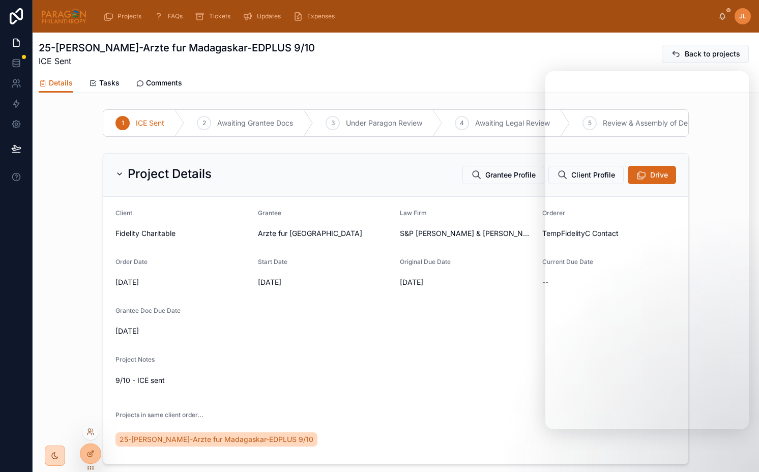
click at [88, 436] on div at bounding box center [90, 432] width 16 height 16
click at [88, 433] on icon at bounding box center [90, 432] width 8 height 8
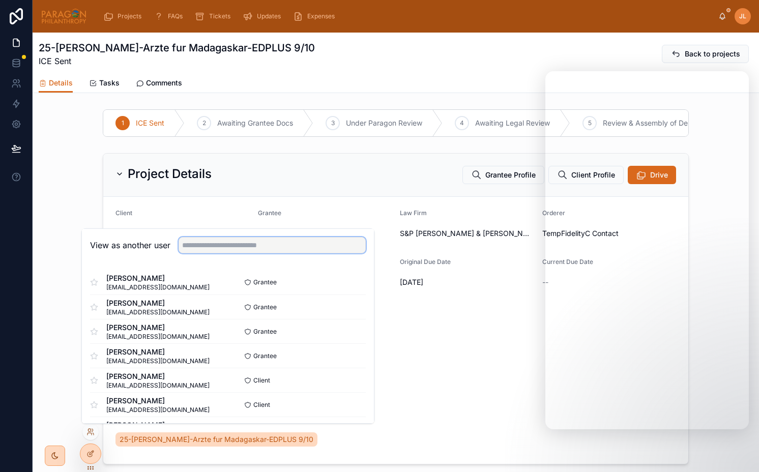
click at [217, 244] on input "text" at bounding box center [272, 245] width 187 height 16
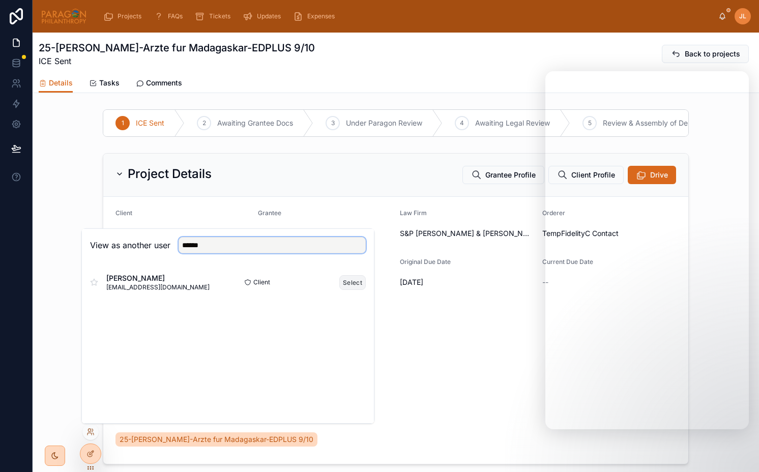
type input "******"
click at [347, 280] on button "Select" at bounding box center [352, 282] width 26 height 15
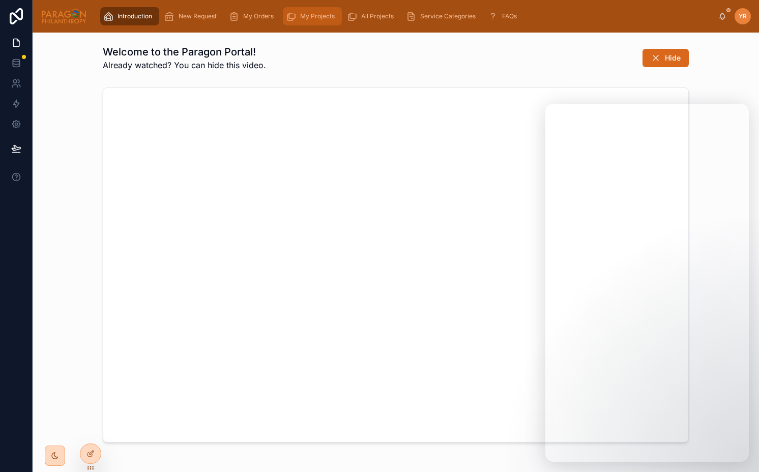
click at [319, 22] on div "My Projects" at bounding box center [312, 16] width 53 height 16
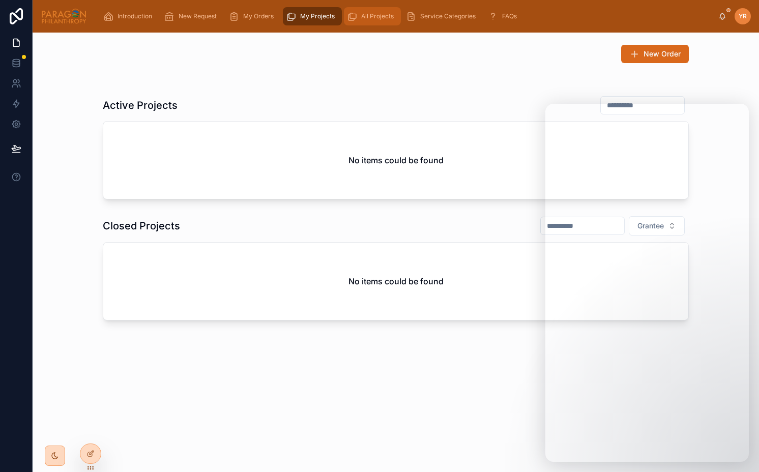
click at [349, 18] on icon "scrollable content" at bounding box center [352, 16] width 10 height 10
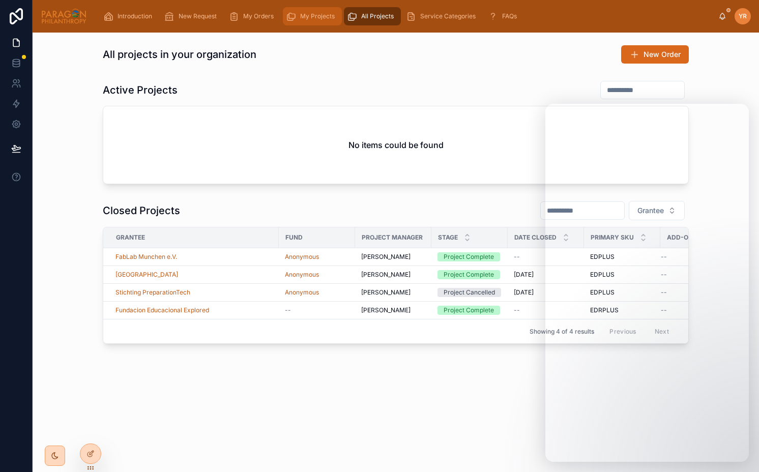
click at [300, 18] on span "My Projects" at bounding box center [317, 16] width 35 height 8
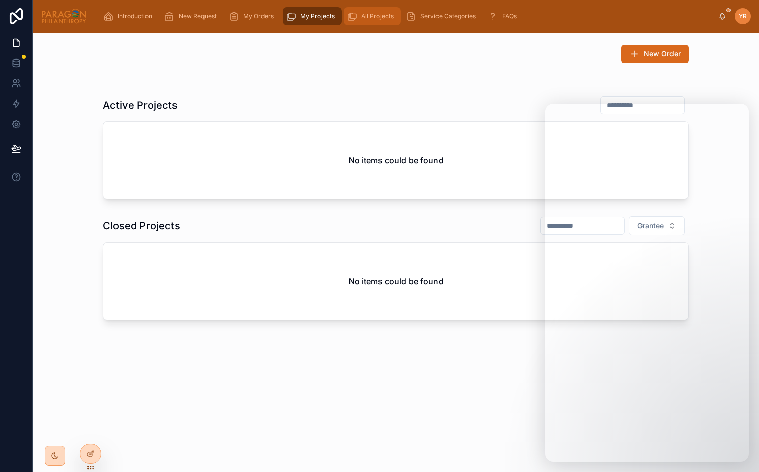
click at [363, 13] on span "All Projects" at bounding box center [377, 16] width 33 height 8
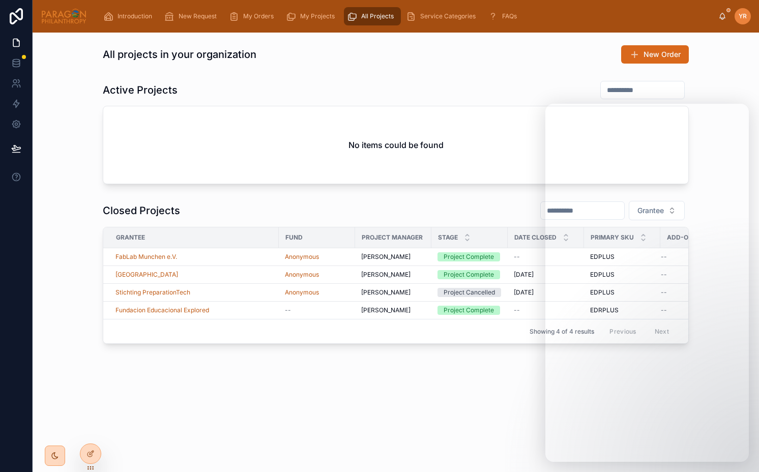
click at [451, 210] on div "Closed Projects Grantee" at bounding box center [396, 210] width 586 height 20
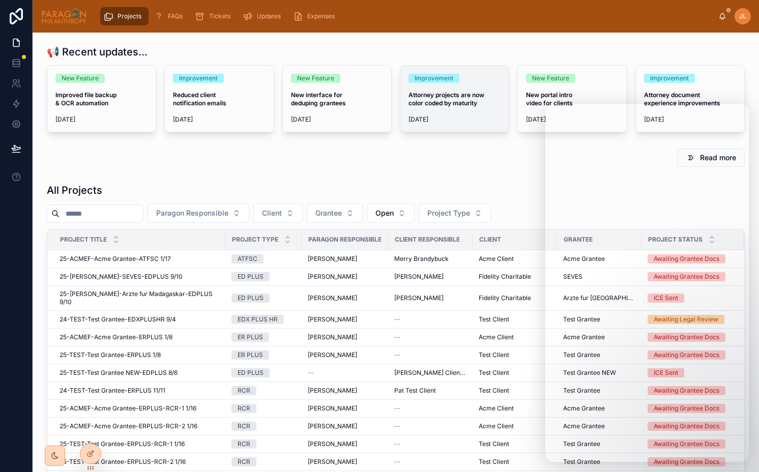
click at [474, 130] on div "Improvement Attorney projects are now color coded by maturity [DATE]" at bounding box center [454, 99] width 108 height 66
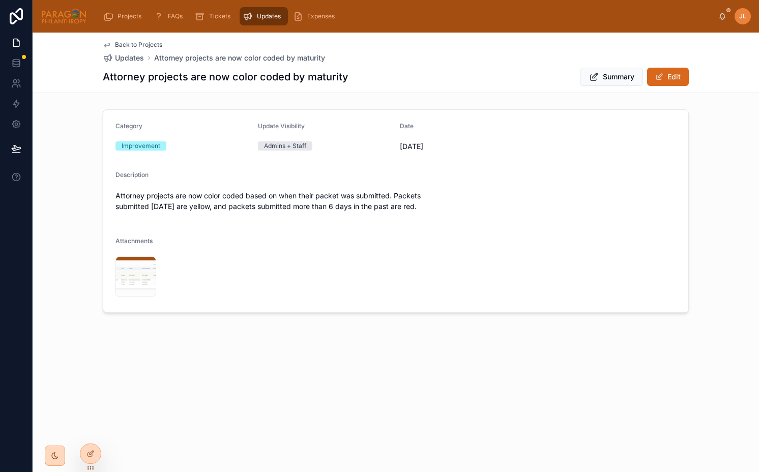
click at [186, 105] on div "Category Improvement Update Visibility Admins + Staff Date [DATE] Description A…" at bounding box center [396, 211] width 726 height 212
